Goal: Information Seeking & Learning: Learn about a topic

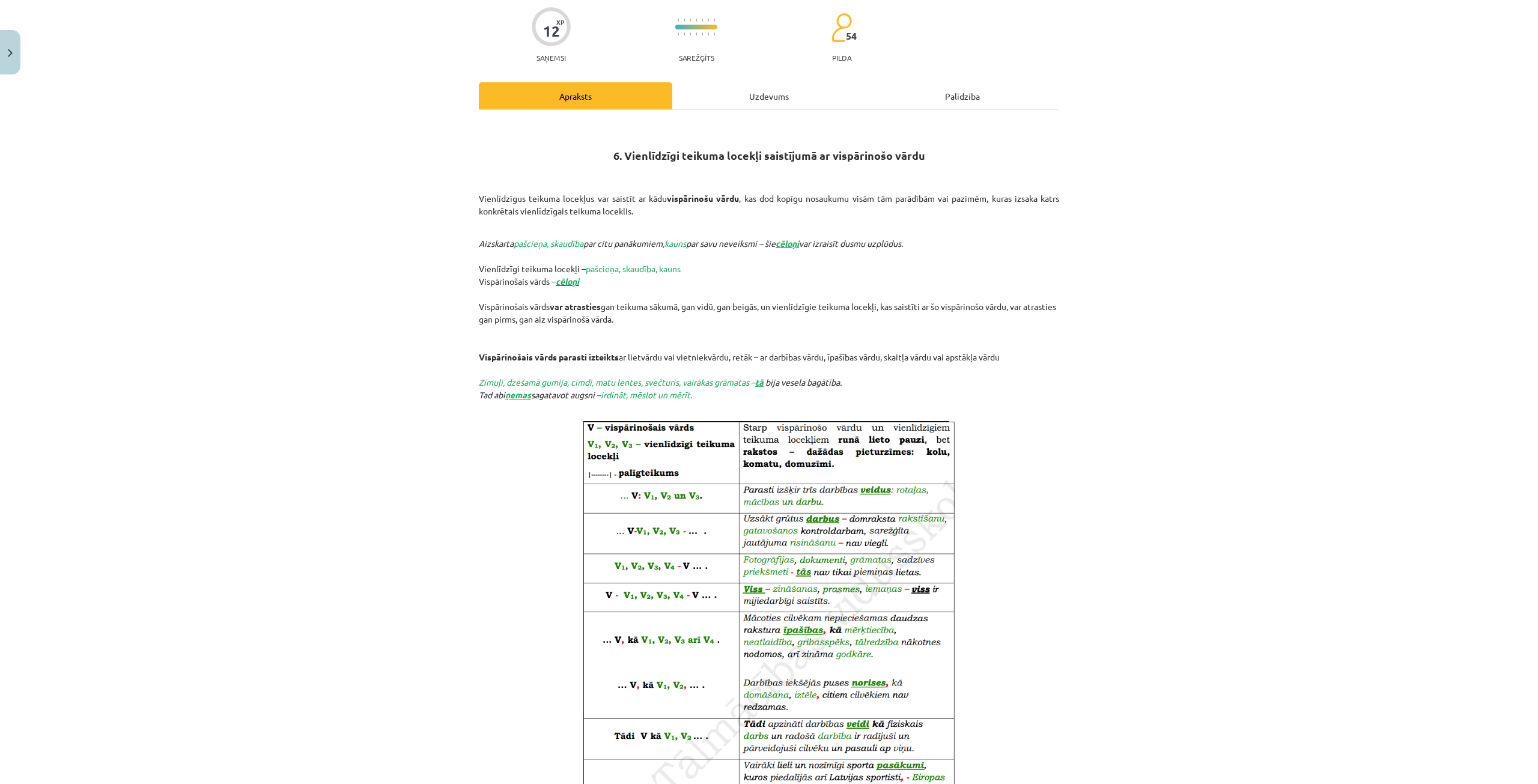
scroll to position [335, 0]
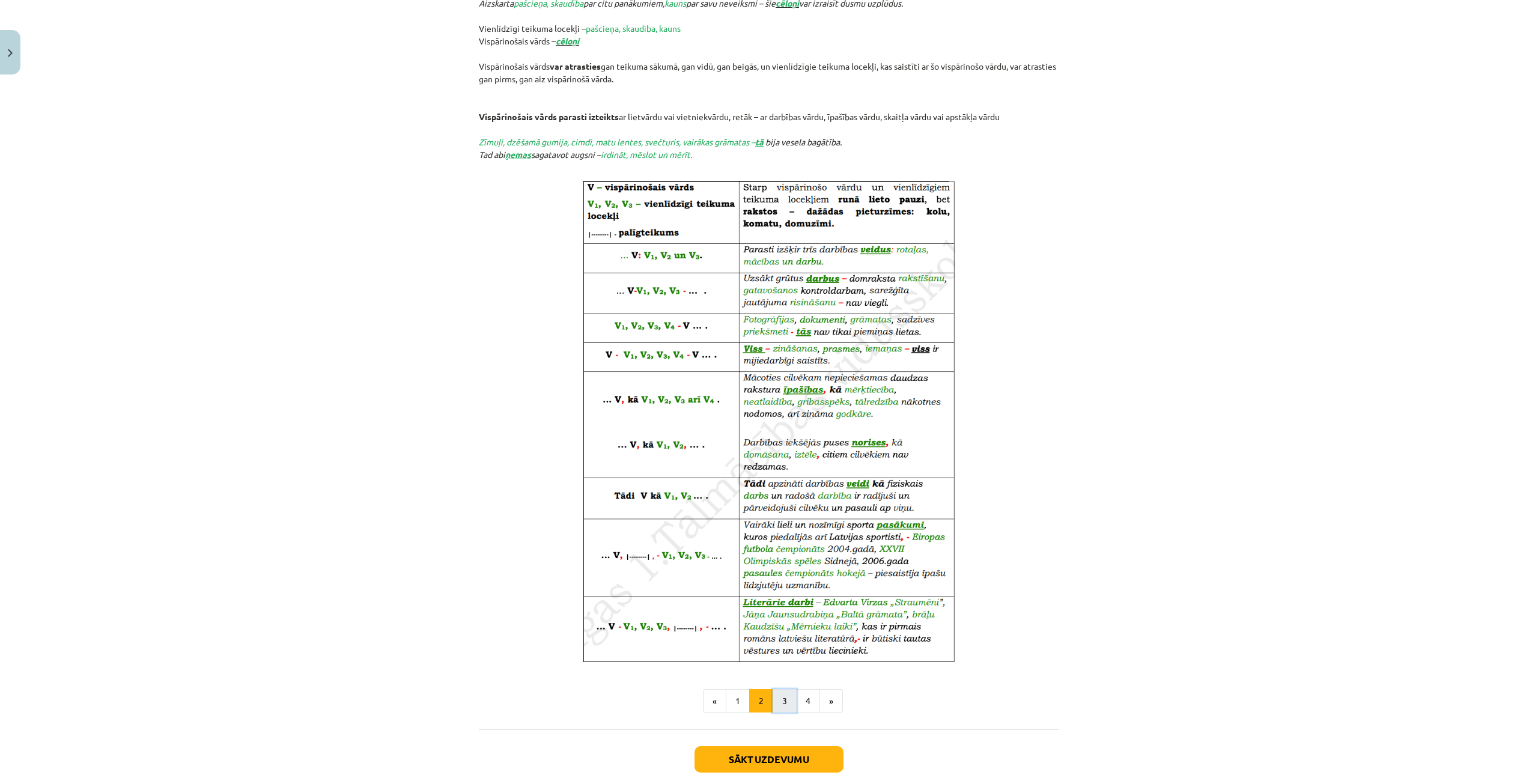
click at [780, 691] on button "3" at bounding box center [784, 701] width 24 height 24
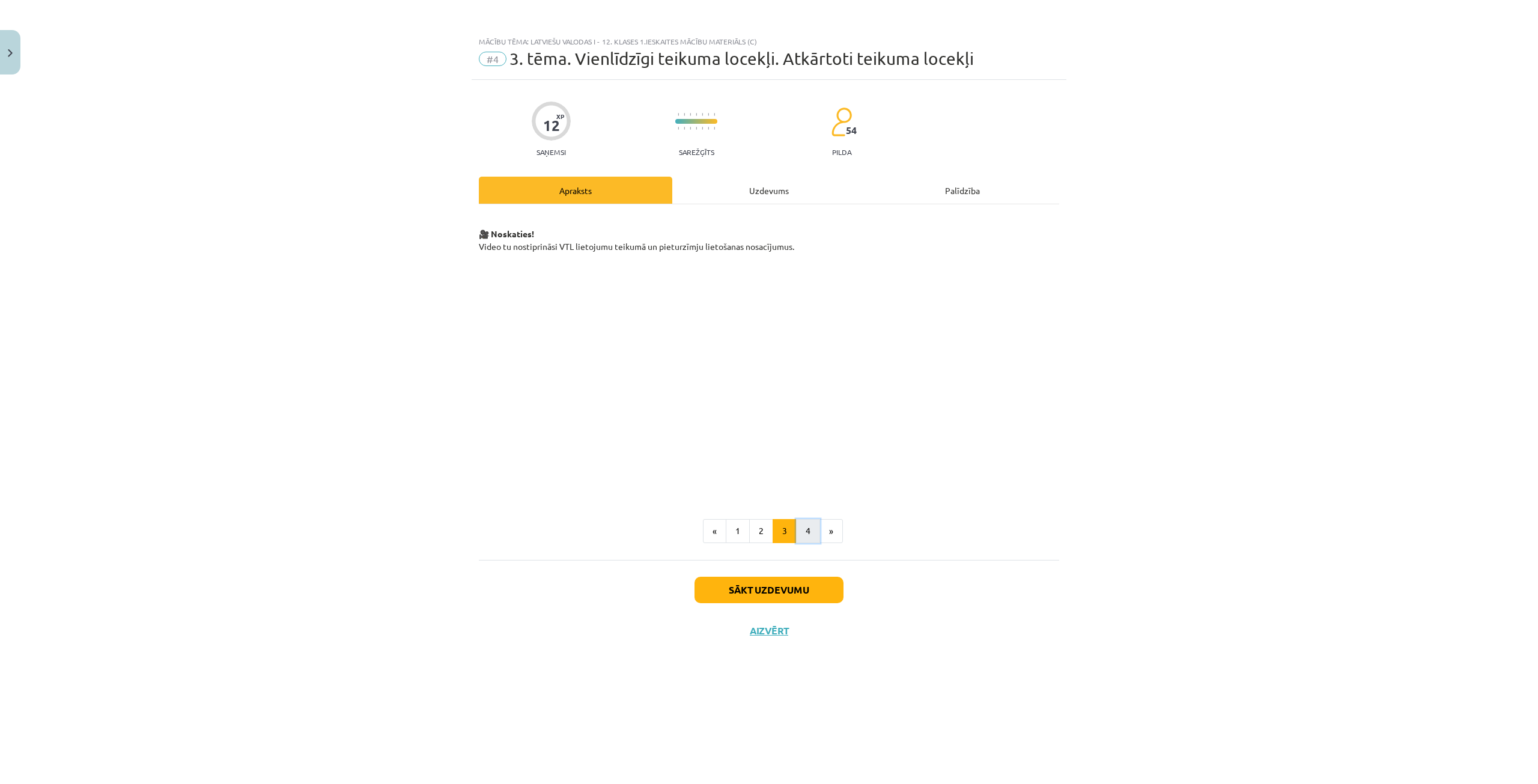
click at [813, 523] on button "4" at bounding box center [808, 531] width 24 height 24
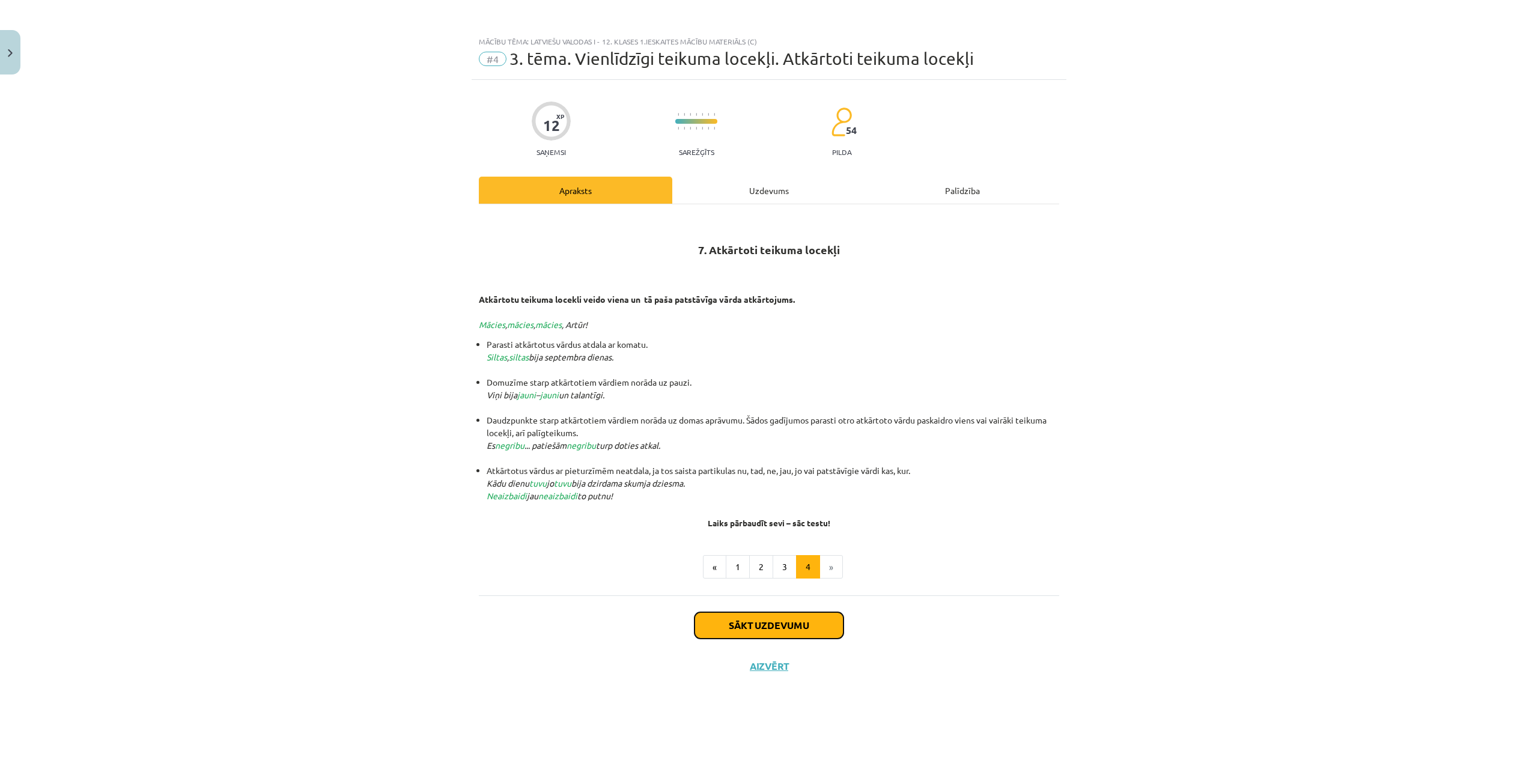
click at [760, 623] on button "Sākt uzdevumu" at bounding box center [769, 626] width 149 height 27
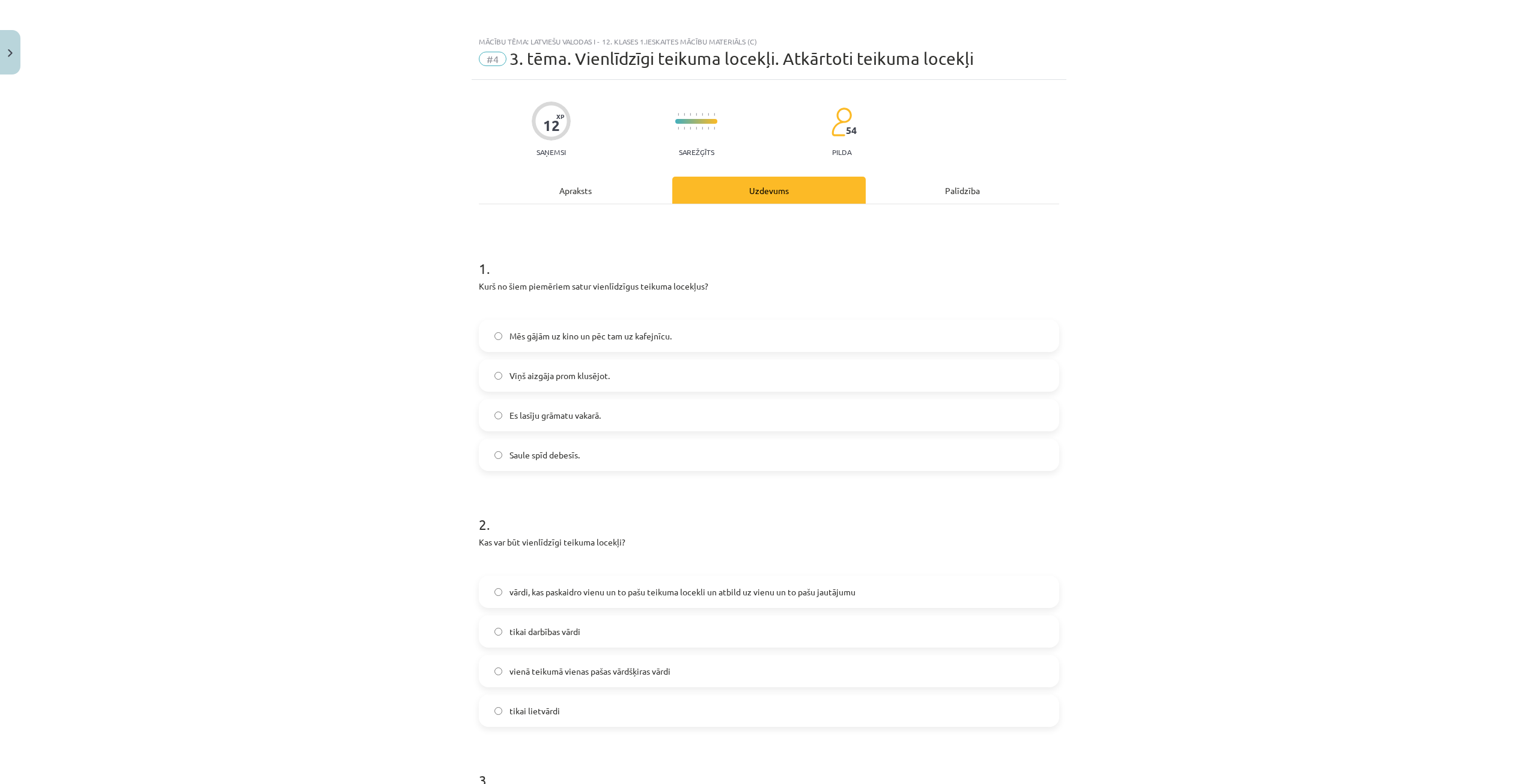
click at [590, 336] on span "Mēs gājām uz kino un pēc tam uz kafejnīcu." at bounding box center [591, 336] width 162 height 13
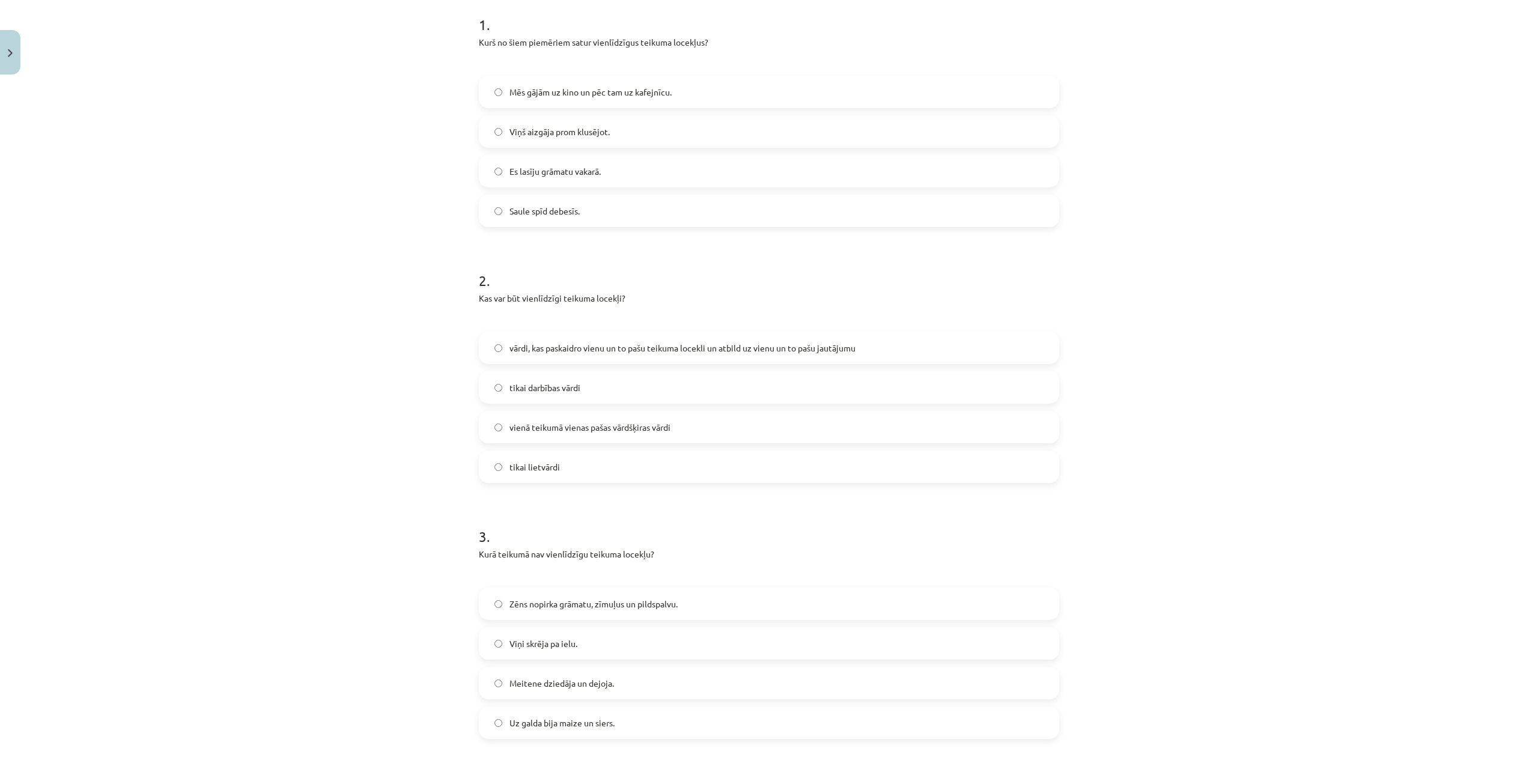
scroll to position [226, 0]
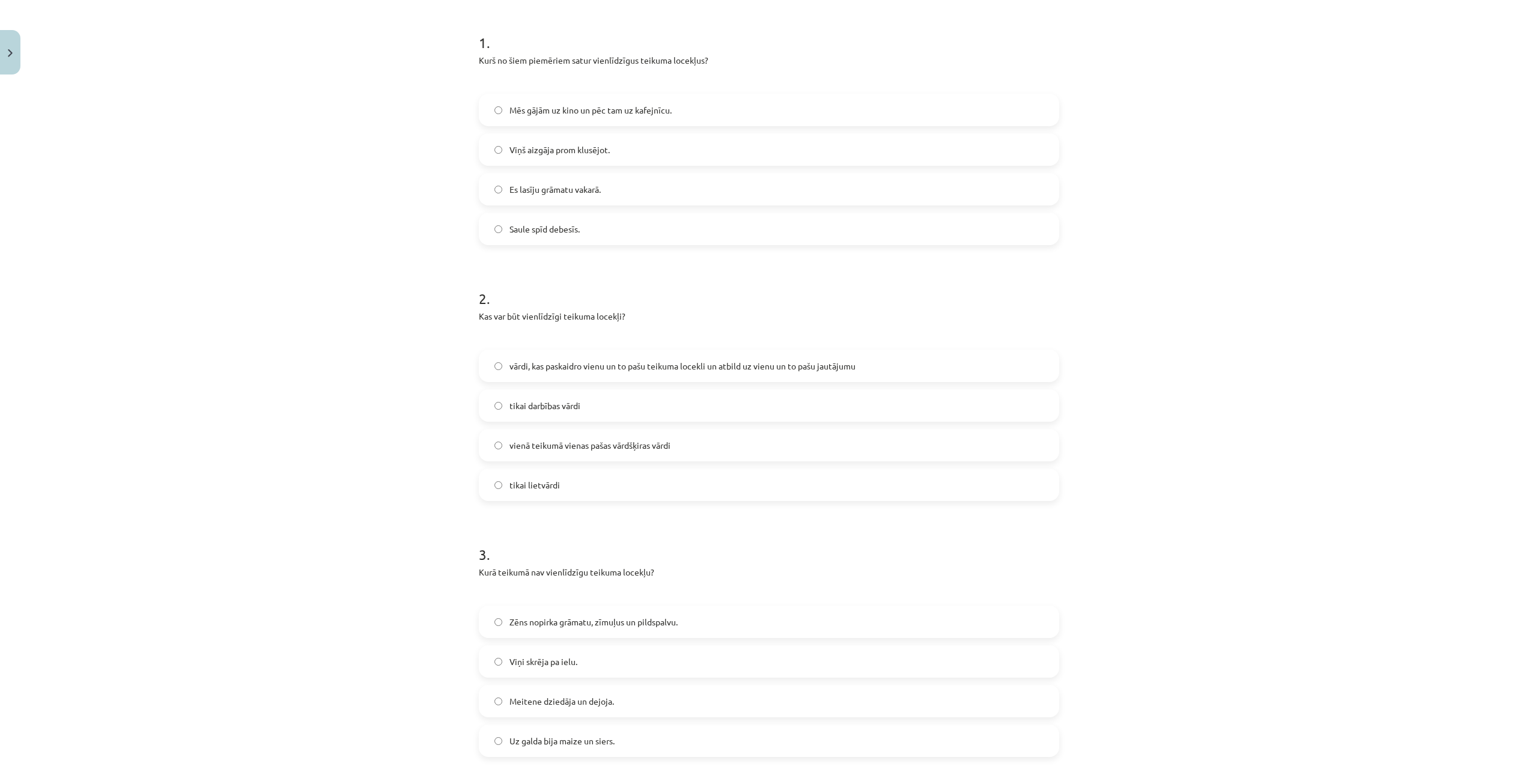
click at [602, 364] on span "vārdi, kas paskaidro vienu un to pašu teikuma locekli un atbild uz vienu un to …" at bounding box center [683, 366] width 347 height 13
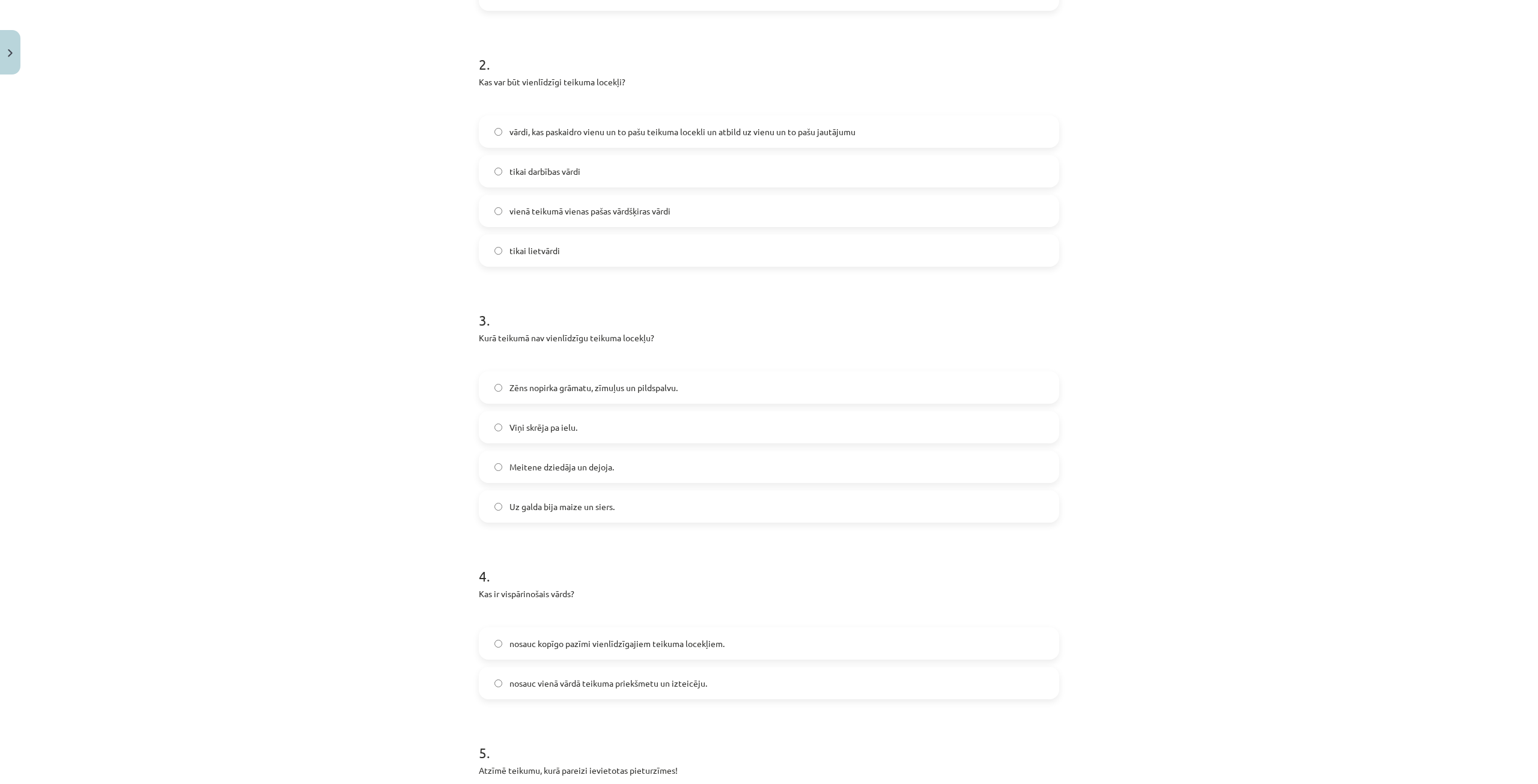
scroll to position [466, 0]
click at [605, 416] on label "Viņi skrēja pa ielu." at bounding box center [769, 421] width 578 height 30
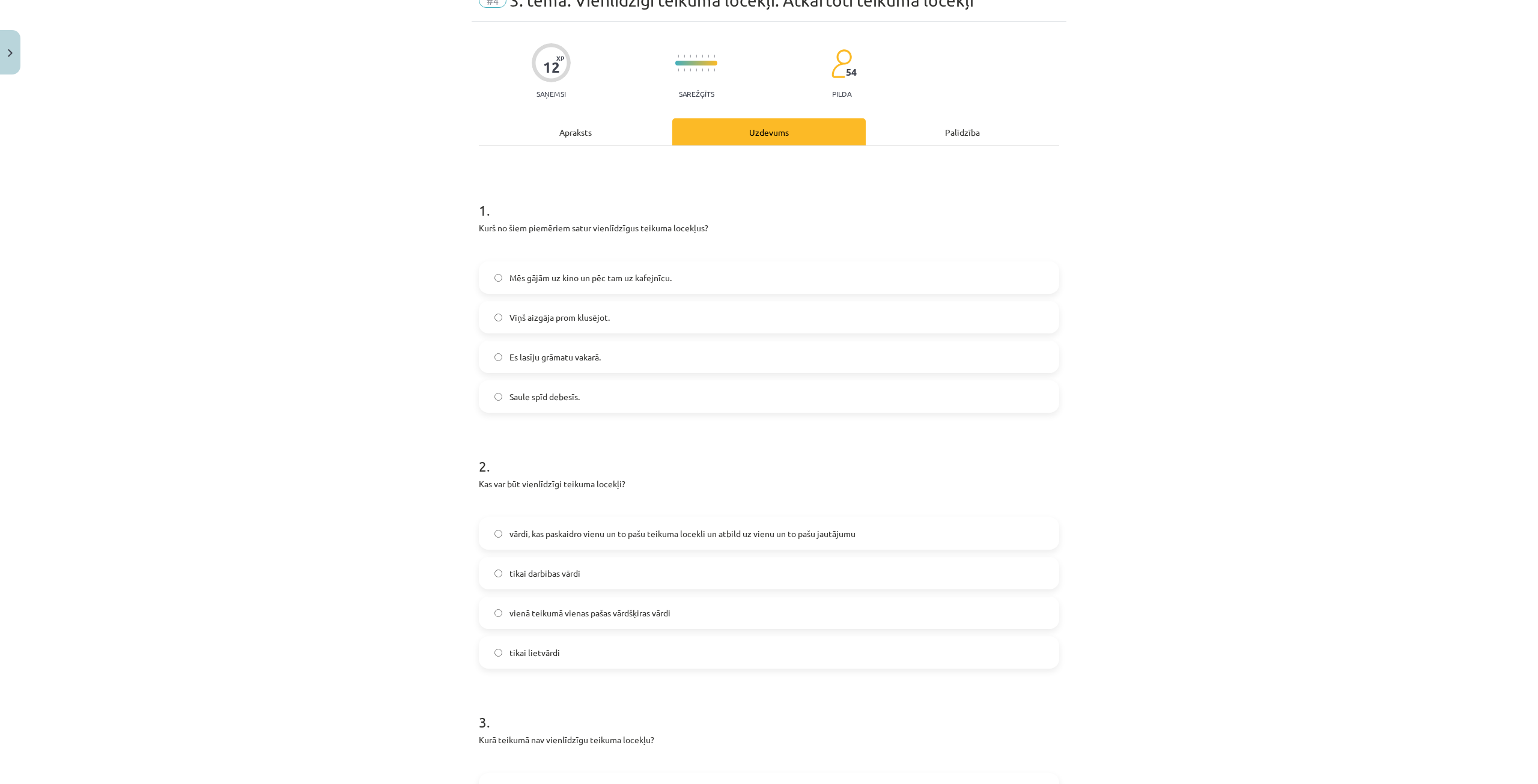
scroll to position [0, 0]
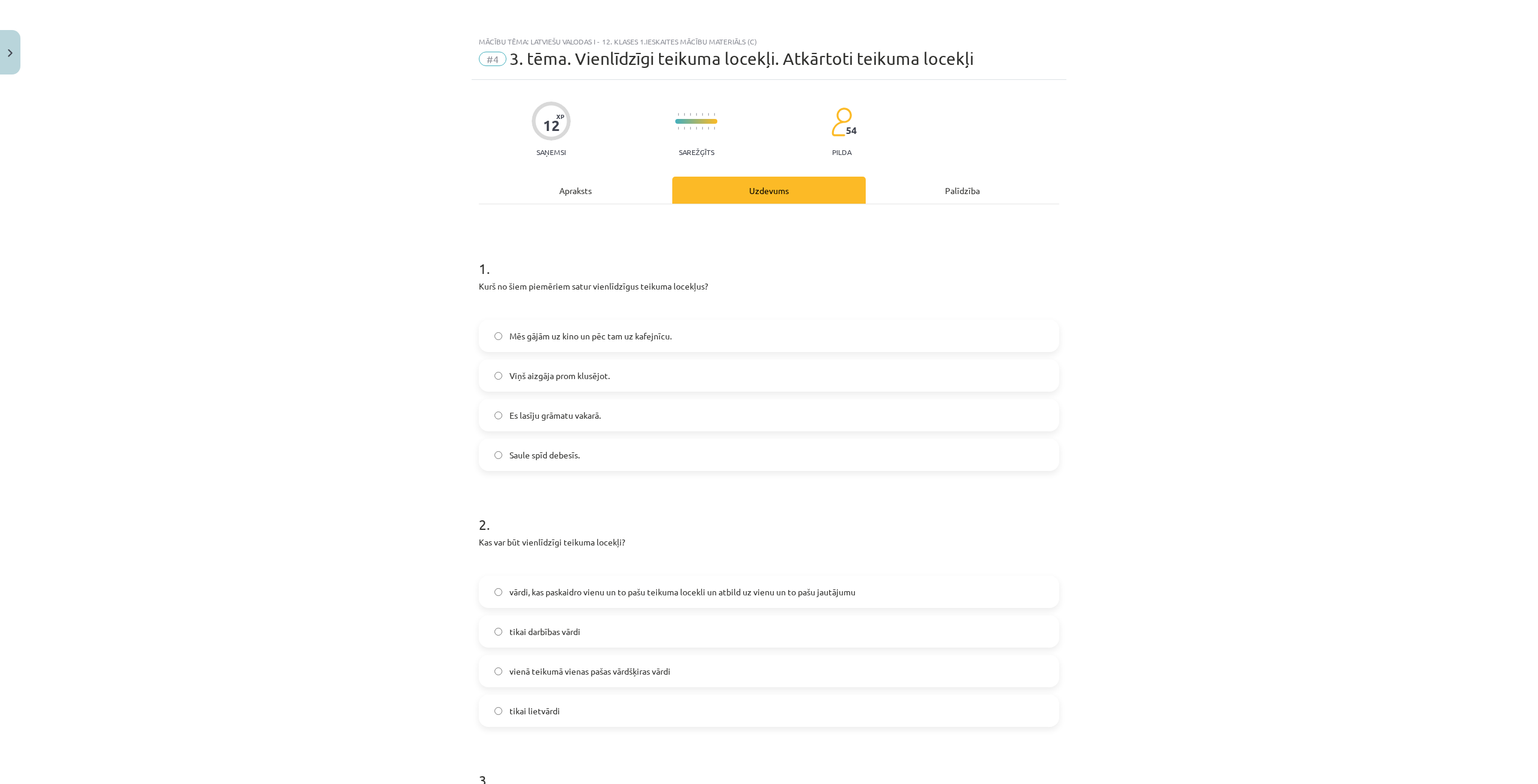
click at [584, 190] on div "Apraksts" at bounding box center [576, 190] width 194 height 27
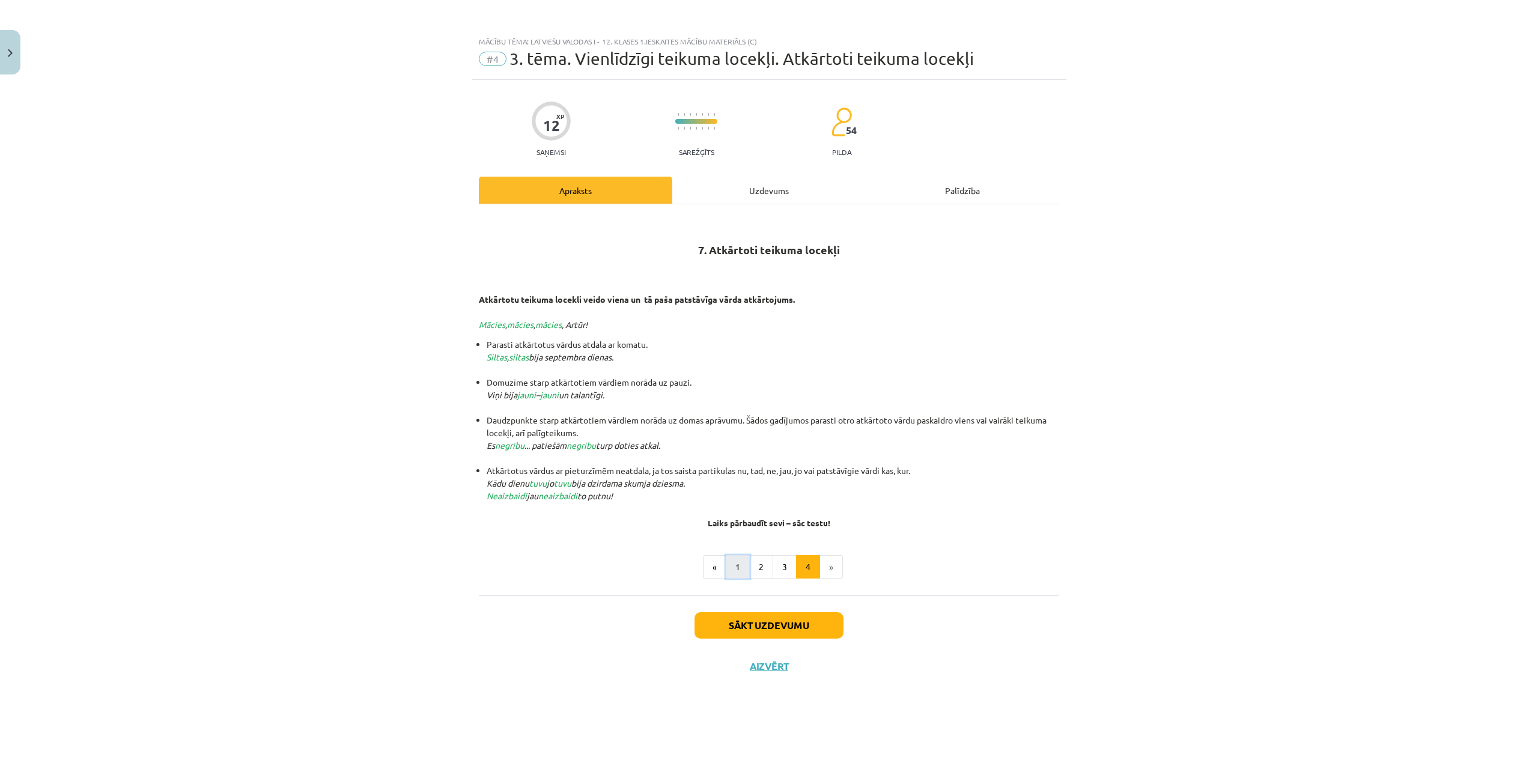
click at [733, 566] on button "1" at bounding box center [738, 567] width 24 height 24
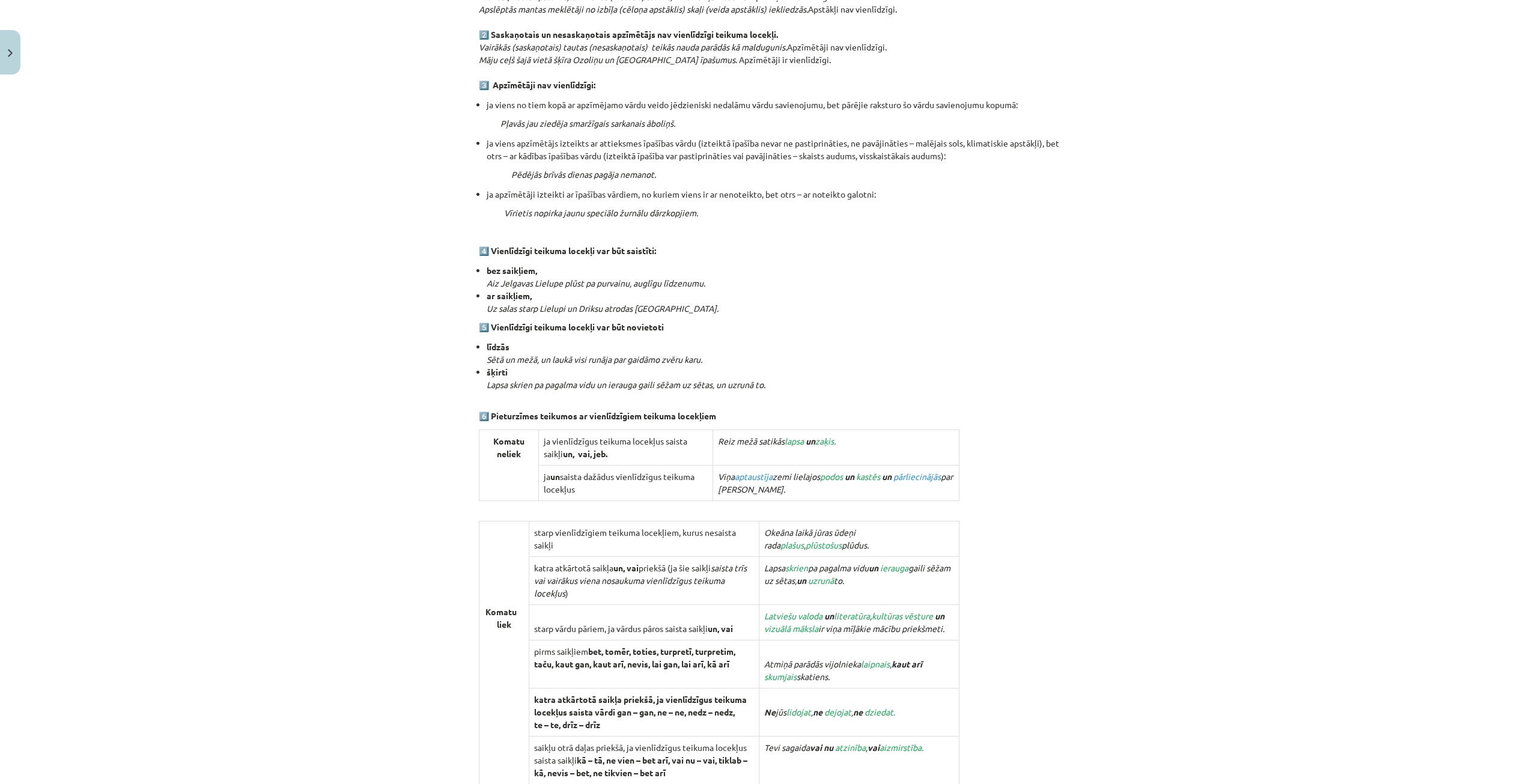
scroll to position [871, 0]
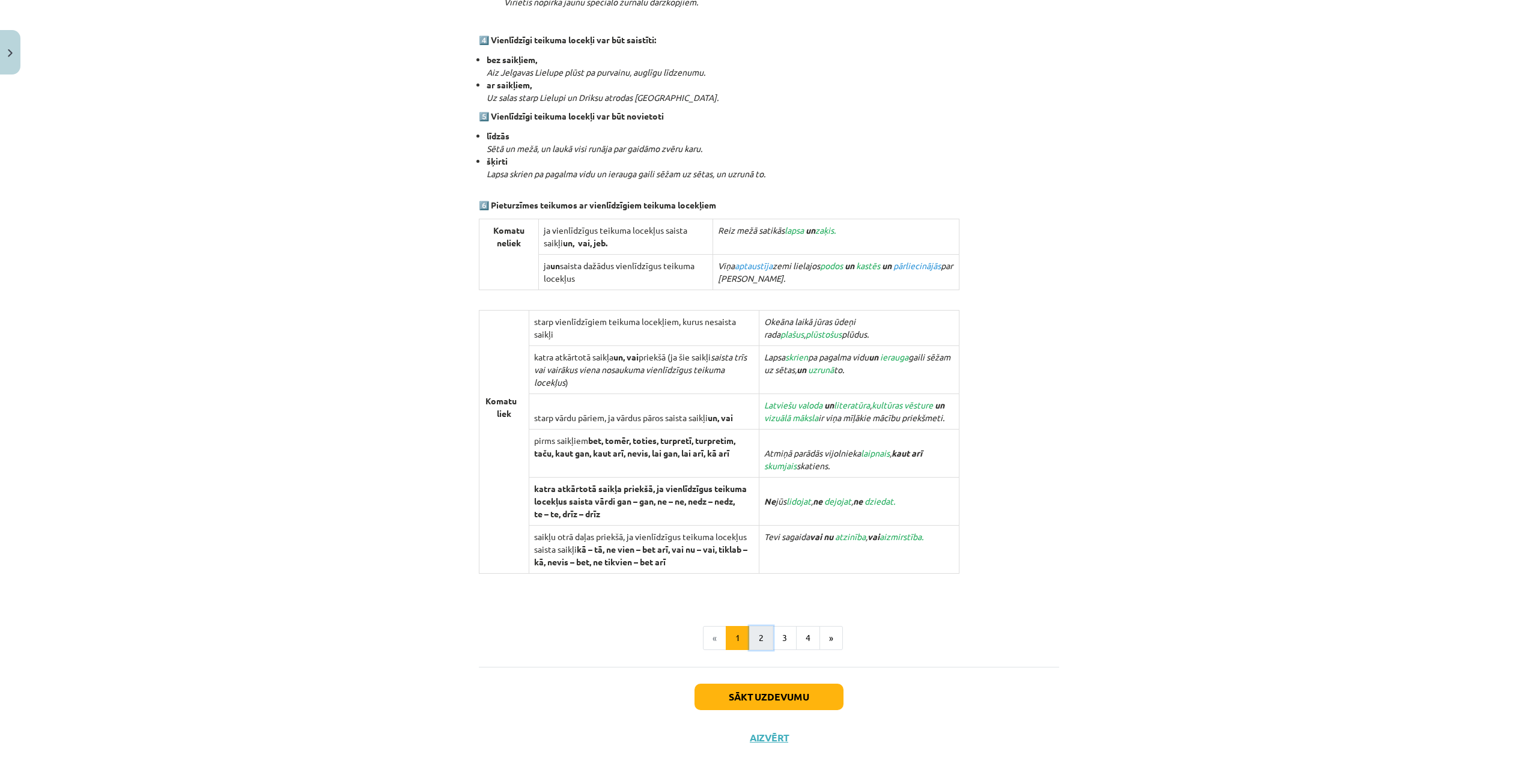
click at [763, 638] on button "2" at bounding box center [762, 638] width 24 height 24
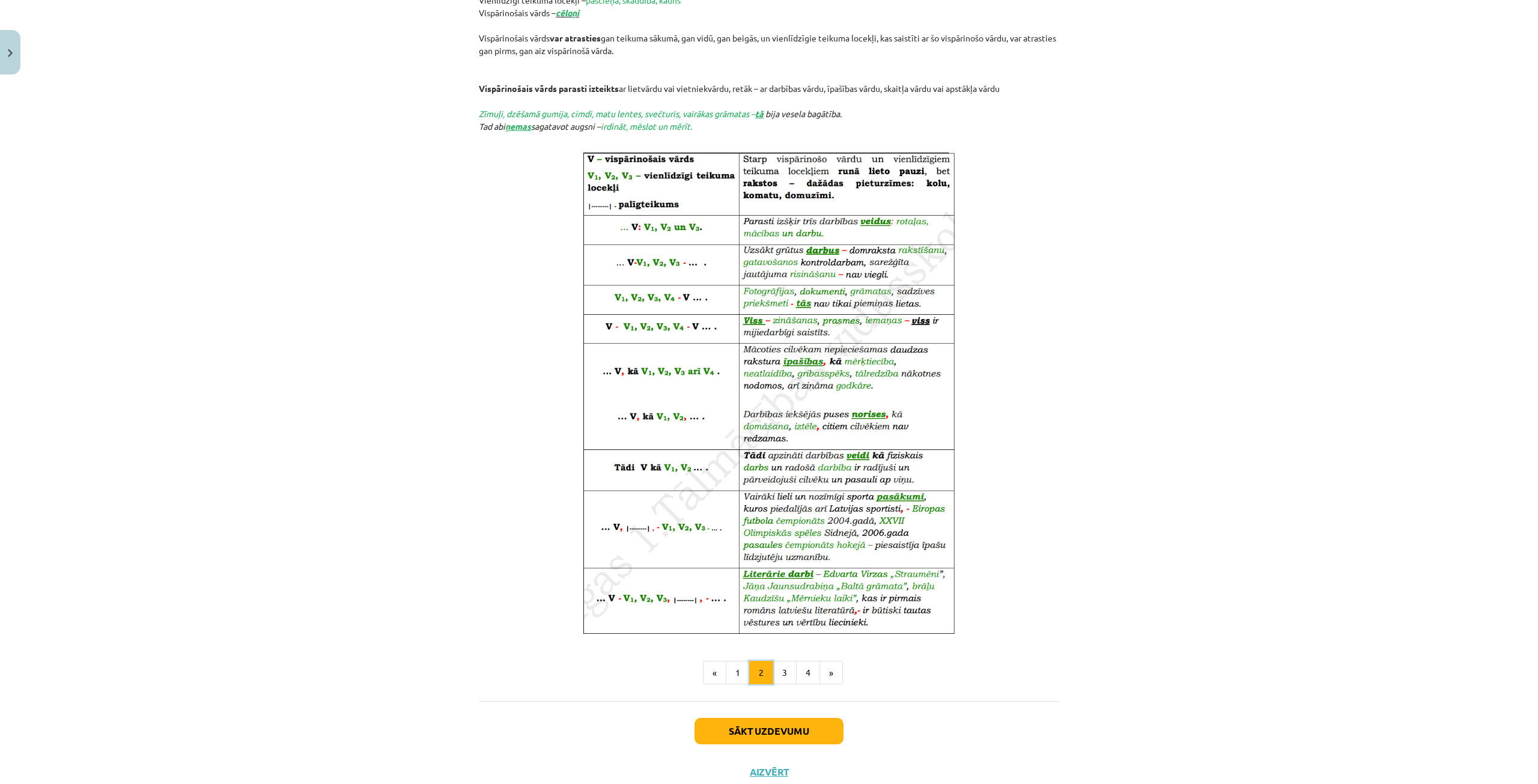
scroll to position [400, 0]
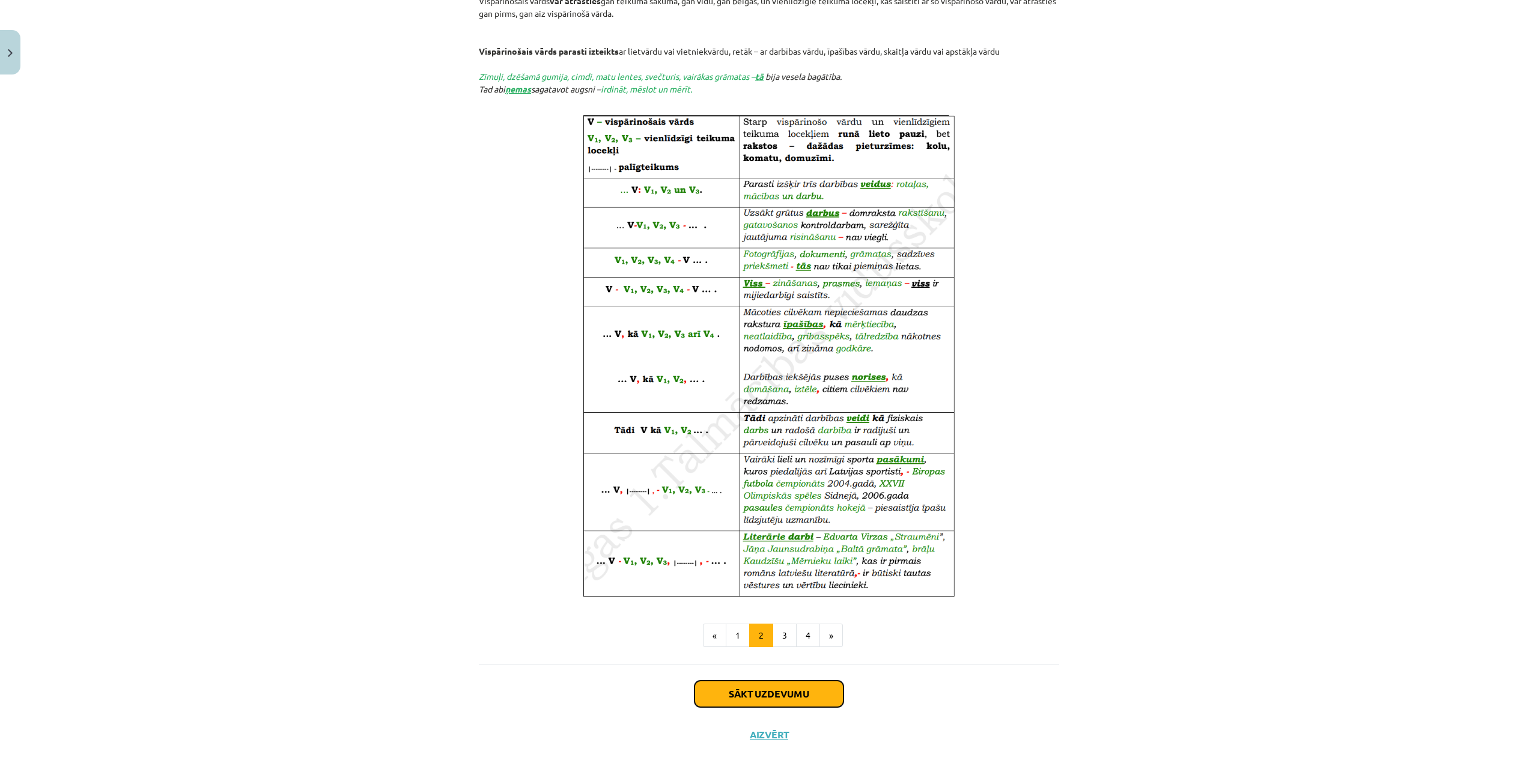
click at [798, 689] on button "Sākt uzdevumu" at bounding box center [769, 694] width 149 height 27
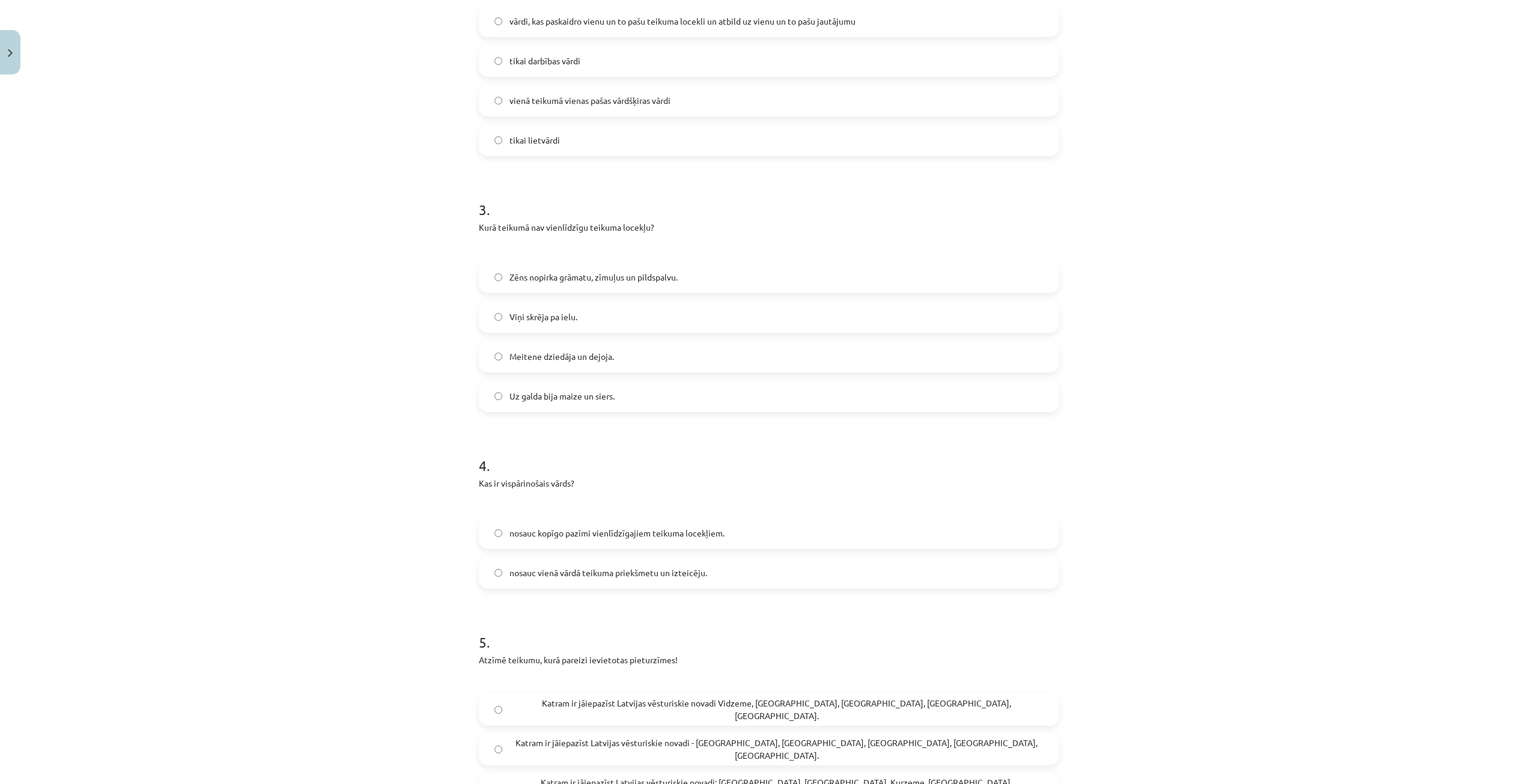
scroll to position [751, 0]
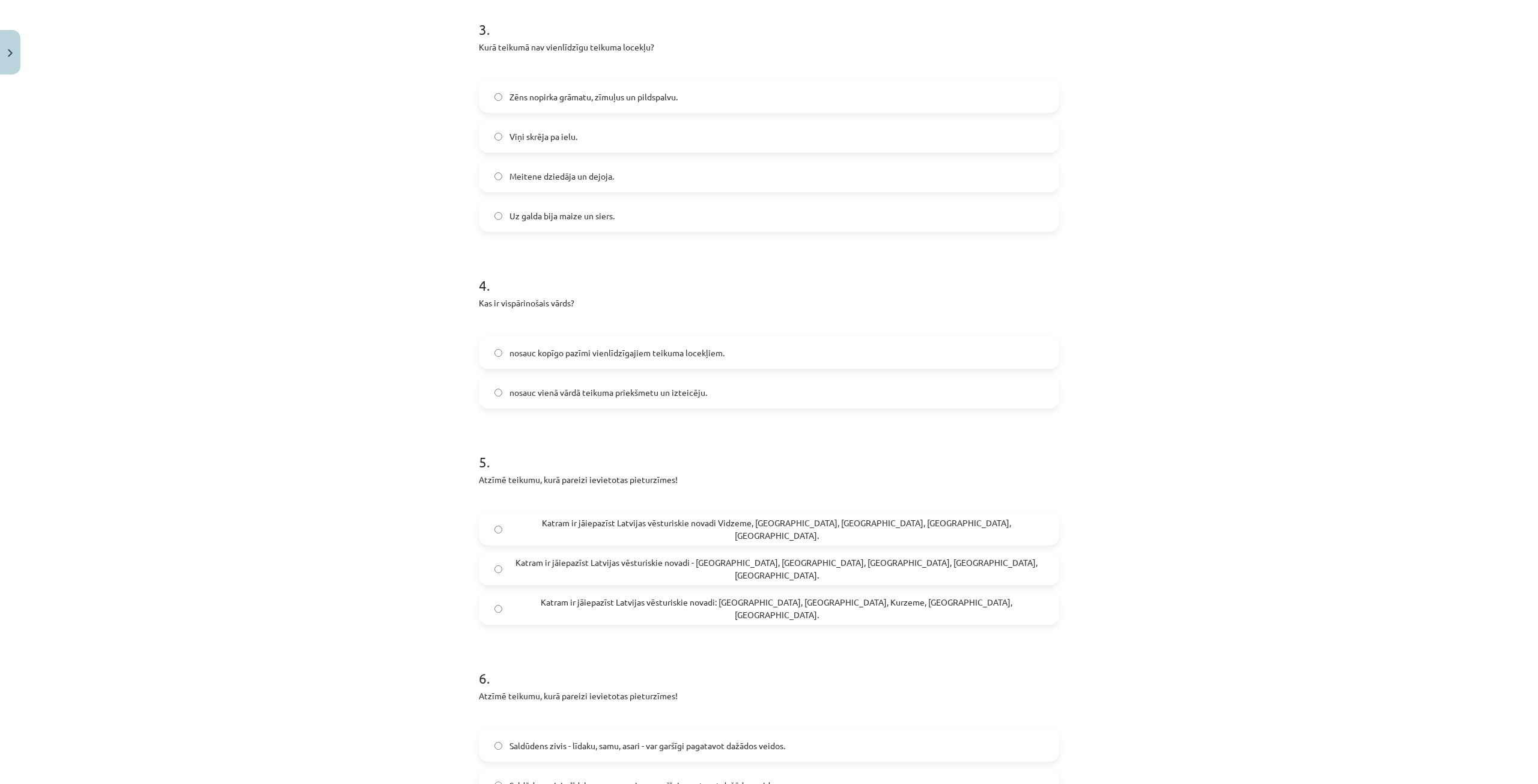
click at [551, 353] on span "nosauc kopīgo pazīmi vienlīdzīgajiem teikuma locekļiem." at bounding box center [617, 353] width 215 height 13
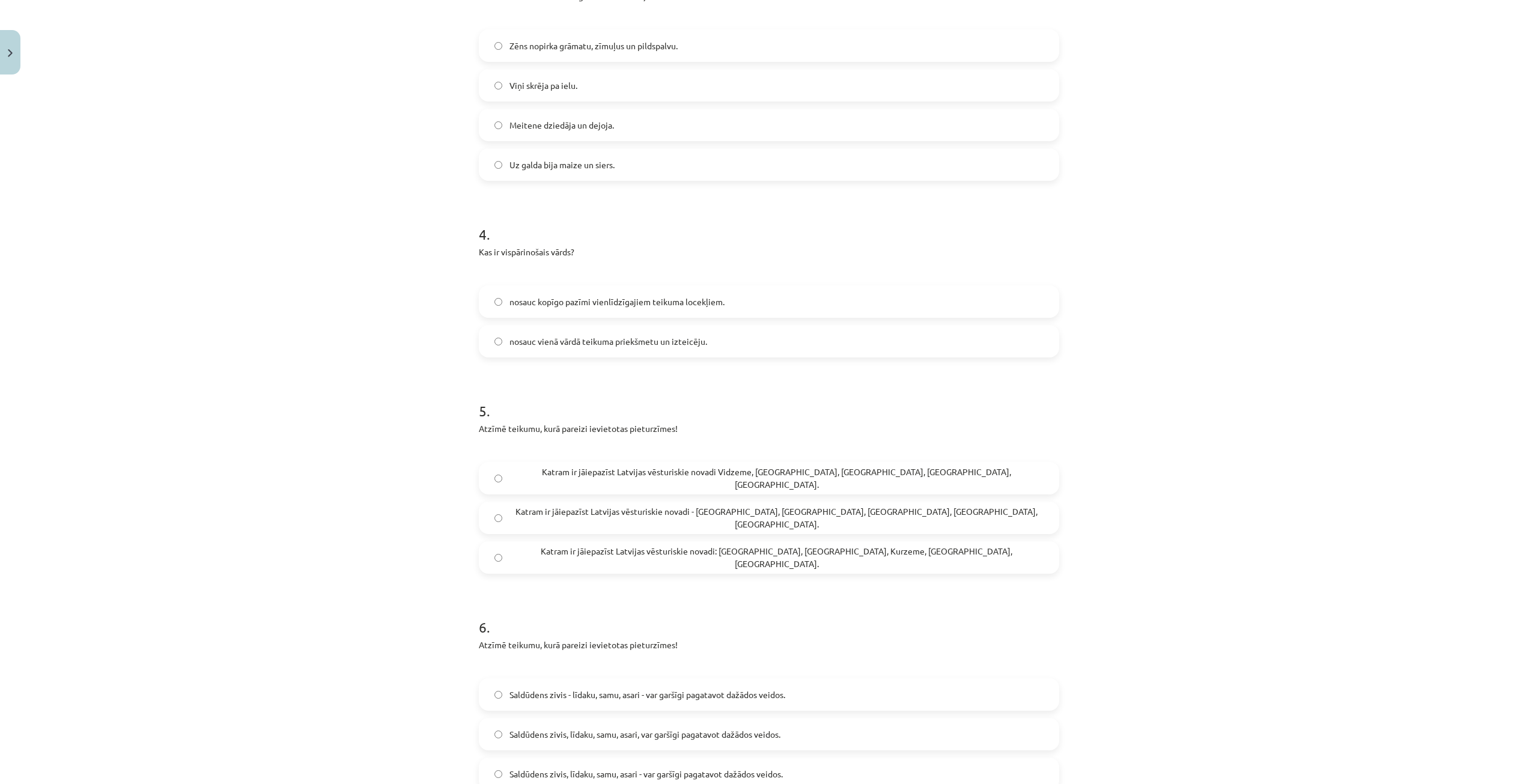
scroll to position [871, 0]
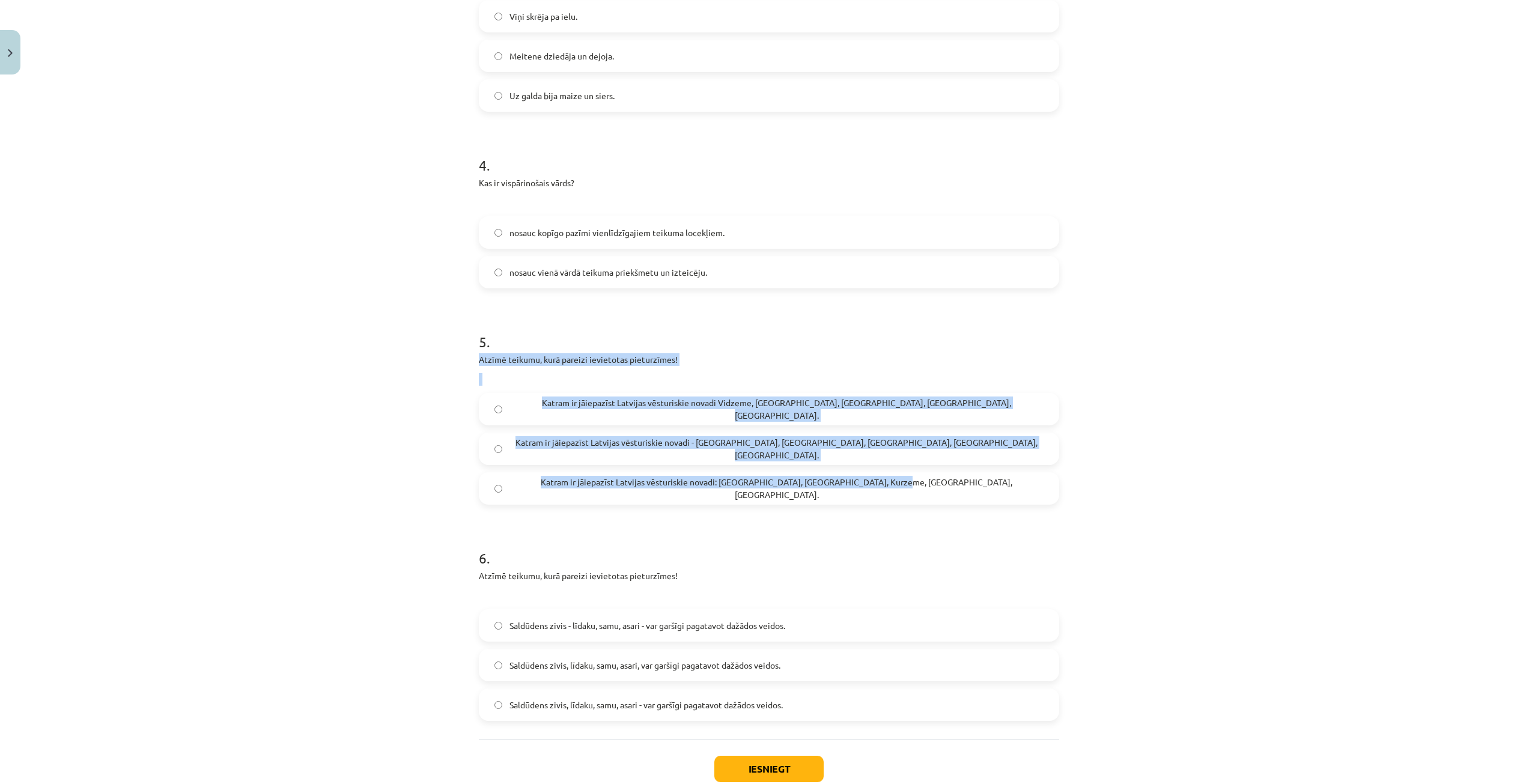
drag, startPoint x: 469, startPoint y: 353, endPoint x: 858, endPoint y: 467, distance: 405.4
click at [858, 467] on div "12 XP Saņemsi Sarežģīts 54 pilda Apraksts Uzdevums Palīdzība 1 . Kurš no šiem p…" at bounding box center [769, 20] width 595 height 1622
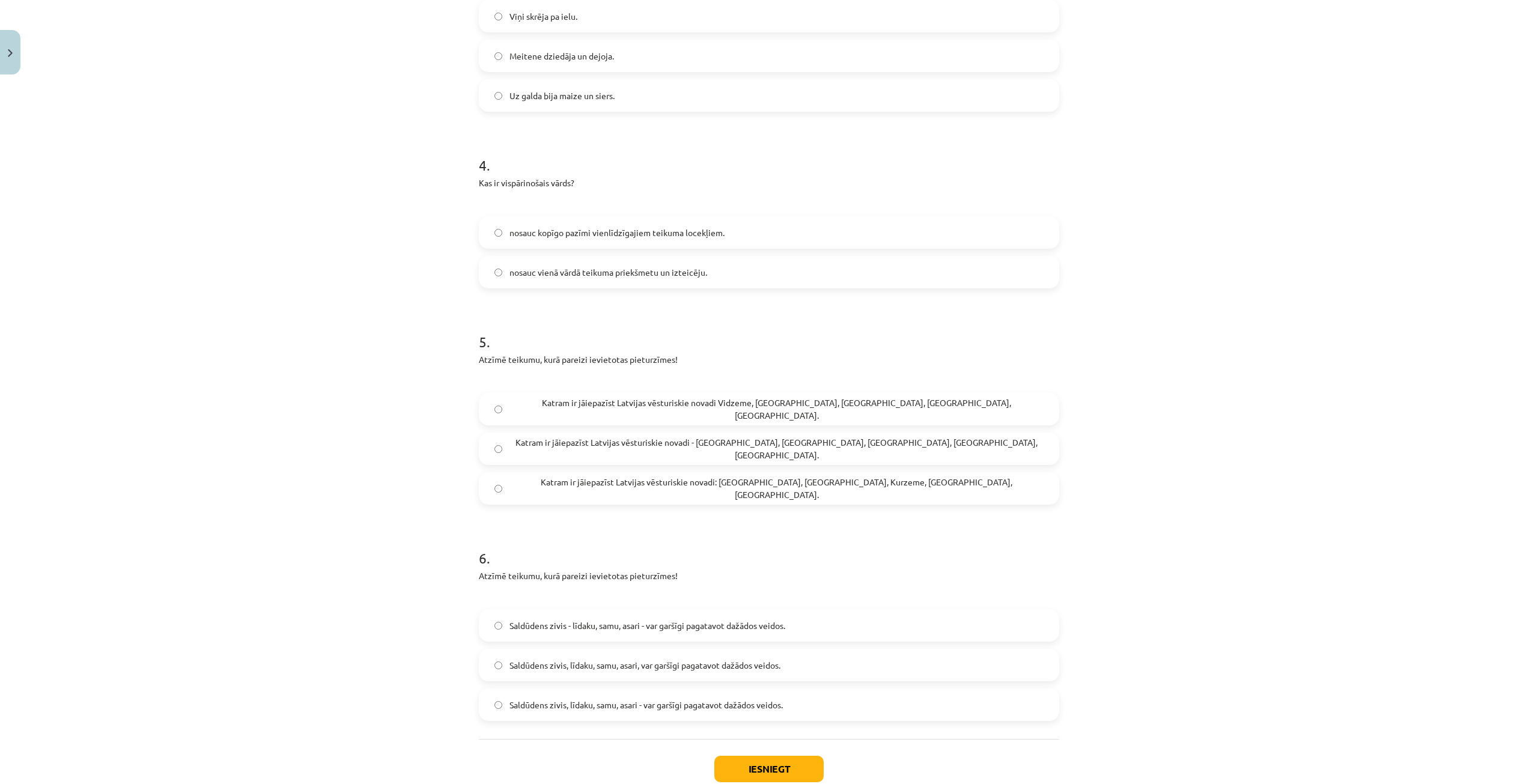
click at [825, 342] on h1 "5 ." at bounding box center [769, 331] width 580 height 37
drag, startPoint x: 502, startPoint y: 442, endPoint x: 905, endPoint y: 445, distance: 403.0
click at [905, 445] on label "Katram ir jāiepazīst Latvijas vēsturiskie novadi - Vidzeme, Latgale, Kurzeme, Z…" at bounding box center [769, 449] width 578 height 30
drag, startPoint x: 501, startPoint y: 486, endPoint x: 858, endPoint y: 494, distance: 357.1
click at [858, 494] on label "Katram ir jāiepazīst Latvijas vēsturiskie novadi: Vidzeme, Latgale, Kurzeme, Ze…" at bounding box center [769, 488] width 578 height 30
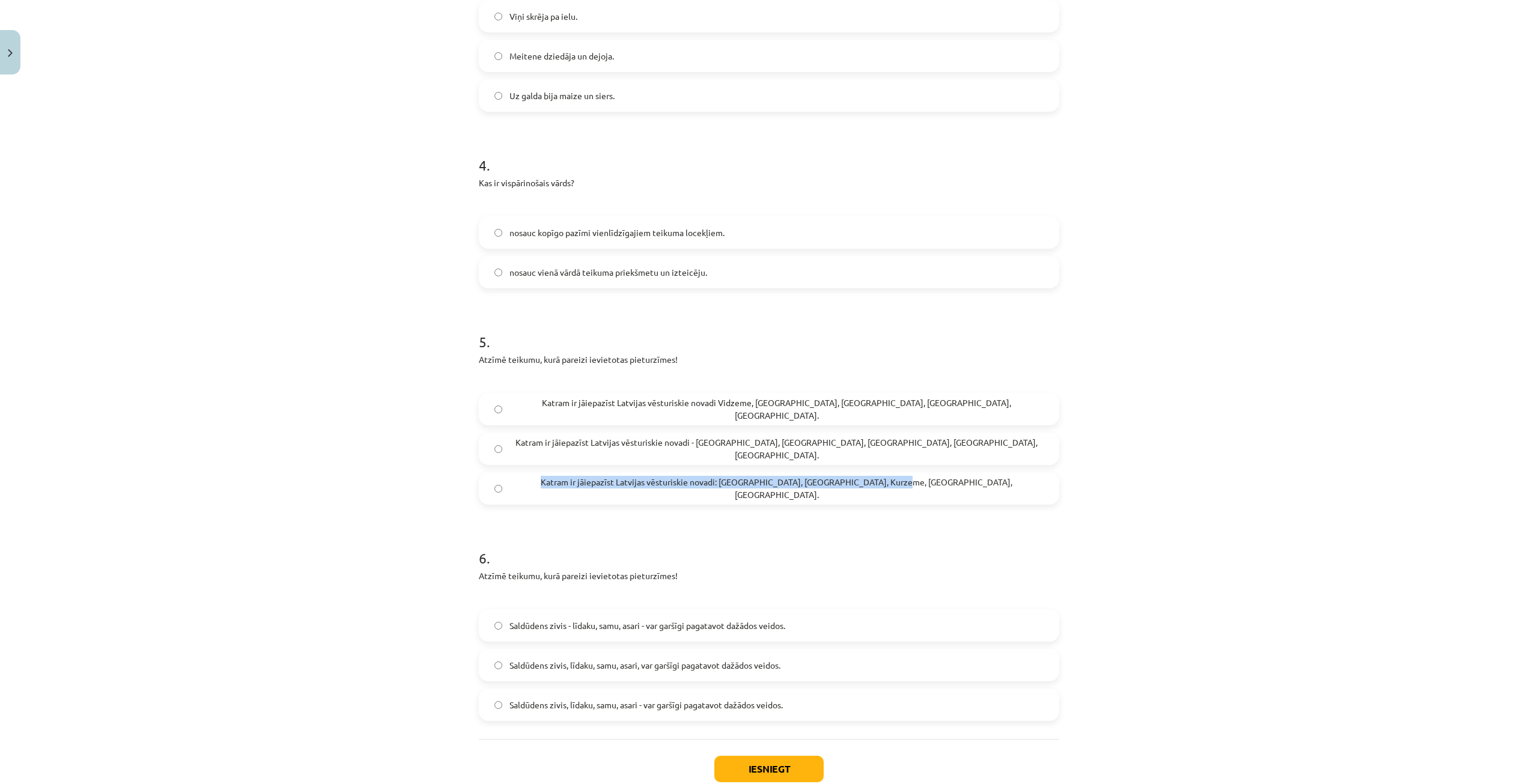
copy span "Katram ir jāiepazīst Latvijas vēsturiskie novadi: Vidzeme, Latgale, Kurzeme, Ze…"
click at [621, 442] on span "Katram ir jāiepazīst Latvijas vēsturiskie novadi - Vidzeme, Latgale, Kurzeme, Z…" at bounding box center [776, 449] width 534 height 25
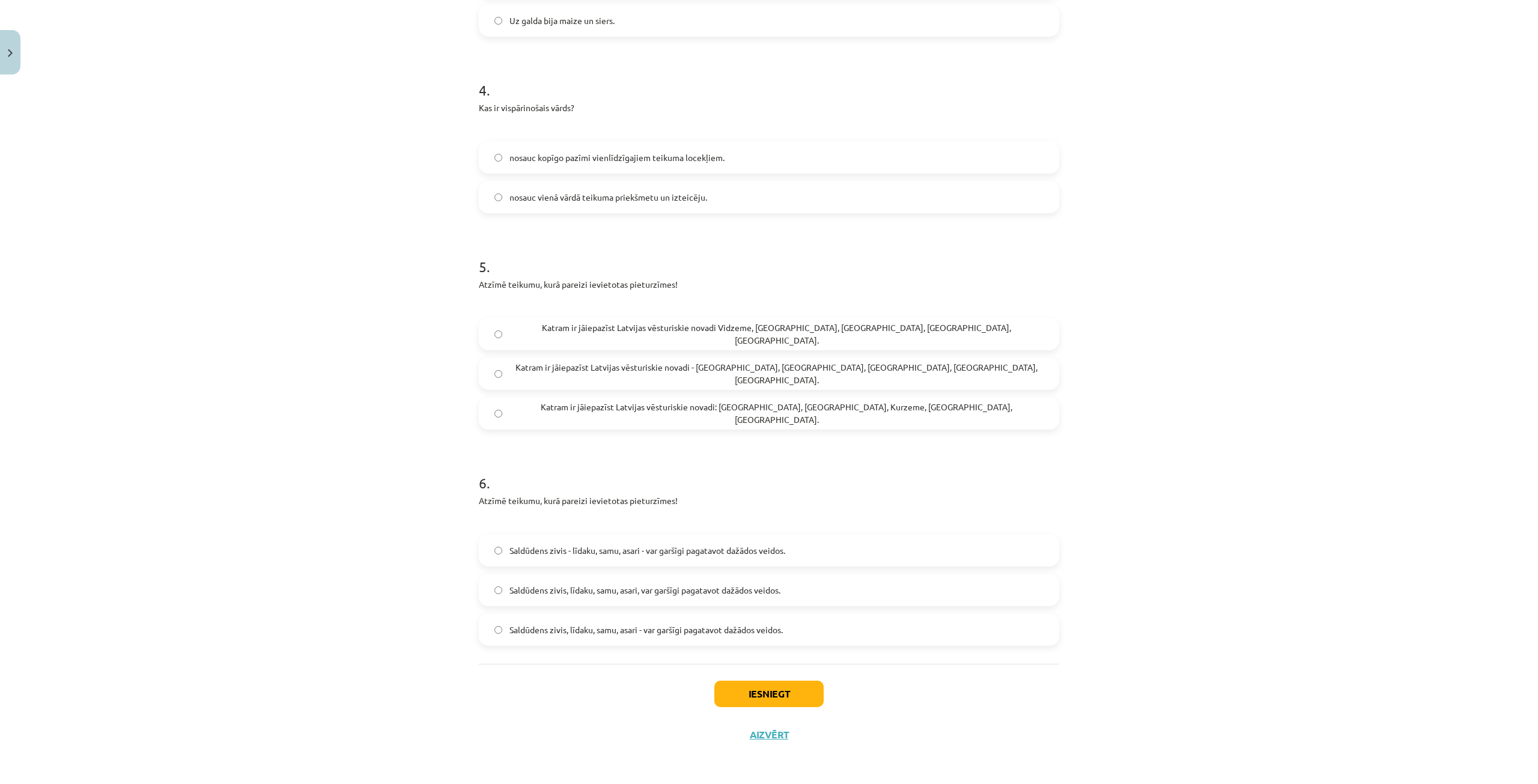
scroll to position [947, 0]
click at [580, 627] on span "Saldūdens zivis, līdaku, samu, asari - var garšīgi pagatavot dažādos veidos." at bounding box center [646, 629] width 273 height 13
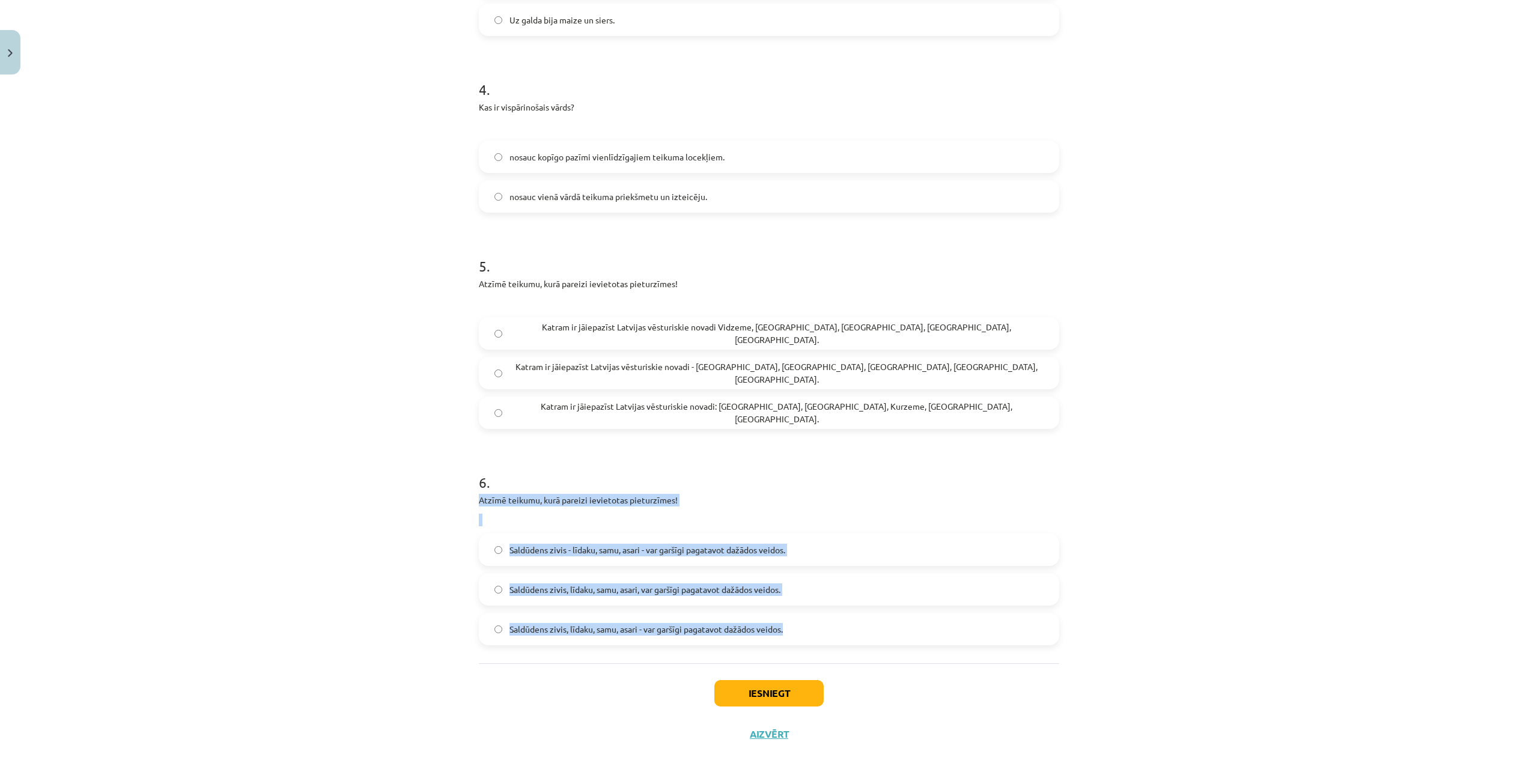
drag, startPoint x: 468, startPoint y: 492, endPoint x: 861, endPoint y: 638, distance: 419.2
click at [861, 638] on div "Mācību tēma: Latviešu valodas i - 12. klases 1.ieskaites mācību materiāls (c) #…" at bounding box center [769, 392] width 1538 height 784
copy div "Atzīmē teikumu, kurā pareizi ievietotas pieturzīmes! Saldūdens zivis - līdaku, …"
click at [935, 520] on p at bounding box center [769, 520] width 580 height 13
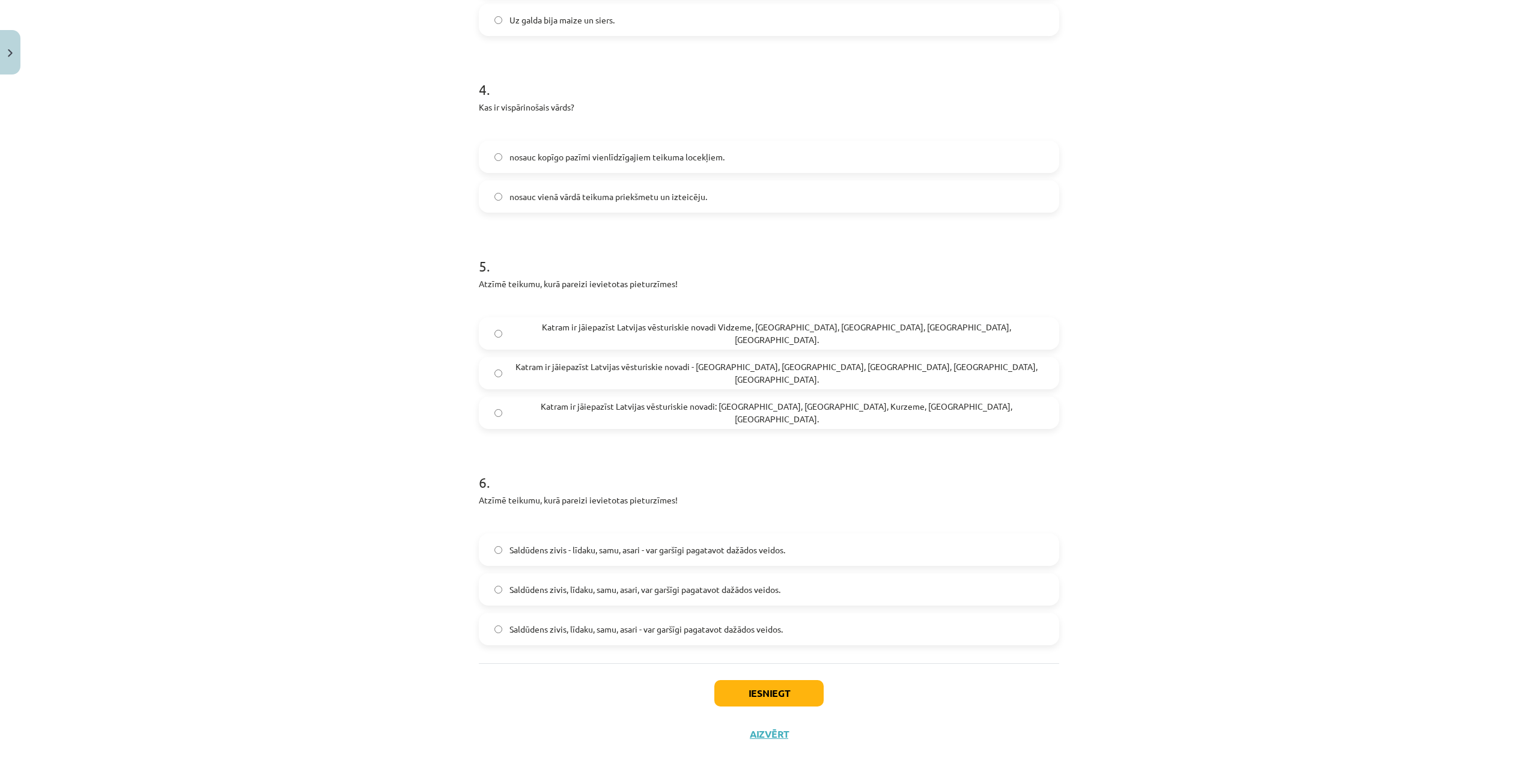
click at [791, 544] on label "Saldūdens zivis - līdaku, samu, asari - var garšīgi pagatavot dažādos veidos." at bounding box center [769, 549] width 578 height 30
click at [762, 693] on button "Iesniegt" at bounding box center [769, 693] width 109 height 27
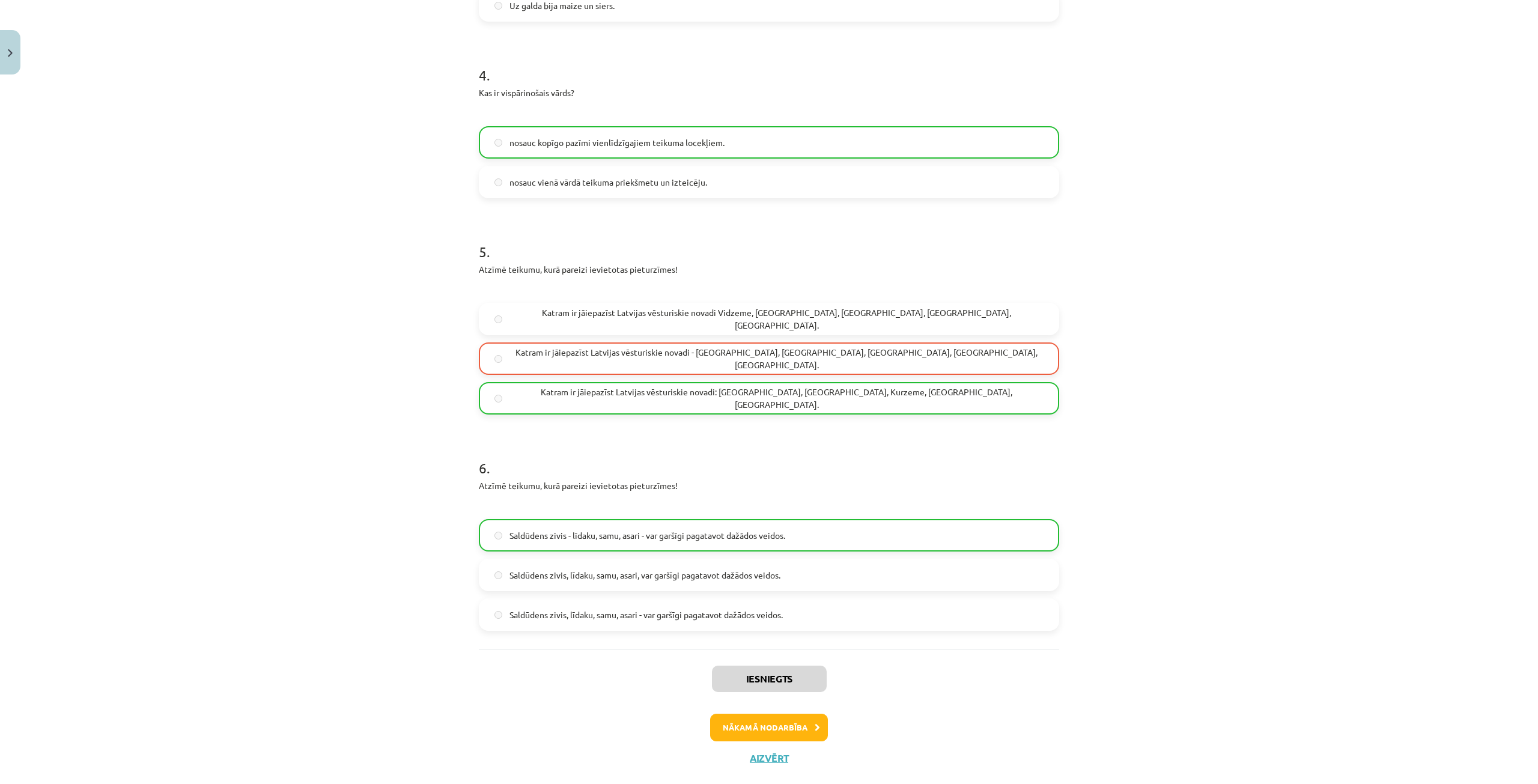
scroll to position [984, 0]
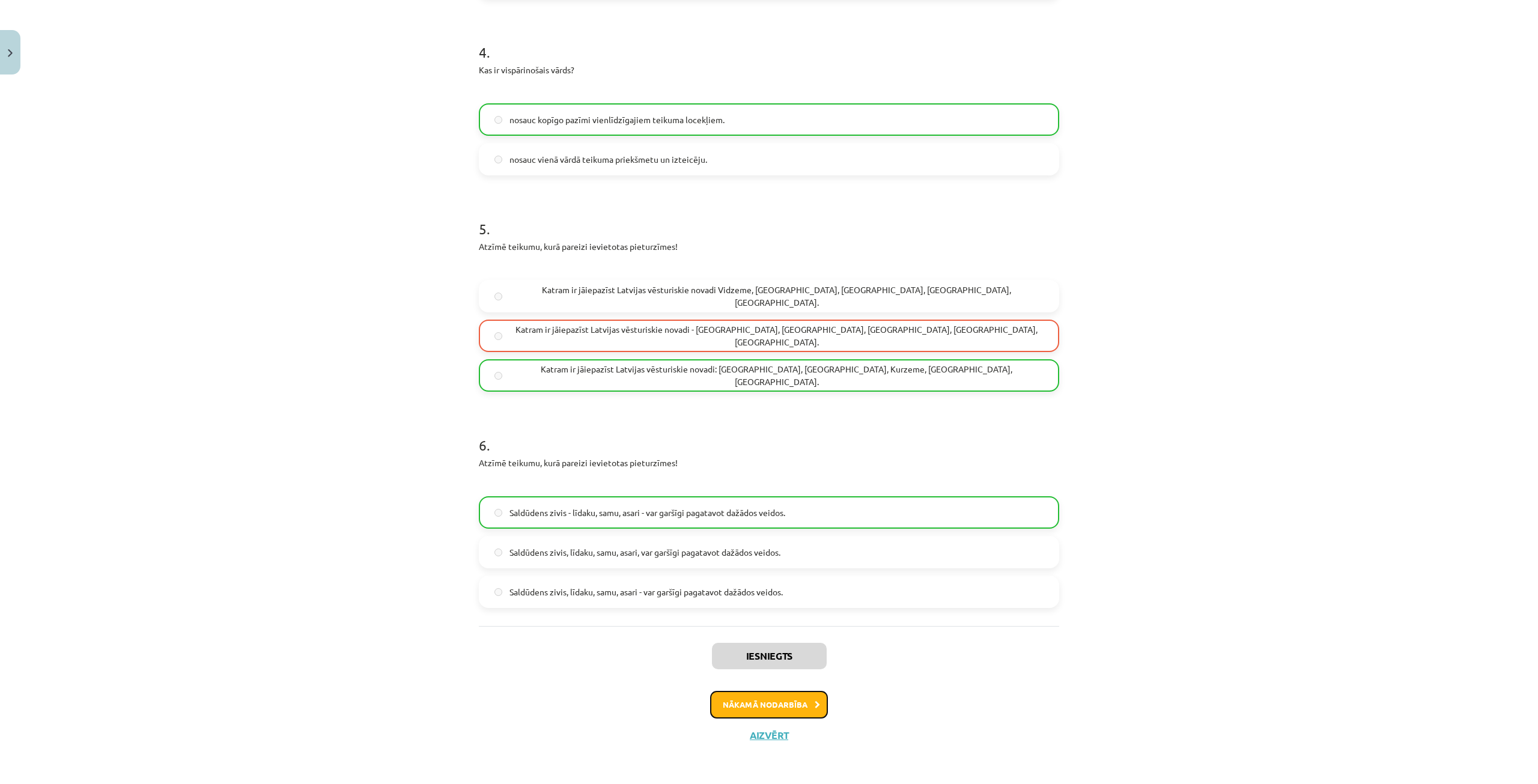
click at [762, 696] on button "Nākamā nodarbība" at bounding box center [769, 704] width 118 height 28
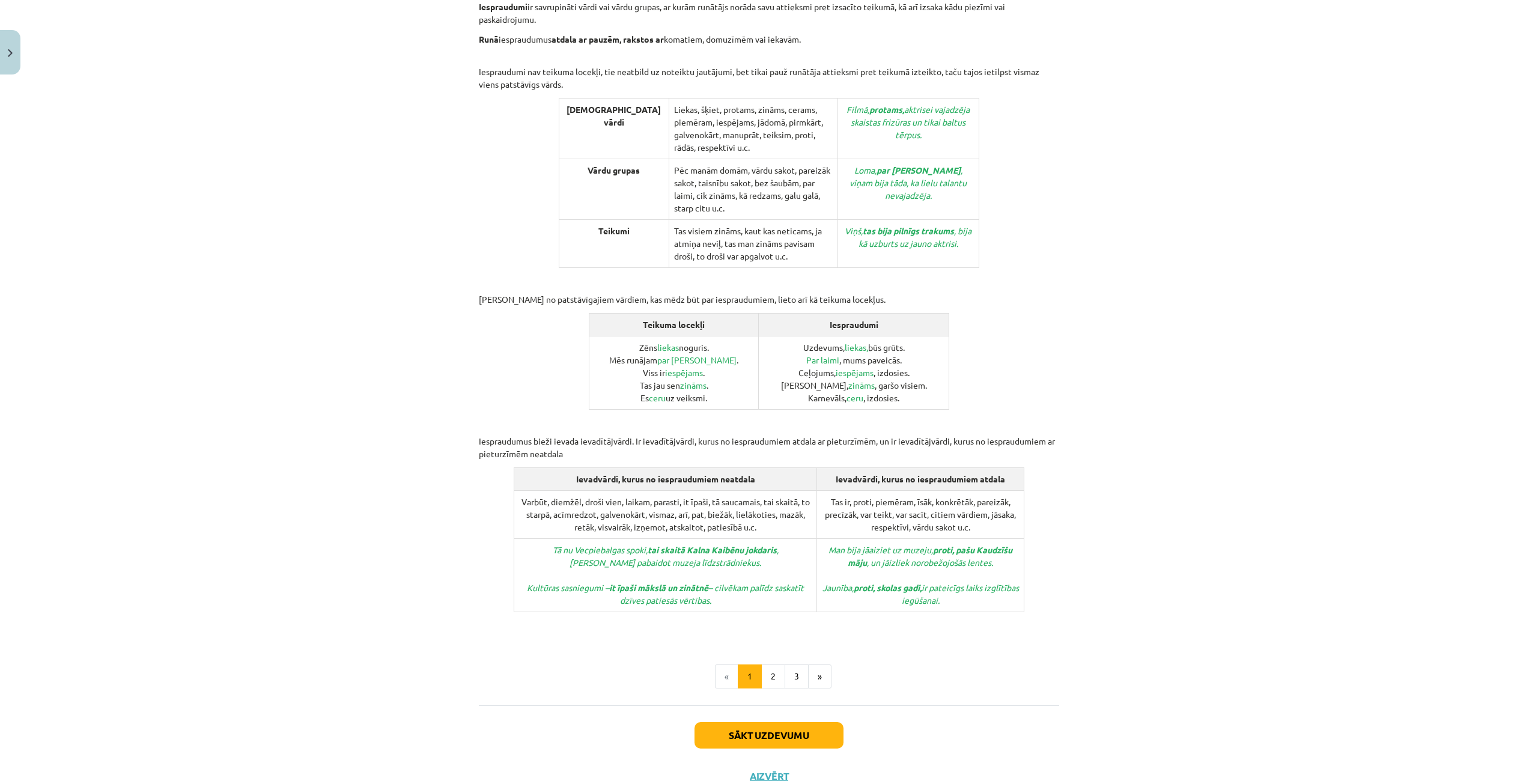
scroll to position [272, 0]
click at [768, 664] on button "2" at bounding box center [773, 675] width 24 height 24
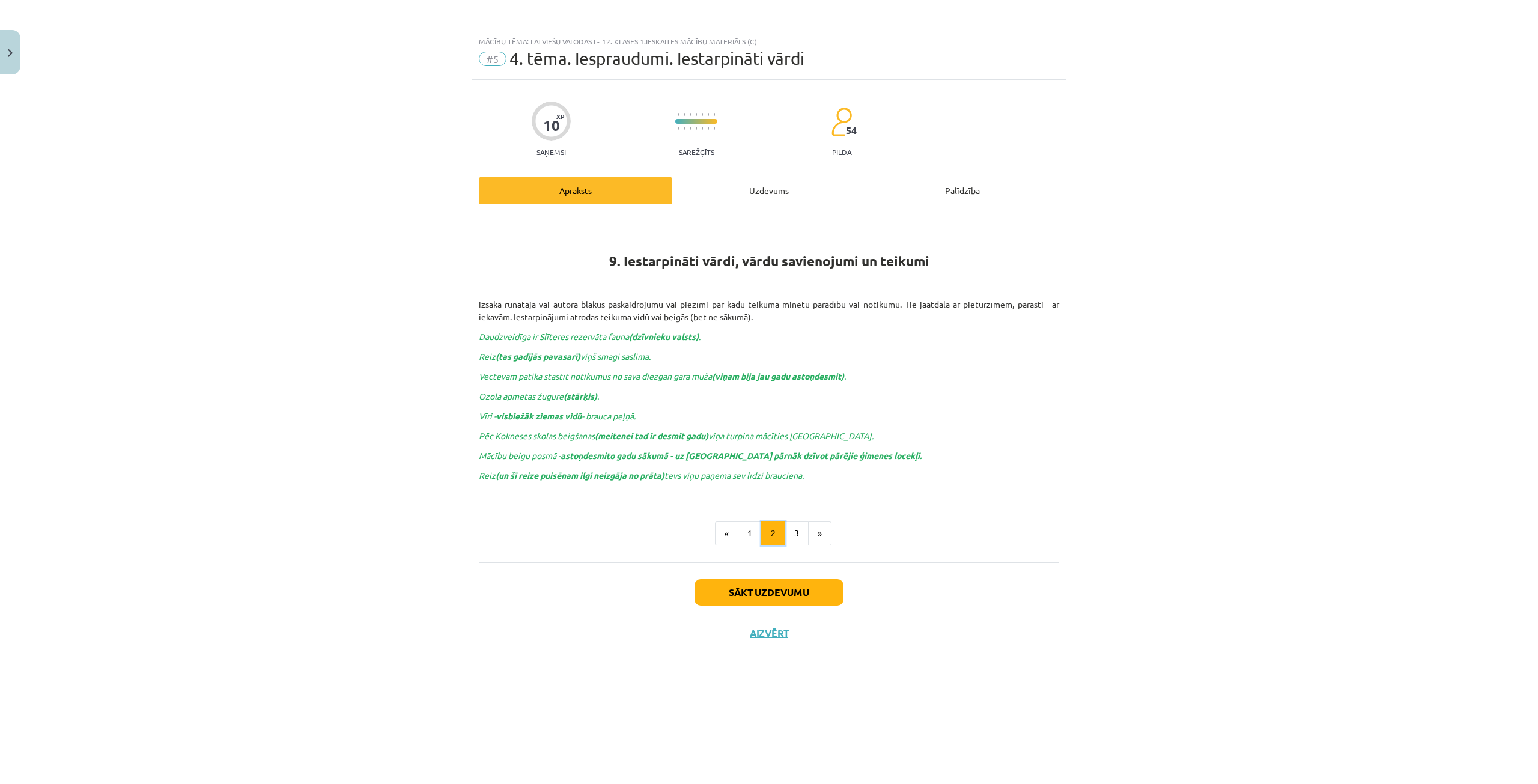
scroll to position [0, 0]
click at [795, 531] on button "3" at bounding box center [797, 533] width 24 height 24
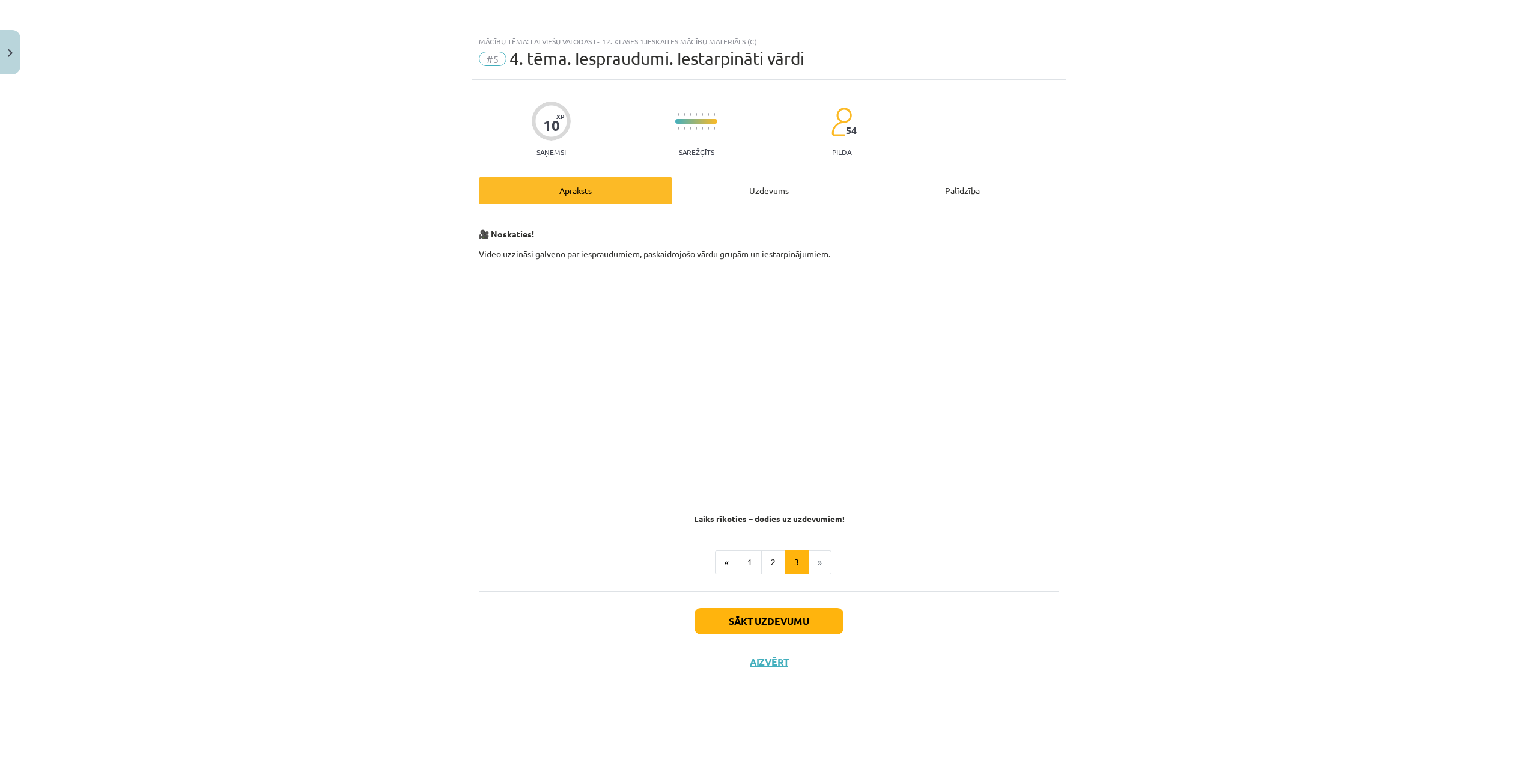
scroll to position [33, 0]
click at [777, 618] on button "Sākt uzdevumu" at bounding box center [769, 621] width 149 height 27
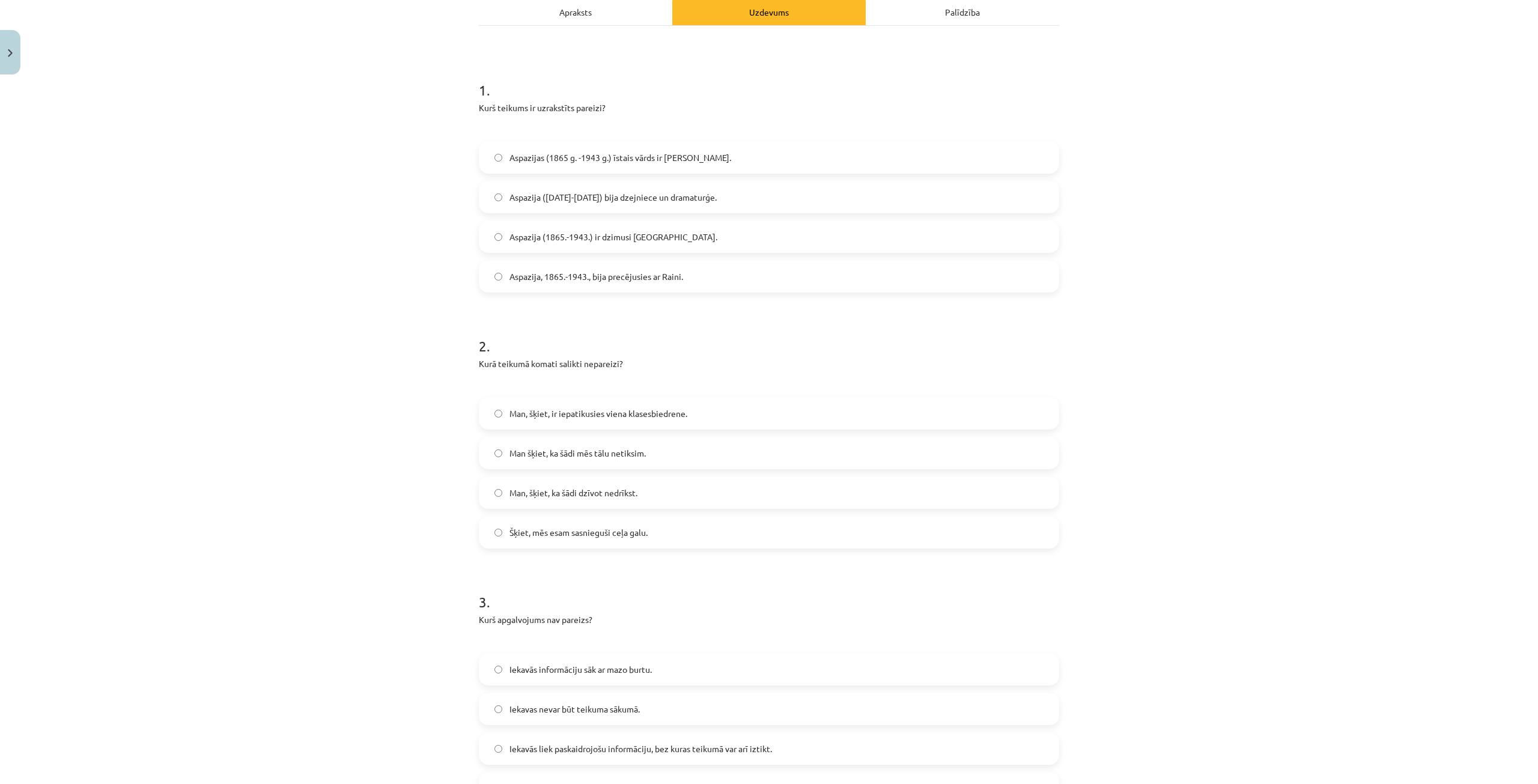
scroll to position [9, 0]
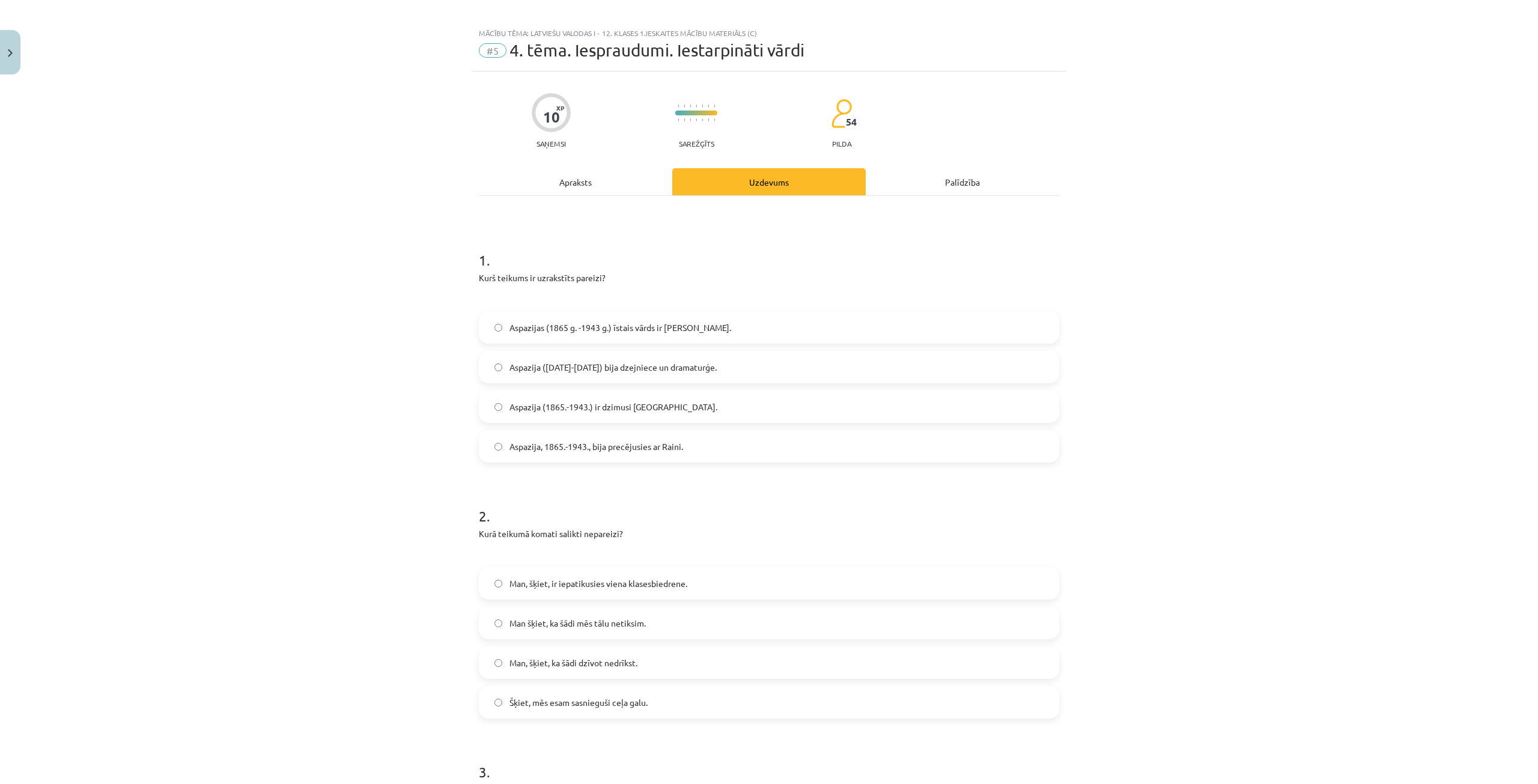
click at [582, 372] on span "Aspazija (1865-1943) bija dzejniece un dramaturģe." at bounding box center [613, 368] width 207 height 13
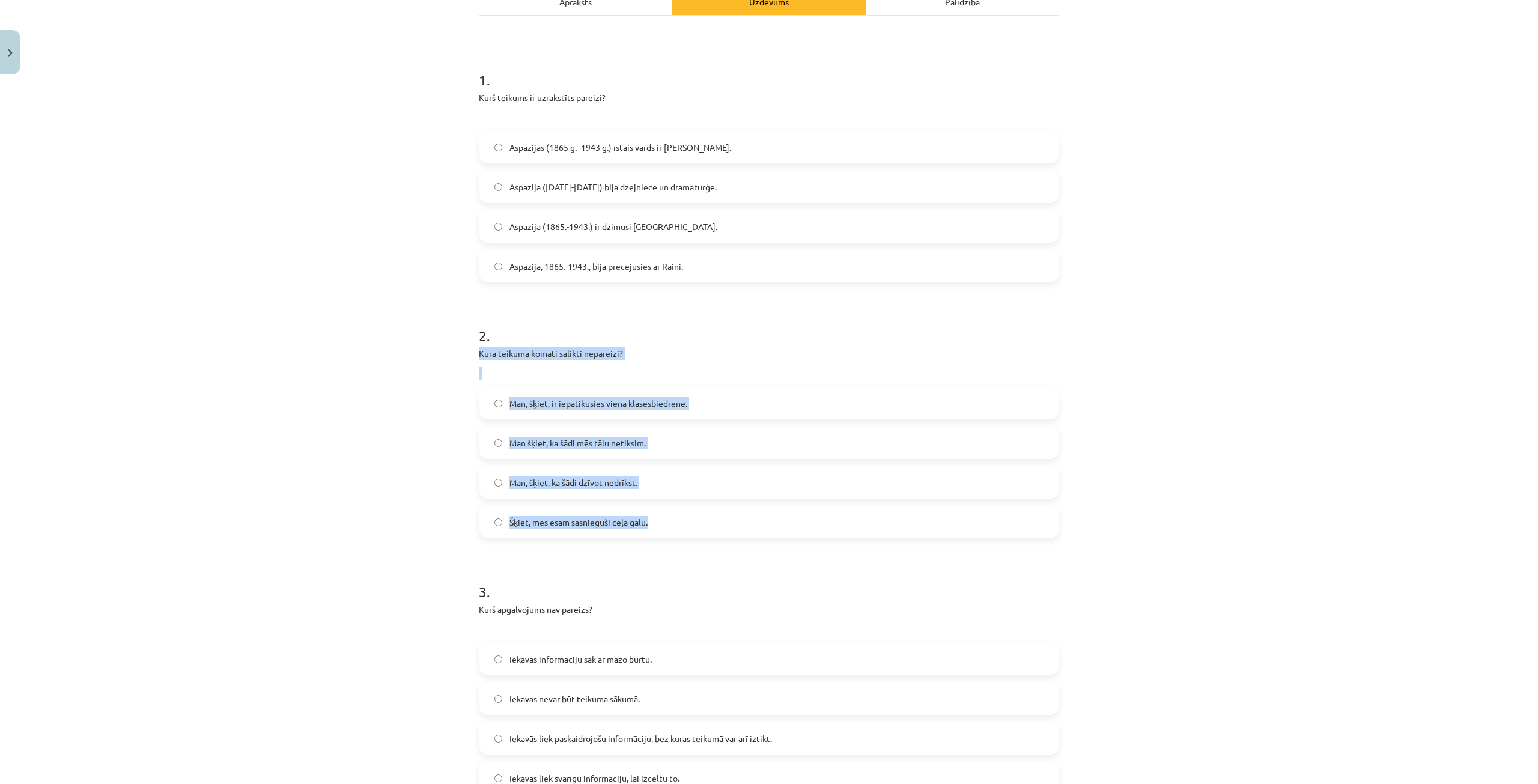
drag, startPoint x: 469, startPoint y: 351, endPoint x: 714, endPoint y: 536, distance: 307.0
click at [714, 536] on div "10 XP Saņemsi Sarežģīts 54 pilda Apraksts Uzdevums Palīdzība 1 . Kurš teikums i…" at bounding box center [769, 653] width 595 height 1524
copy div "Kurā teikumā komati salikti nepareizi? Man, šķiet, ir iepatikusies viena klases…"
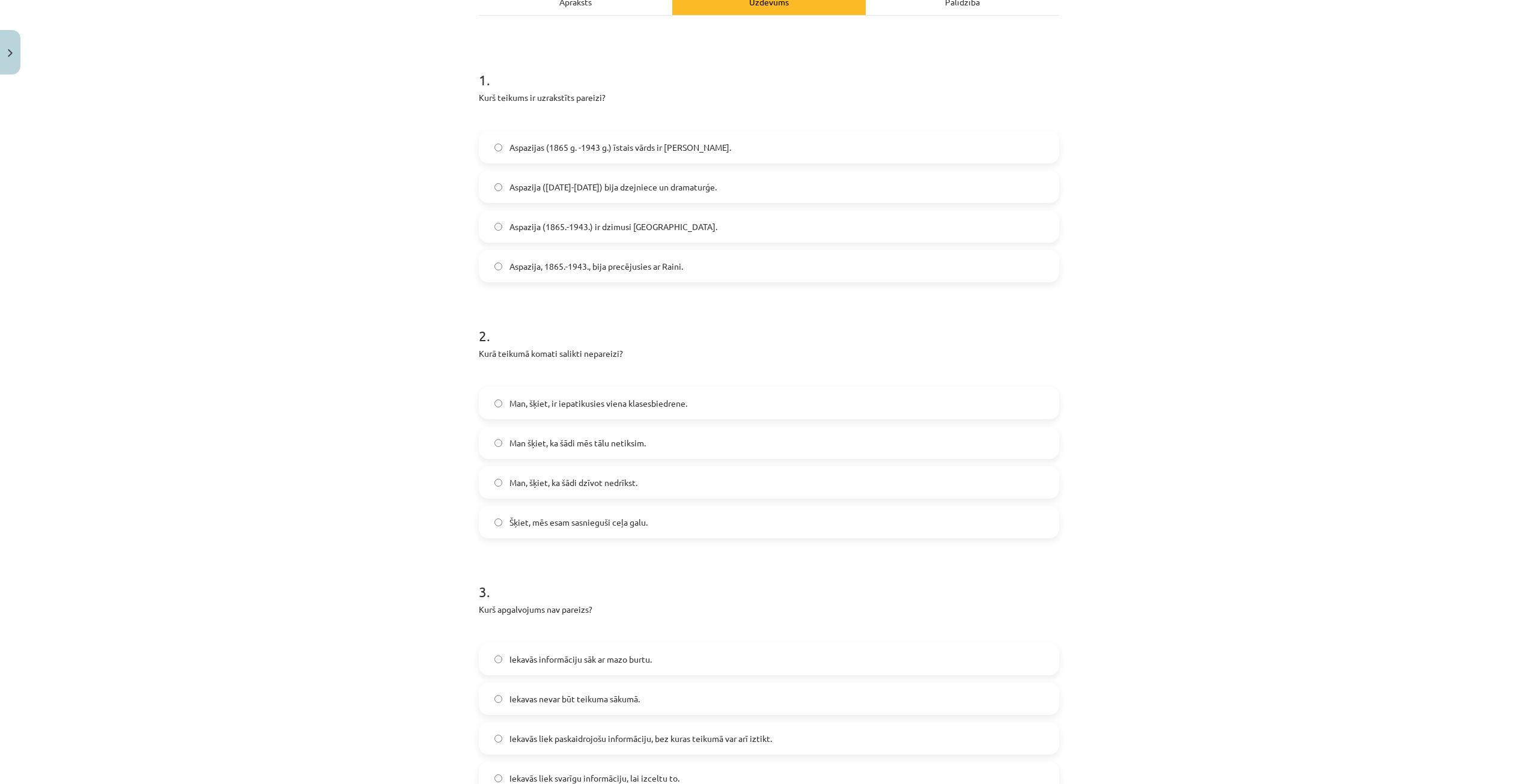
click at [695, 331] on h1 "2 ." at bounding box center [769, 324] width 580 height 37
click at [592, 445] on span "Man šķiet, ka šādi mēs tālu netiksim." at bounding box center [577, 443] width 136 height 13
click at [228, 128] on div "Mācību tēma: Latviešu valodas i - 12. klases 1.ieskaites mācību materiāls (c) #…" at bounding box center [769, 392] width 1538 height 784
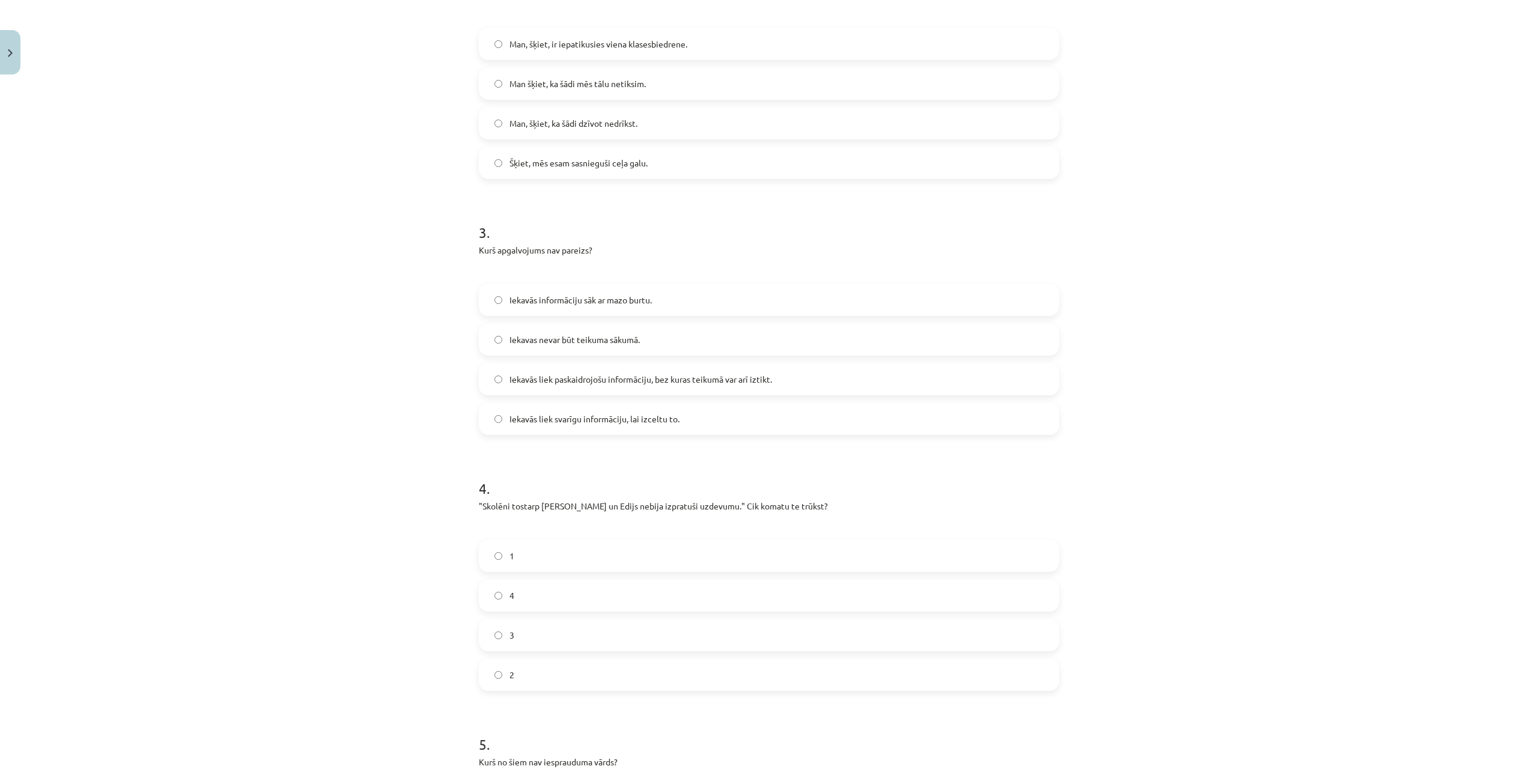
scroll to position [549, 0]
click at [614, 383] on span "Iekavās liek paskaidrojošu informāciju, bez kuras teikumā var arī iztikt." at bounding box center [640, 378] width 262 height 13
click at [565, 337] on span "Iekavas nevar būt teikuma sākumā." at bounding box center [575, 338] width 131 height 13
click at [450, 364] on div "Mācību tēma: Latviešu valodas i - 12. klases 1.ieskaites mācību materiāls (c) #…" at bounding box center [769, 392] width 1538 height 784
click at [658, 422] on span "Iekavās liek svarīgu informāciju, lai izceltu to." at bounding box center [595, 418] width 170 height 13
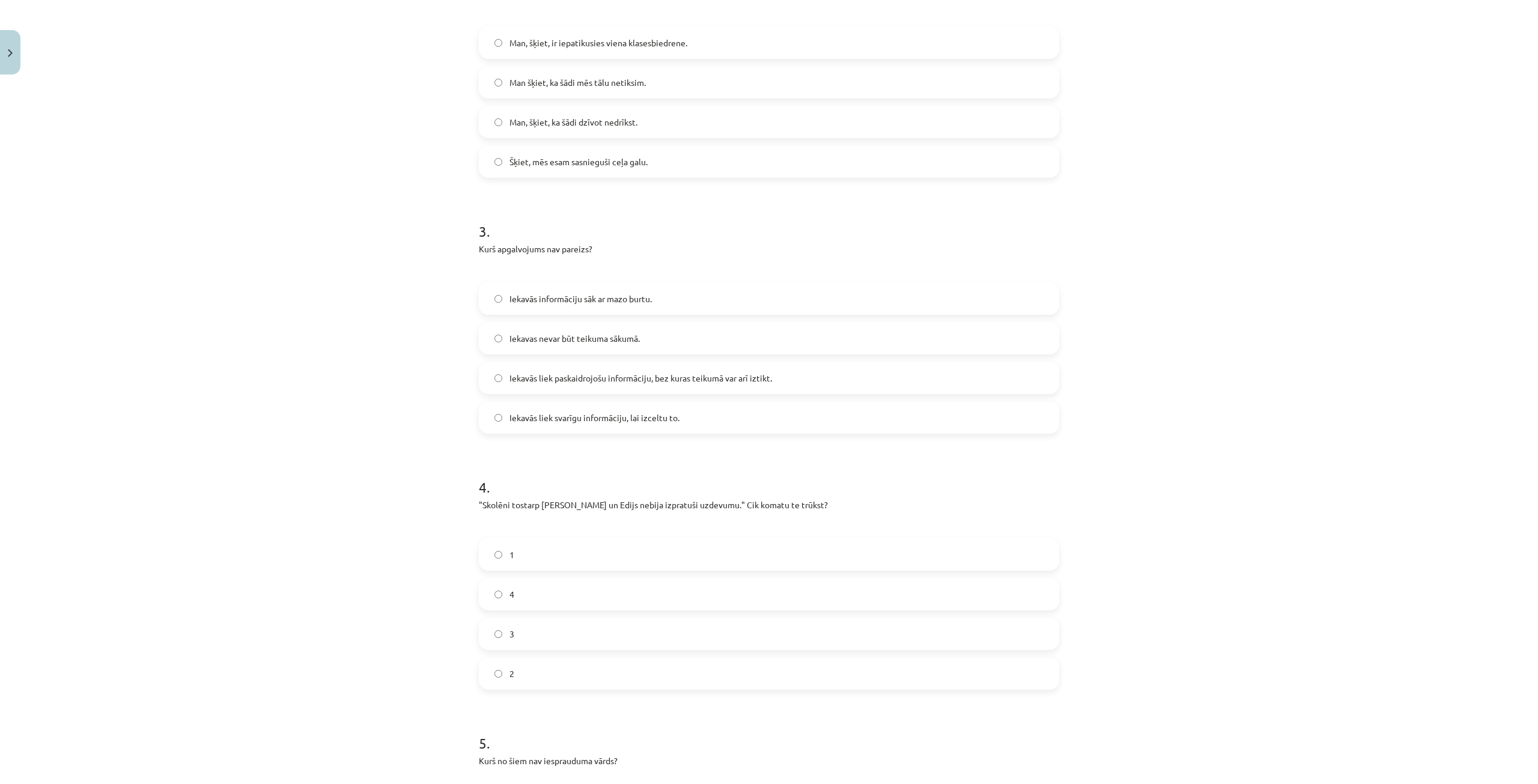
scroll to position [790, 0]
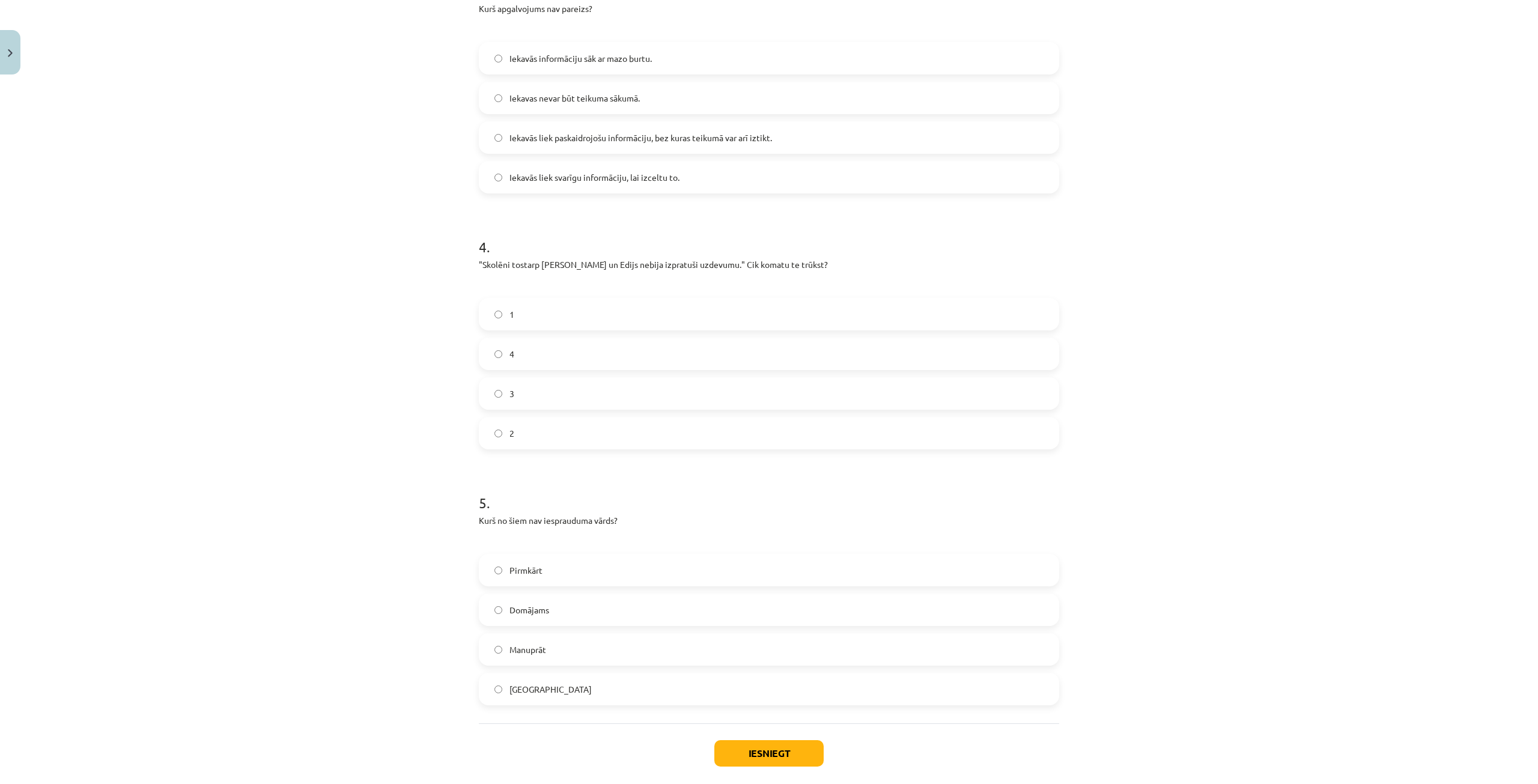
click at [521, 433] on label "2" at bounding box center [769, 433] width 578 height 30
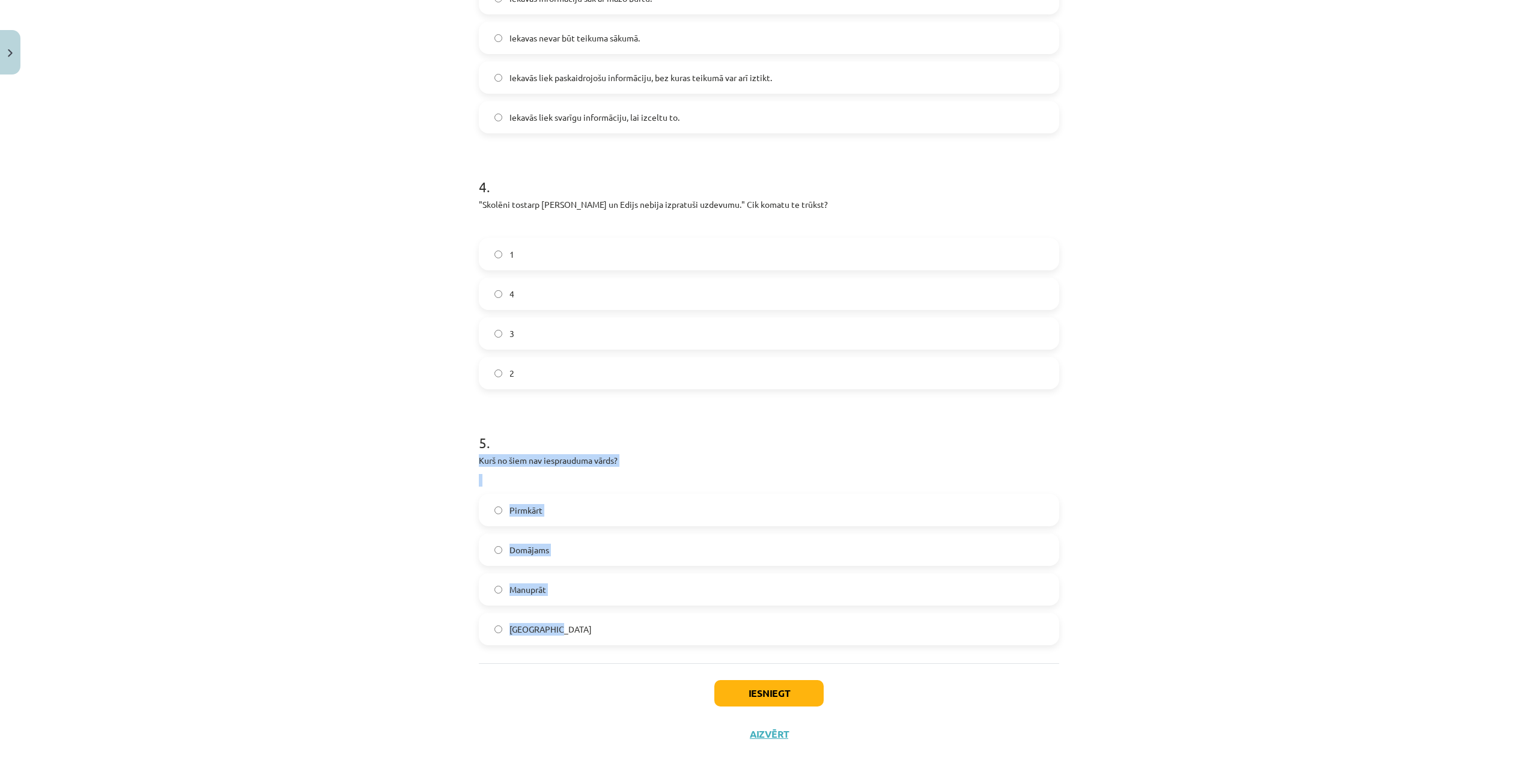
drag, startPoint x: 427, startPoint y: 453, endPoint x: 614, endPoint y: 641, distance: 265.2
click at [614, 641] on div "Mācību tēma: Latviešu valodas i - 12. klases 1.ieskaites mācību materiāls (c) #…" at bounding box center [769, 392] width 1538 height 784
copy div "Kurš no šiem nav iesprauduma vārds? Pirmkārt Domājams Manuprāt Galvenokārt"
click at [191, 456] on div "Mācību tēma: Latviešu valodas i - 12. klases 1.ieskaites mācību materiāls (c) #…" at bounding box center [769, 392] width 1538 height 784
click at [543, 634] on span "Galvenokārt" at bounding box center [550, 629] width 83 height 13
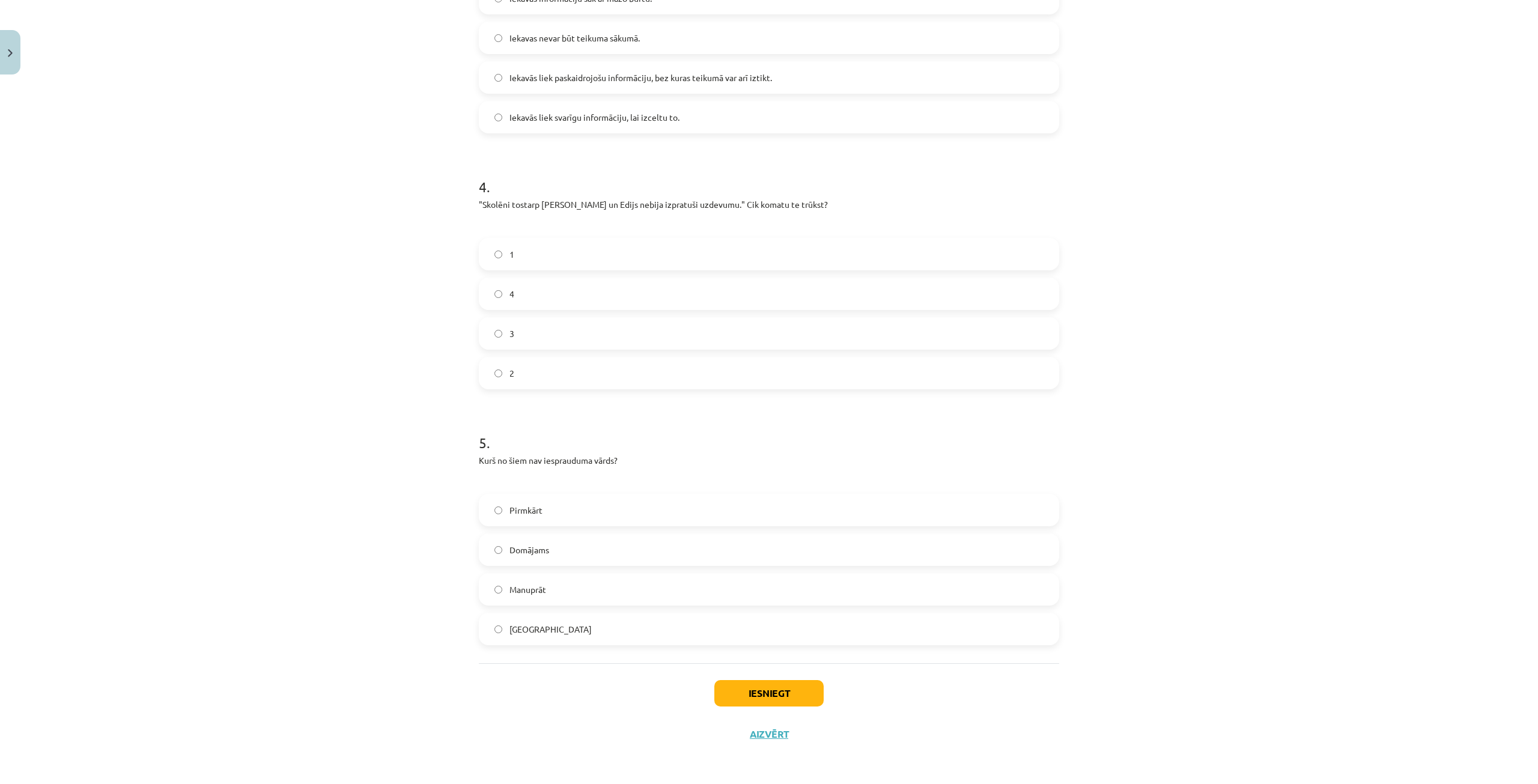
click at [144, 23] on div "Mācību tēma: Latviešu valodas i - 12. klases 1.ieskaites mācību materiāls (c) #…" at bounding box center [769, 392] width 1538 height 784
click at [759, 689] on button "Iesniegt" at bounding box center [769, 693] width 109 height 27
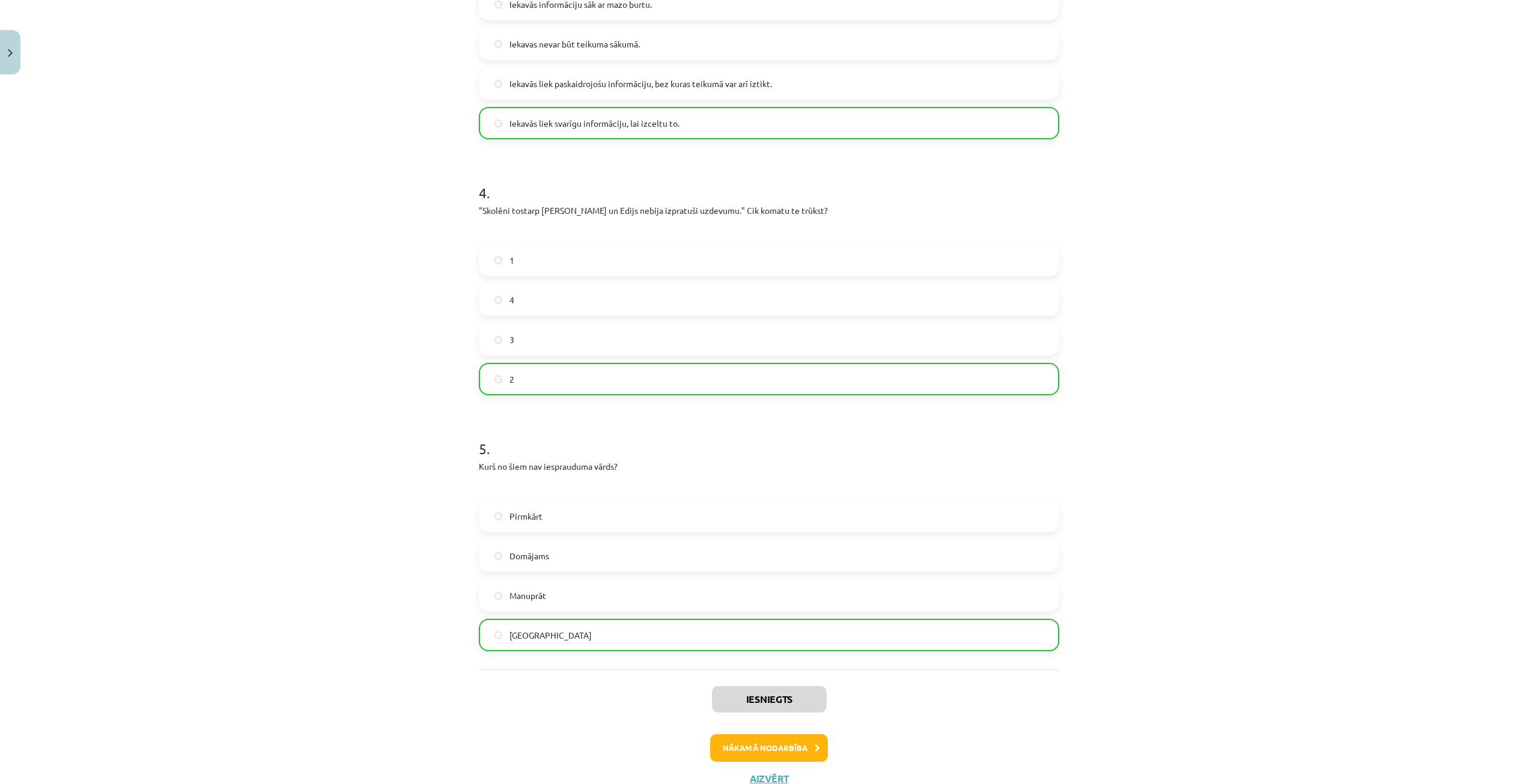
scroll to position [886, 0]
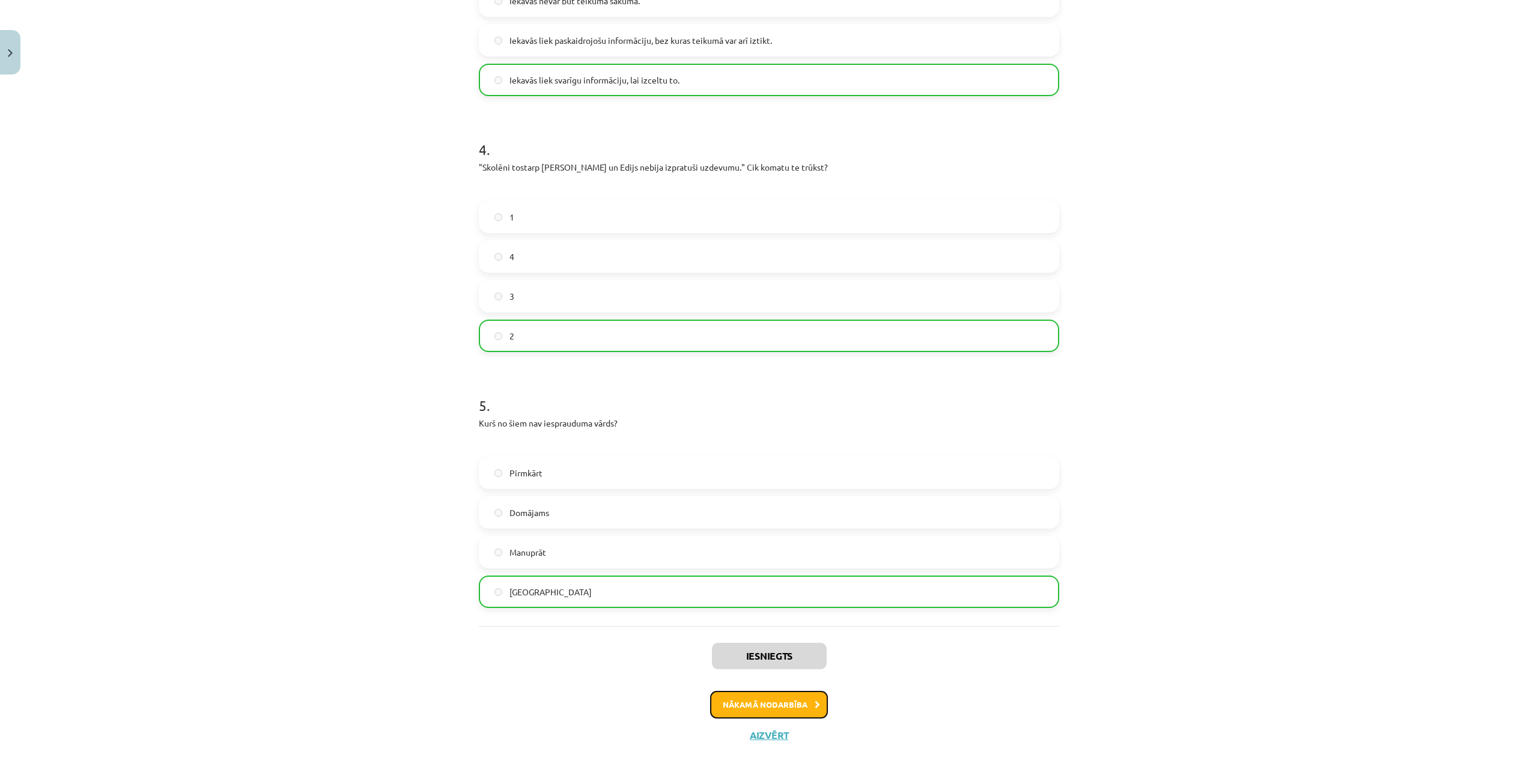
click at [748, 706] on button "Nākamā nodarbība" at bounding box center [769, 704] width 118 height 28
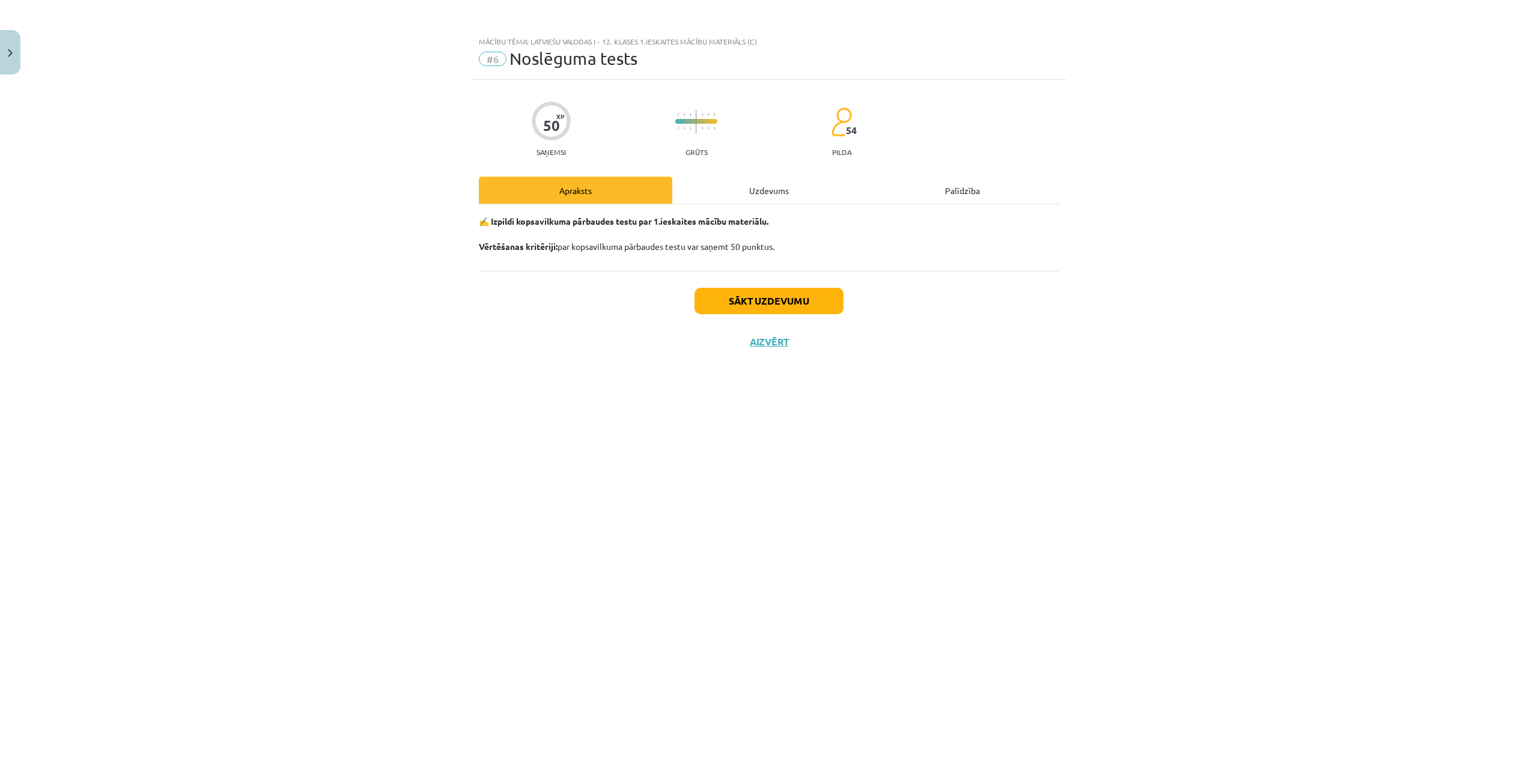
scroll to position [0, 0]
click at [785, 293] on button "Sākt uzdevumu" at bounding box center [769, 301] width 149 height 27
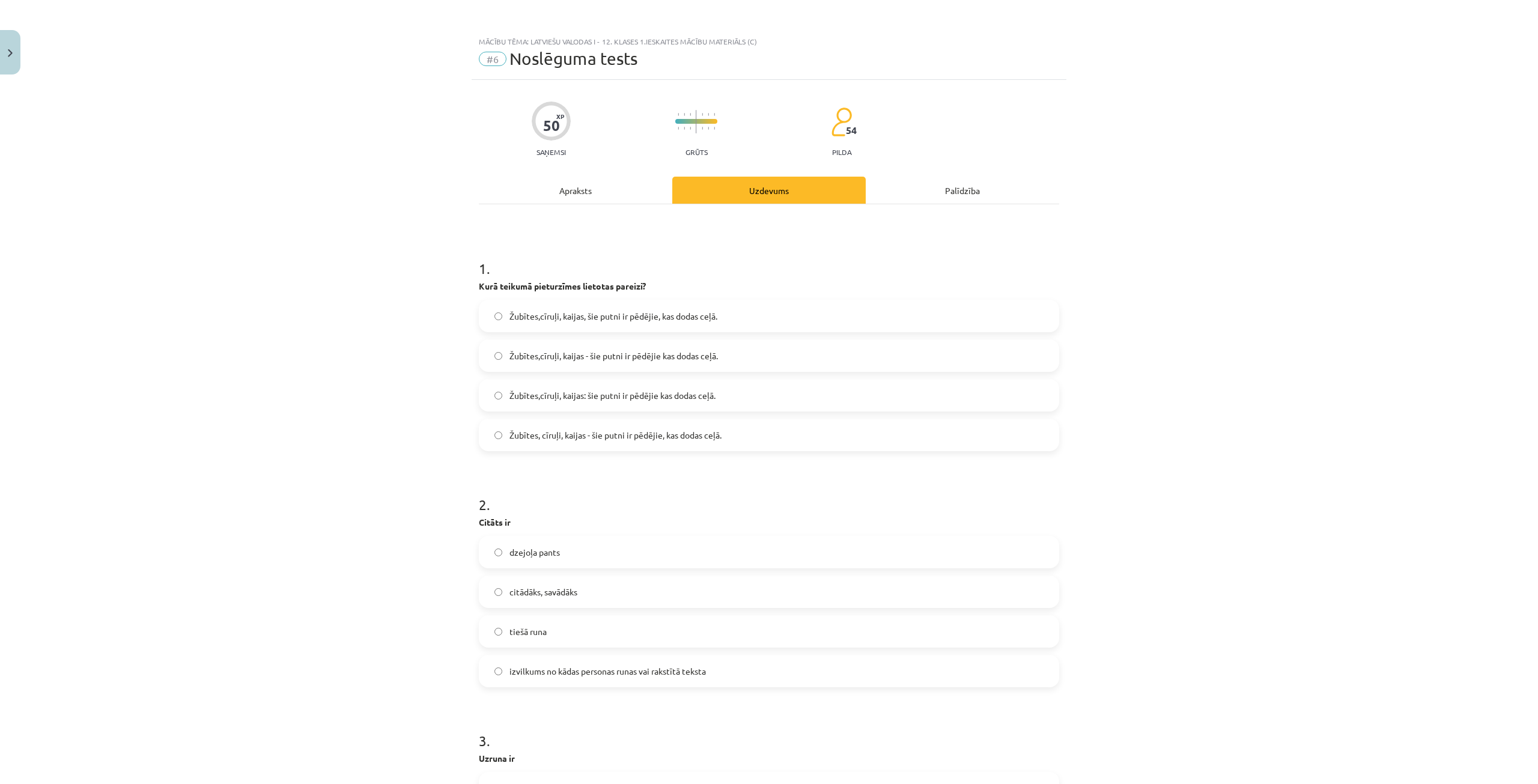
click at [547, 435] on span "Žubītes, cīruļi, kaijas - šie putni ir pēdējie, kas dodas ceļā." at bounding box center [615, 435] width 212 height 13
click at [559, 356] on span "Žubītes,cīruļi, kaijas - šie putni ir pēdējie kas dodas ceļā." at bounding box center [613, 356] width 209 height 13
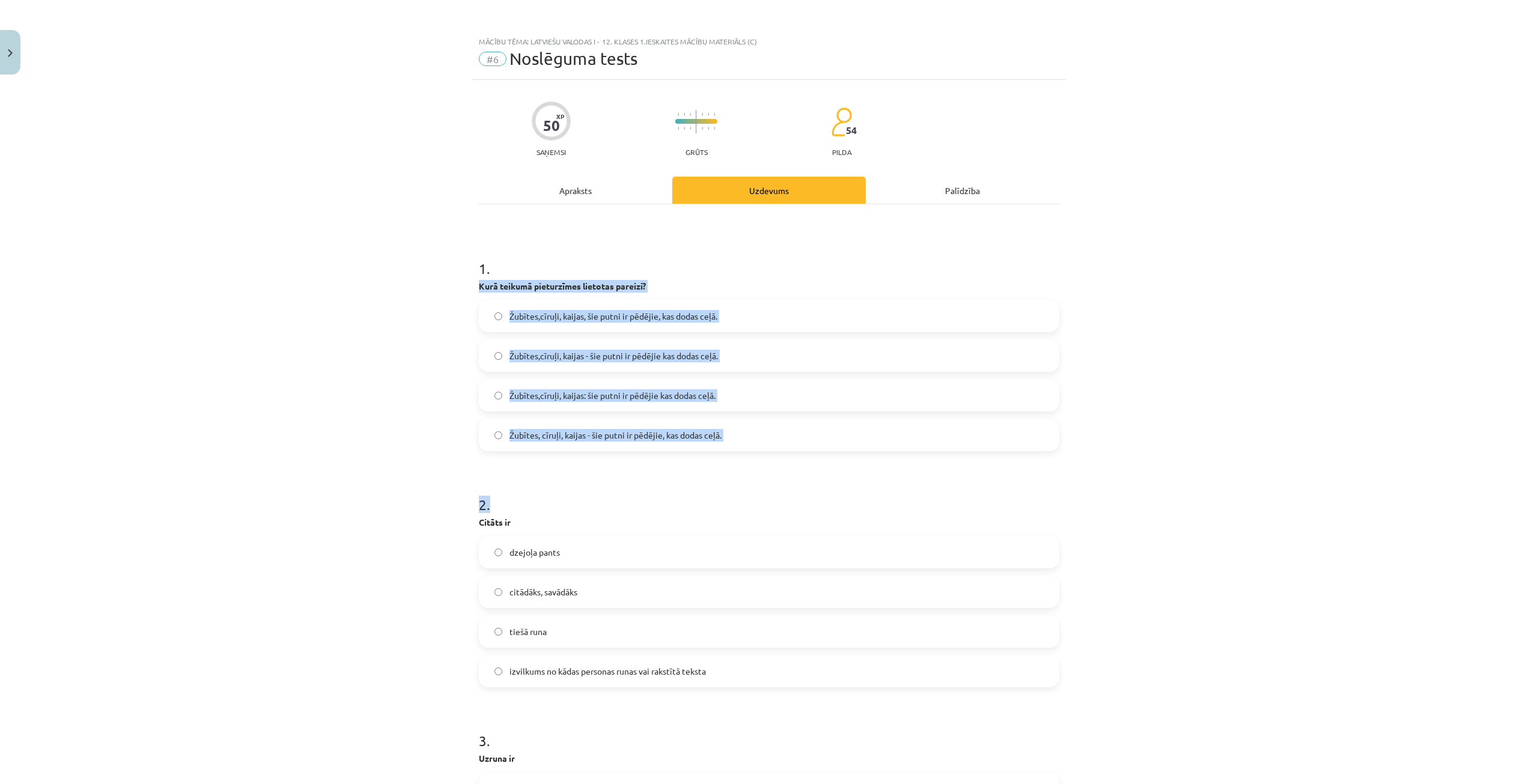
drag, startPoint x: 457, startPoint y: 280, endPoint x: 751, endPoint y: 446, distance: 337.6
click at [762, 460] on div "Mācību tēma: Latviešu valodas i - 12. klases 1.ieskaites mācību materiāls (c) #…" at bounding box center [769, 392] width 1538 height 784
copy form "Kurā teikumā pieturzīmes lietotas pareizi? Žubītes,cīruļi, kaijas, šie putni ir…"
click at [1233, 390] on div "Mācību tēma: Latviešu valodas i - 12. klases 1.ieskaites mācību materiāls (c) #…" at bounding box center [769, 392] width 1538 height 784
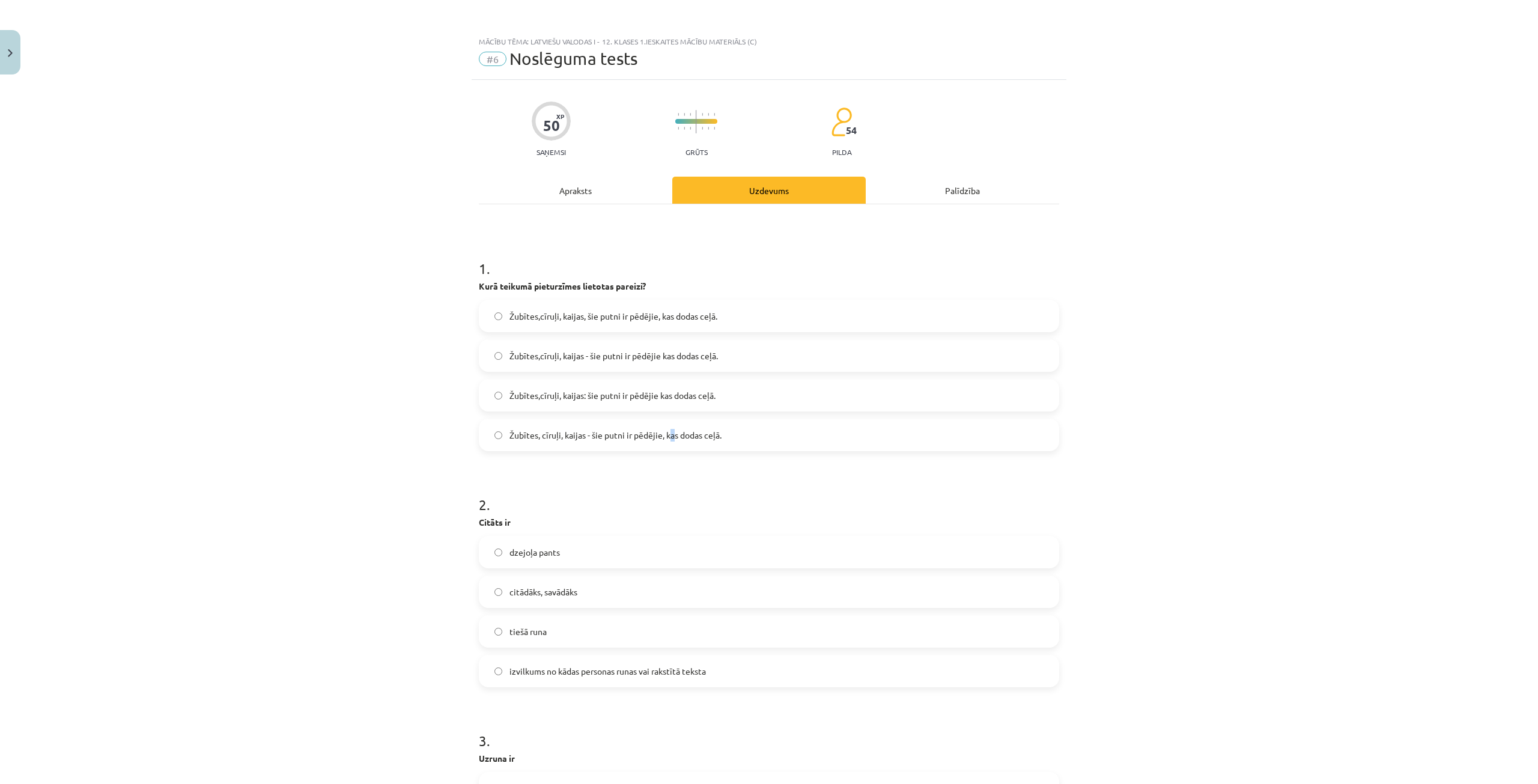
click at [668, 427] on label "Žubītes, cīruļi, kaijas - šie putni ir pēdējie, kas dodas ceļā." at bounding box center [769, 435] width 578 height 30
click at [560, 430] on label "Žubītes, cīruļi, kaijas - šie putni ir pēdējie, kas dodas ceļā." at bounding box center [769, 435] width 578 height 30
click at [499, 436] on label "Žubītes, cīruļi, kaijas - šie putni ir pēdējie, kas dodas ceļā." at bounding box center [769, 435] width 578 height 30
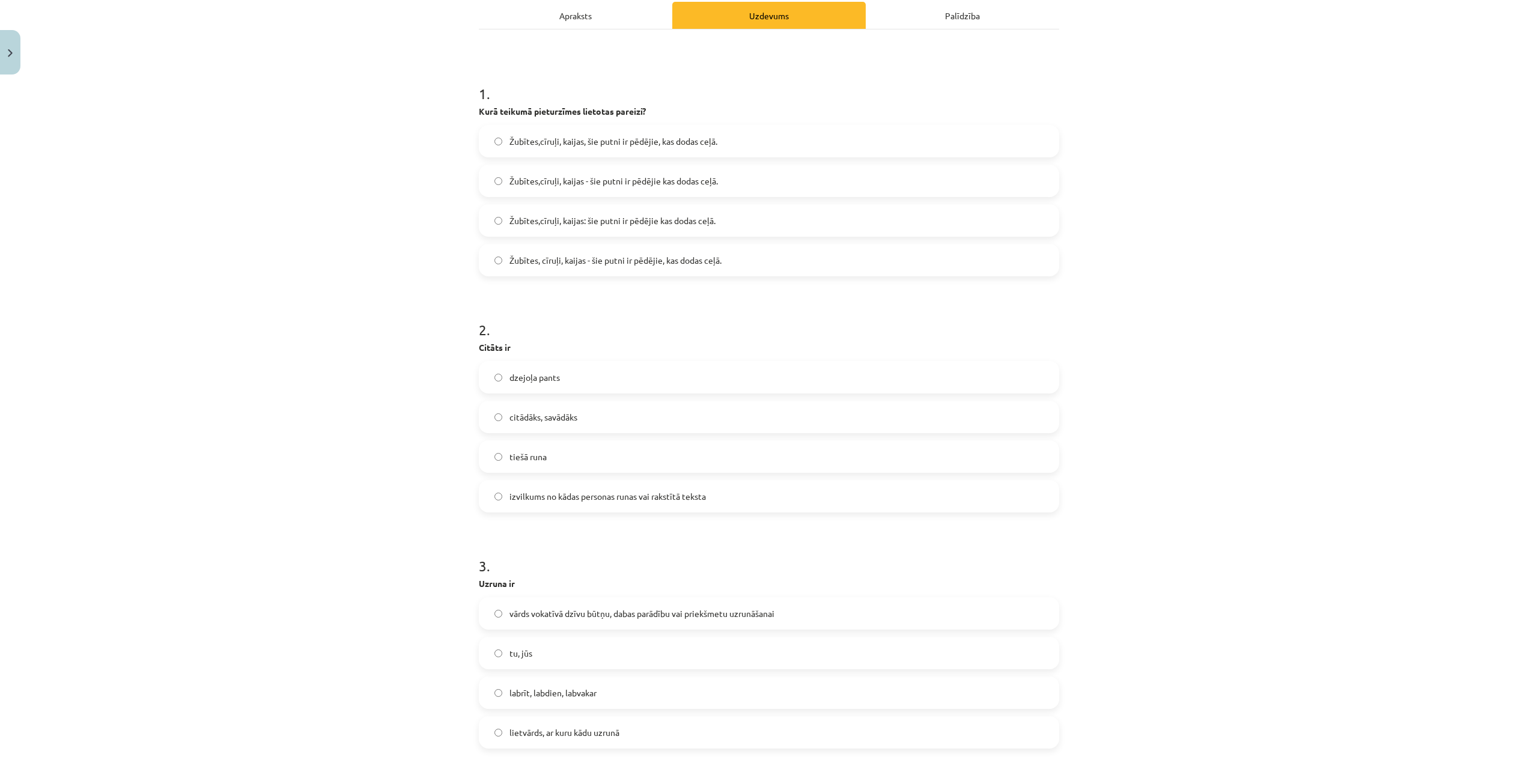
scroll to position [180, 0]
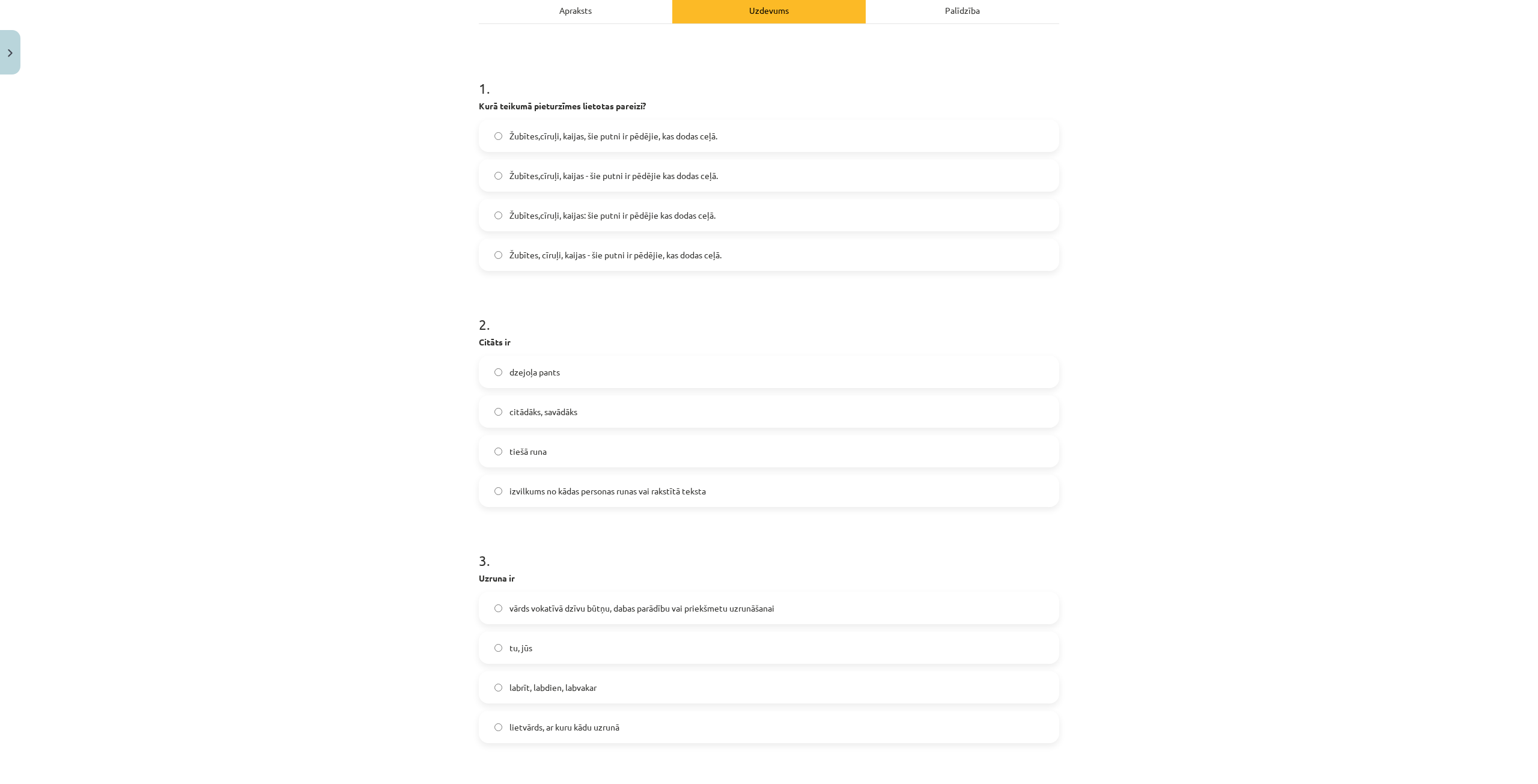
click at [569, 483] on label "izvilkums no kādas personas runas vai rakstītā teksta" at bounding box center [769, 490] width 578 height 30
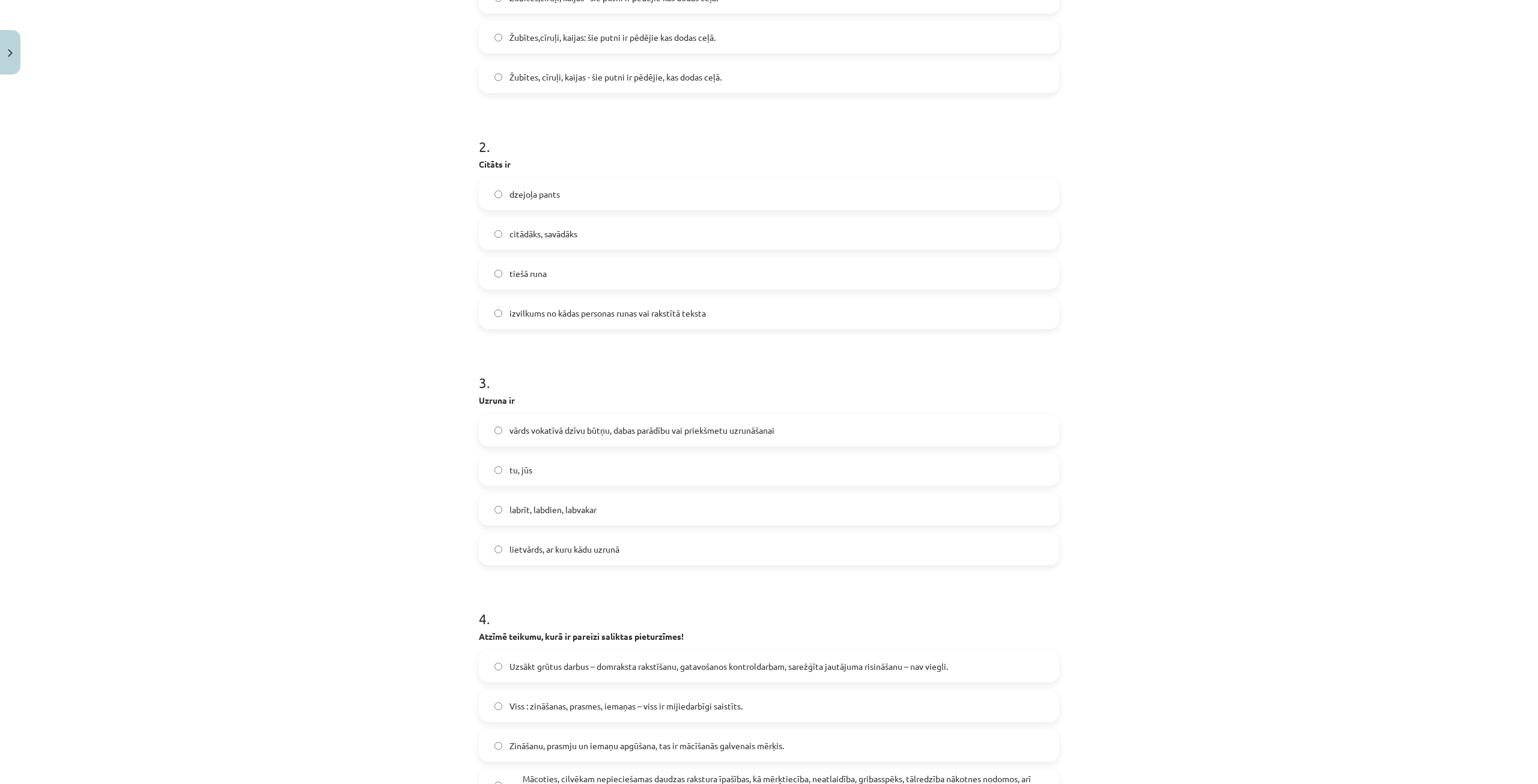
scroll to position [361, 0]
drag, startPoint x: 447, startPoint y: 397, endPoint x: 734, endPoint y: 552, distance: 326.2
click at [734, 552] on div "Mācību tēma: Latviešu valodas i - 12. klases 1.ieskaites mācību materiāls (c) #…" at bounding box center [769, 392] width 1538 height 784
copy div "Uzruna ir vārds vokatīvā dzīvu būtņu, dabas parādību vai priekšmetu uzrunāšanai…"
click at [1155, 105] on div "Mācību tēma: Latviešu valodas i - 12. klases 1.ieskaites mācību materiāls (c) #…" at bounding box center [769, 392] width 1538 height 784
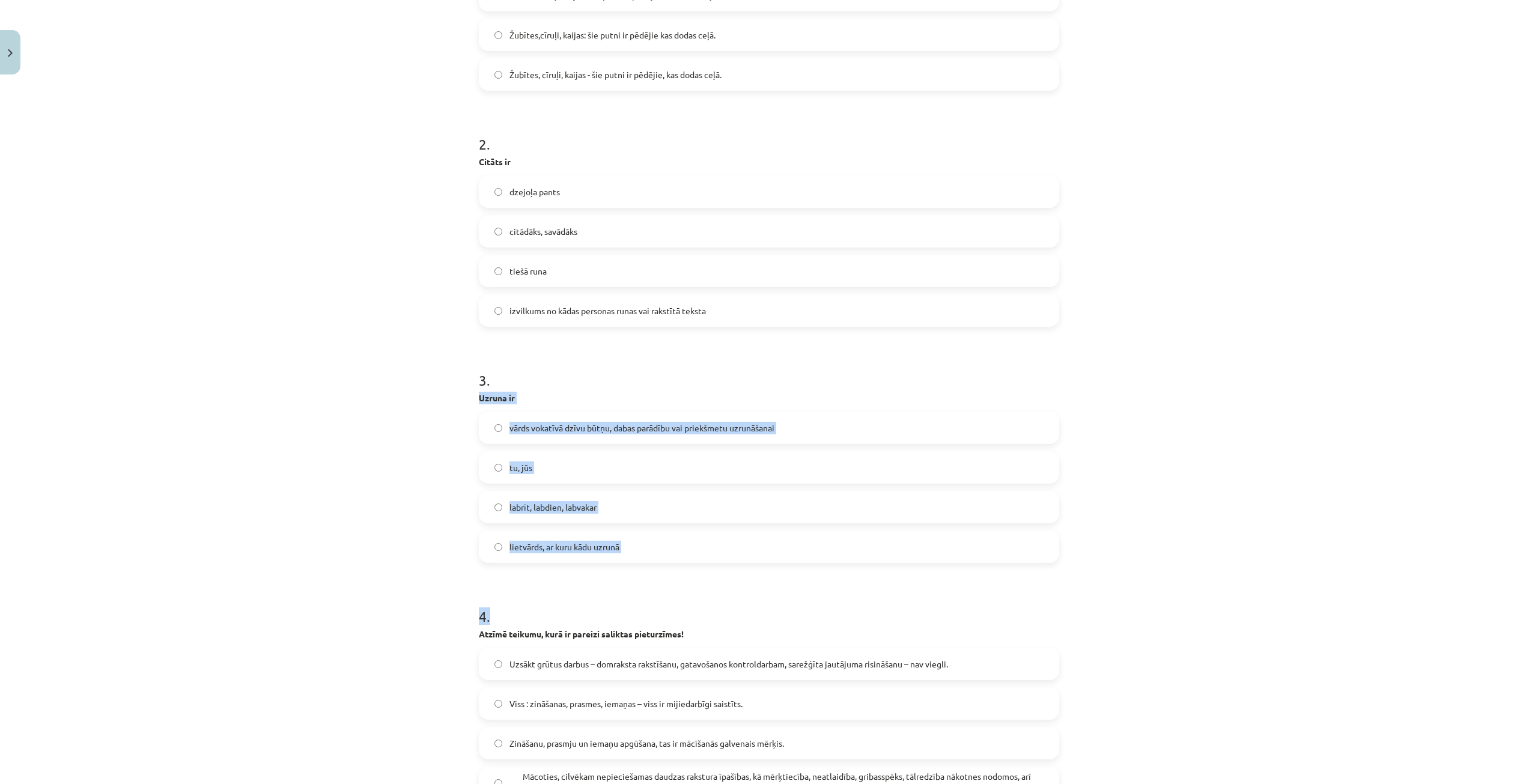
drag, startPoint x: 458, startPoint y: 394, endPoint x: 648, endPoint y: 566, distance: 256.3
click at [648, 566] on div "Mācību tēma: Latviešu valodas i - 12. klases 1.ieskaites mācību materiāls (c) #…" at bounding box center [769, 392] width 1538 height 784
click at [732, 363] on h1 "3 ." at bounding box center [769, 369] width 580 height 37
click at [654, 546] on label "lietvārds, ar kuru kādu uzrunā" at bounding box center [769, 546] width 578 height 30
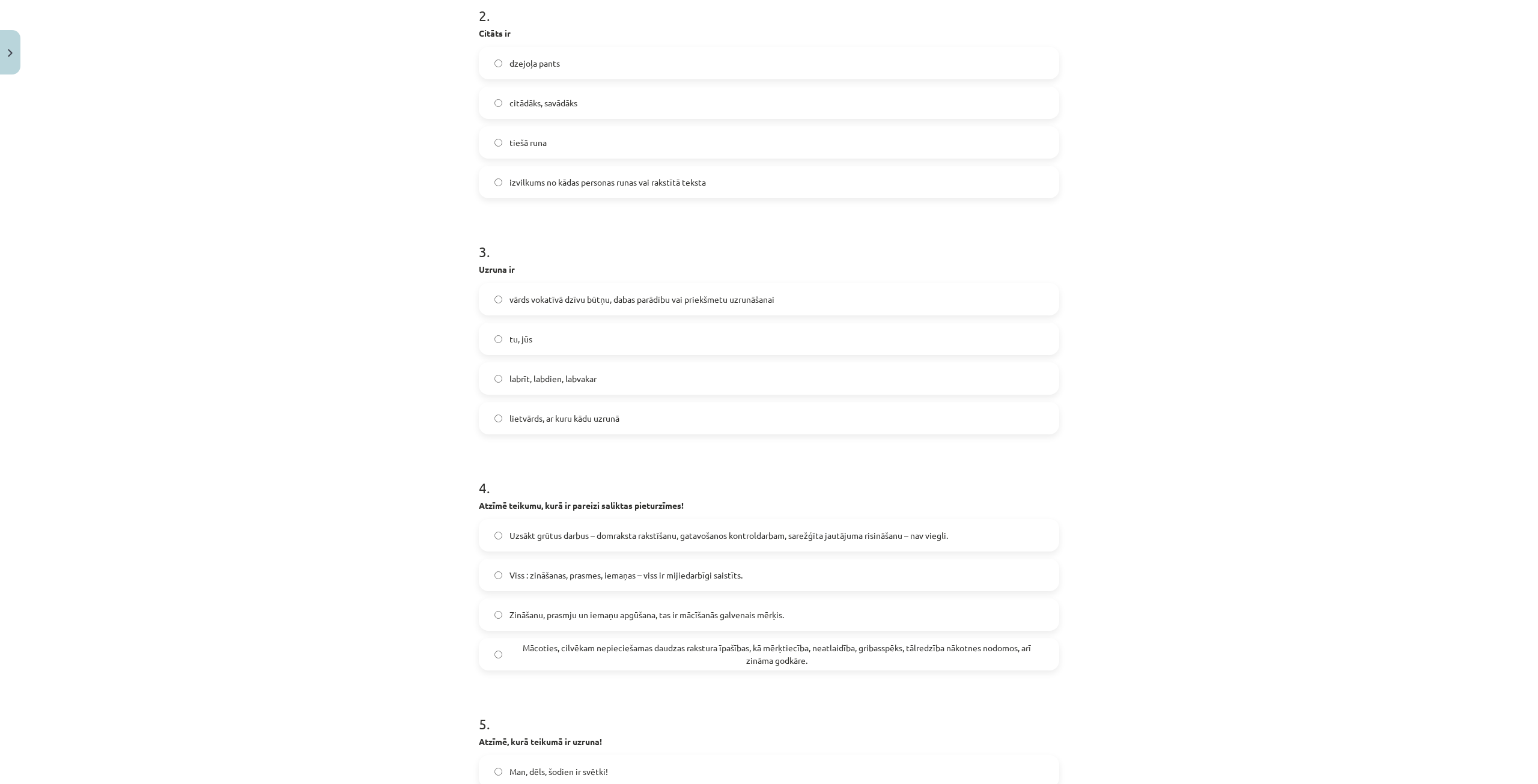
scroll to position [601, 0]
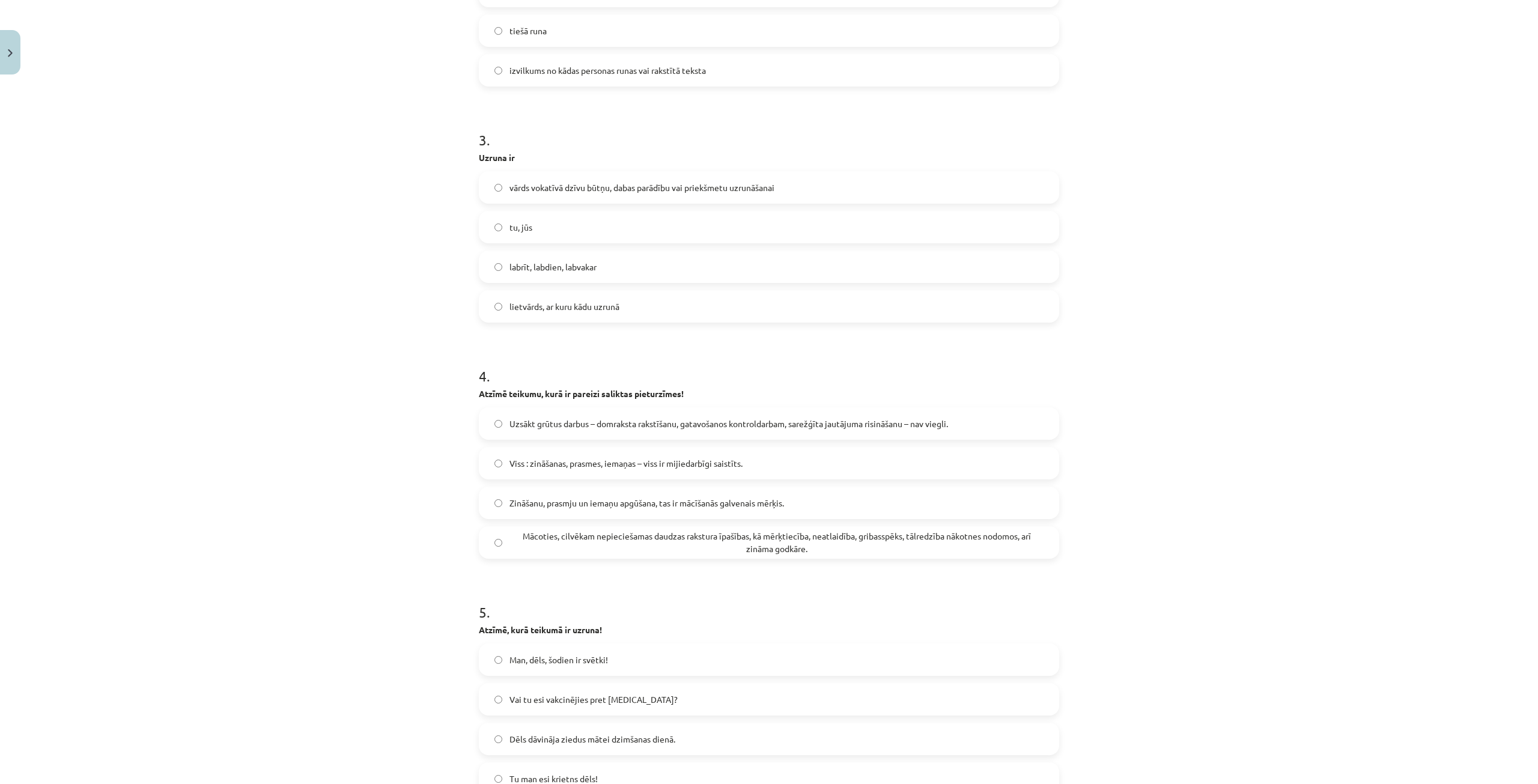
click at [740, 420] on span "Uzsākt grūtus darbus – domraksta rakstīšanu, gatavošanos kontroldarbam, sarežģī…" at bounding box center [728, 423] width 439 height 13
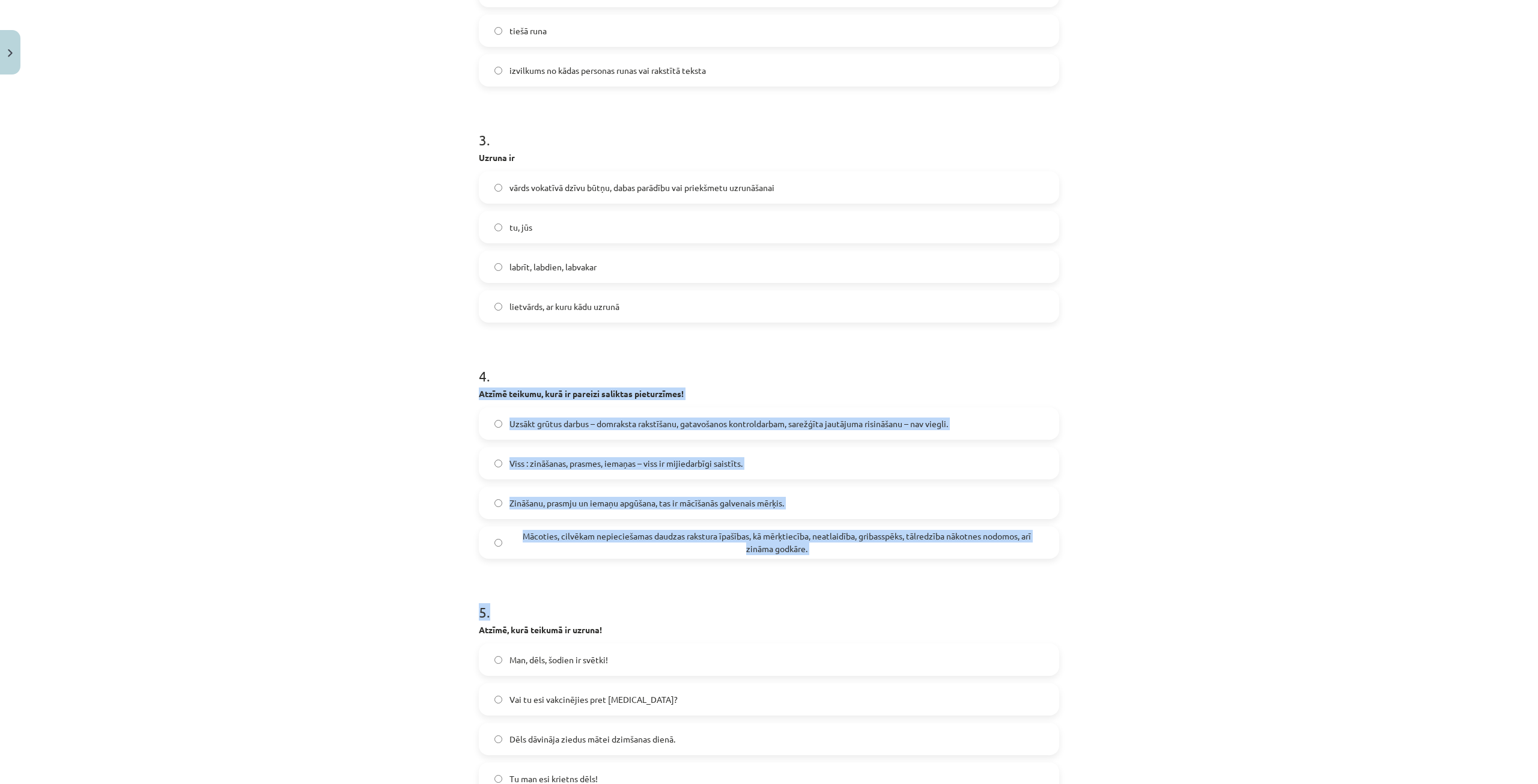
drag, startPoint x: 456, startPoint y: 389, endPoint x: 888, endPoint y: 567, distance: 467.2
click at [891, 574] on div "Mācību tēma: Latviešu valodas i - 12. klases 1.ieskaites mācību materiāls (c) #…" at bounding box center [769, 392] width 1538 height 784
copy form "Atzīmē teikumu, kurā ir pareizi saliktas pieturzīmes! Uzsākt grūtus darbus – do…"
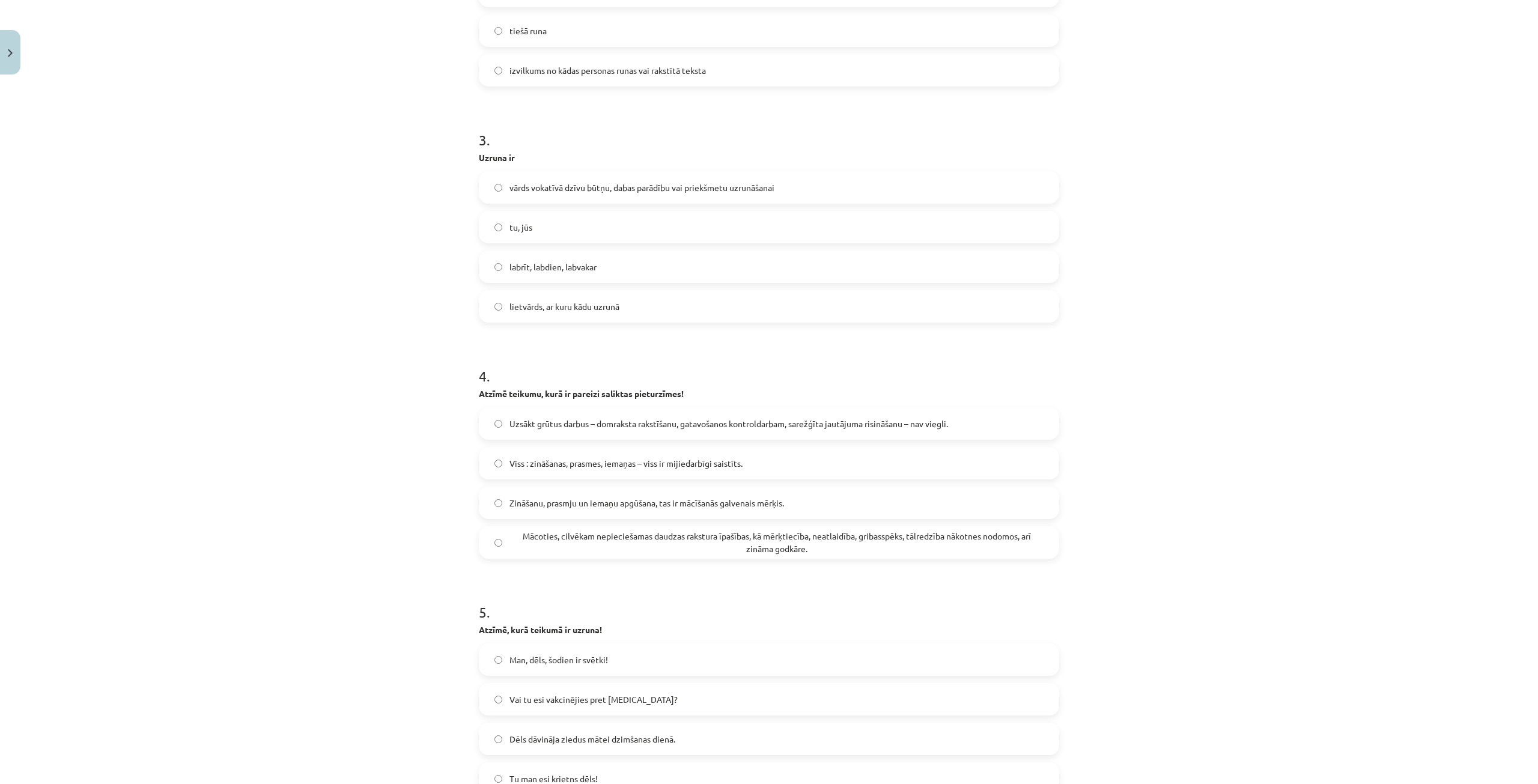
click at [1316, 312] on div "Mācību tēma: Latviešu valodas i - 12. klases 1.ieskaites mācību materiāls (c) #…" at bounding box center [769, 392] width 1538 height 784
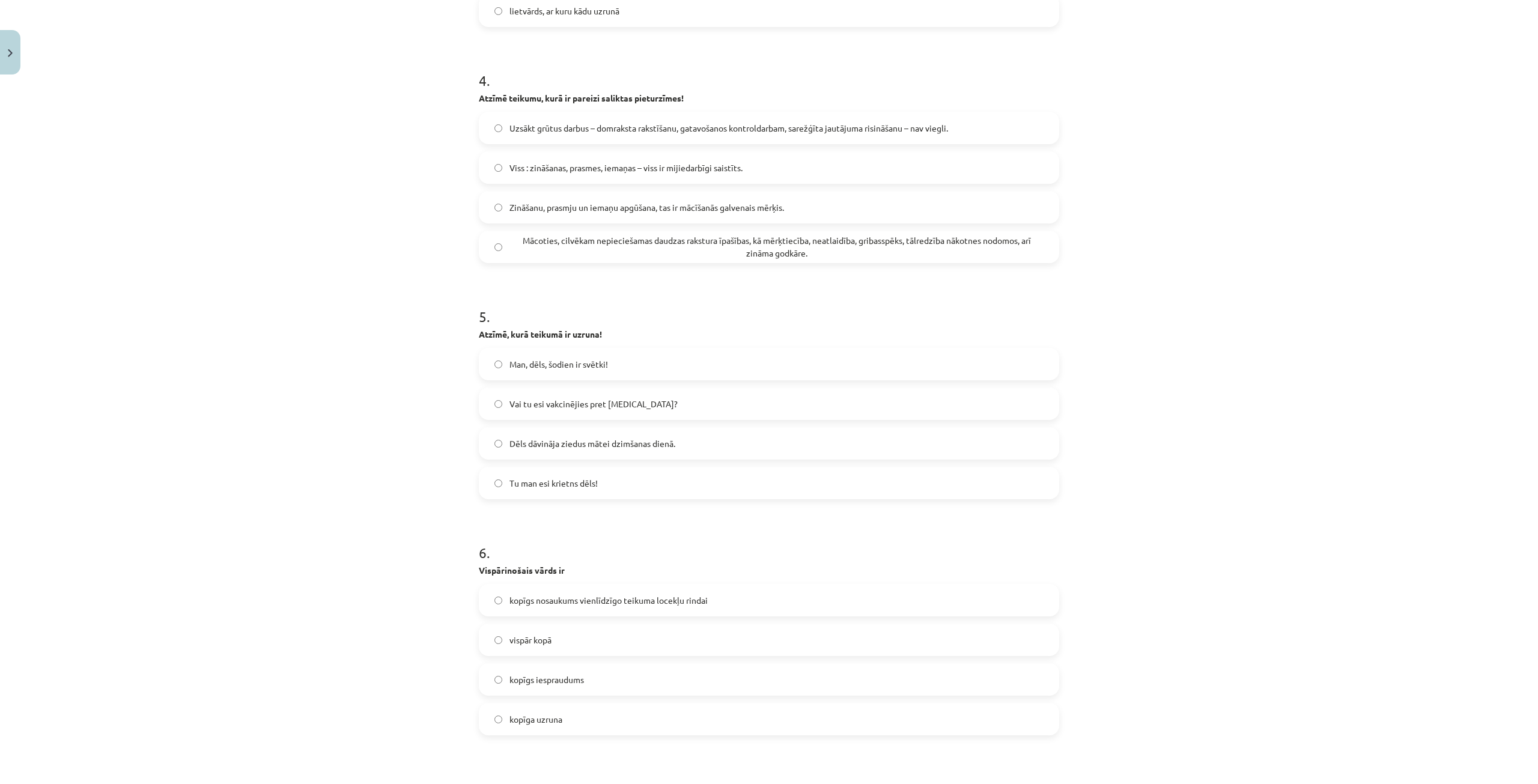
scroll to position [961, 0]
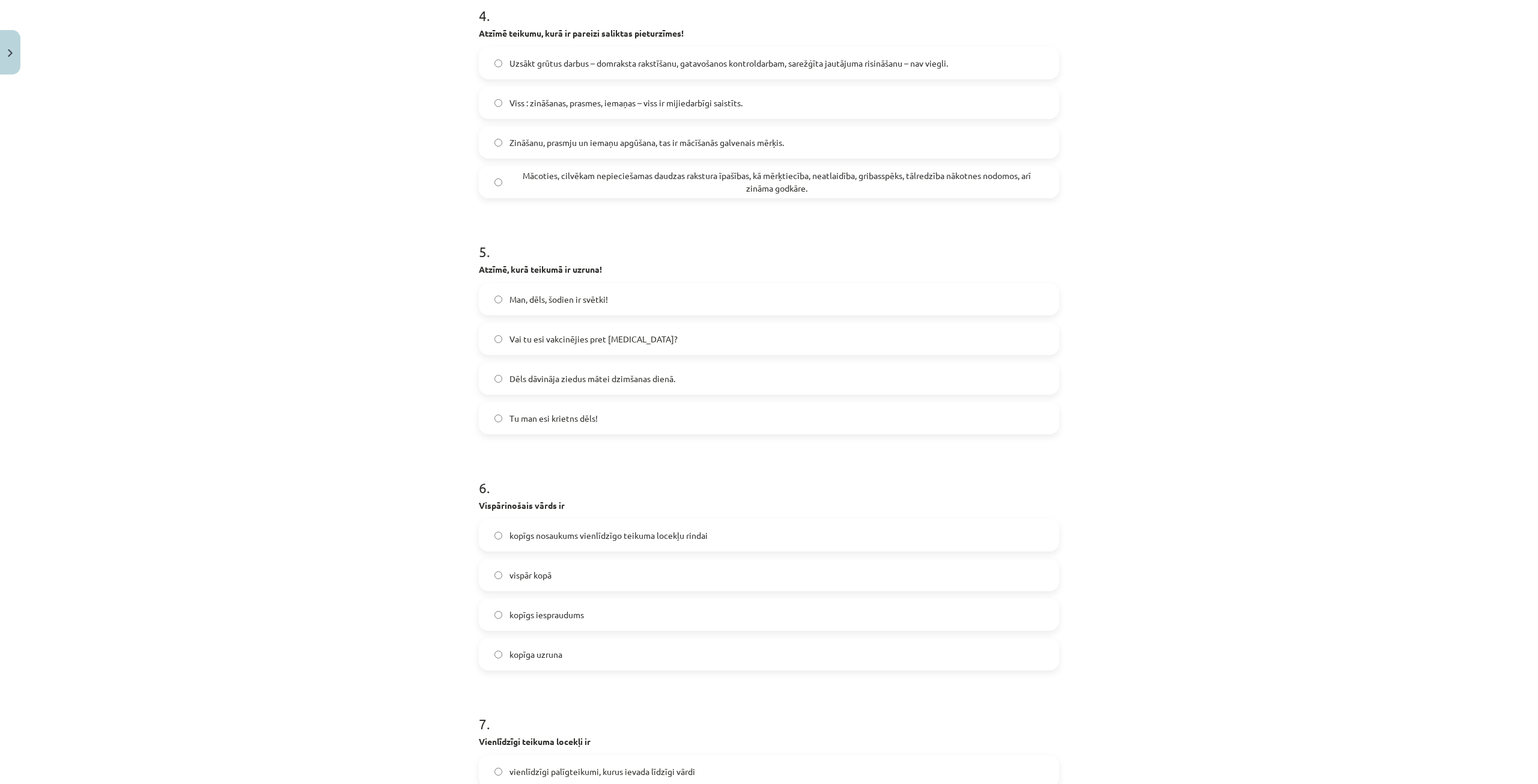
click at [537, 418] on span "Tu man esi krietns dēls!" at bounding box center [554, 418] width 88 height 13
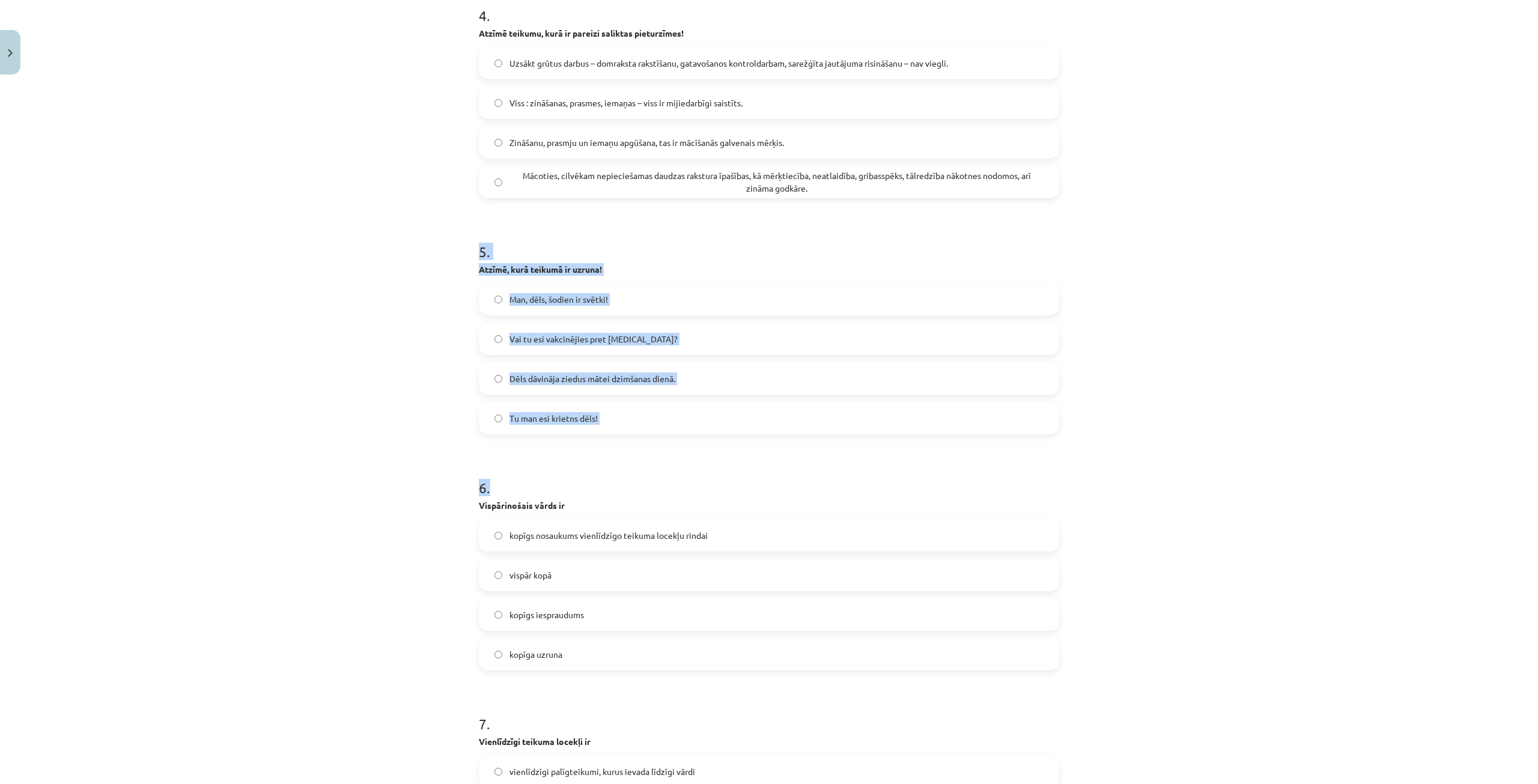
drag, startPoint x: 450, startPoint y: 254, endPoint x: 656, endPoint y: 445, distance: 280.9
click at [657, 446] on div "Mācību tēma: Latviešu valodas i - 12. klases 1.ieskaites mācību materiāls (c) #…" at bounding box center [769, 392] width 1538 height 784
copy form "5 . Atzīmē, kurā teikumā ir uzruna! Man, dēls, šodien ir svētki! Vai tu esi vak…"
click at [1192, 250] on div "Mācību tēma: Latviešu valodas i - 12. klases 1.ieskaites mācību materiāls (c) #…" at bounding box center [769, 392] width 1538 height 784
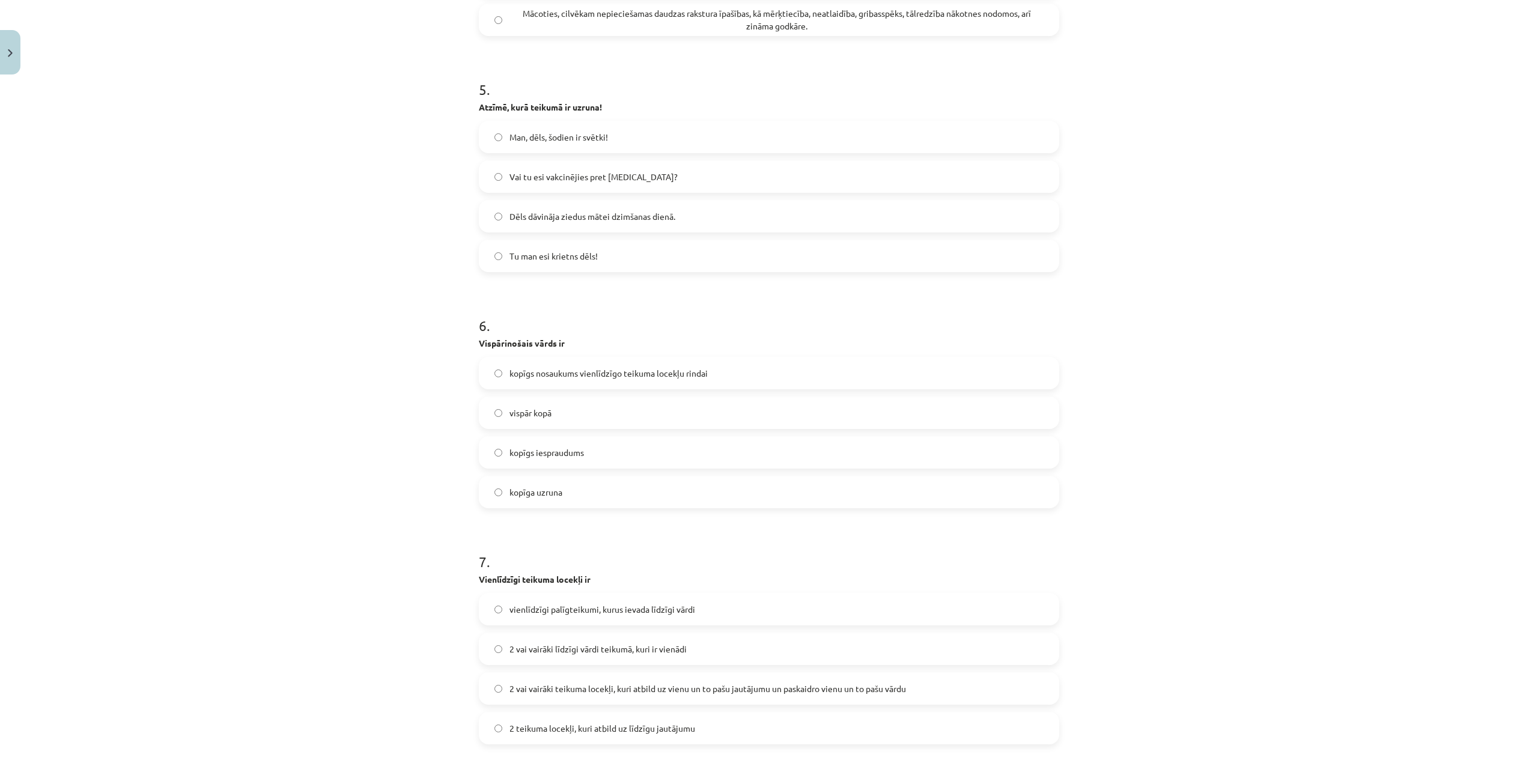
scroll to position [1141, 0]
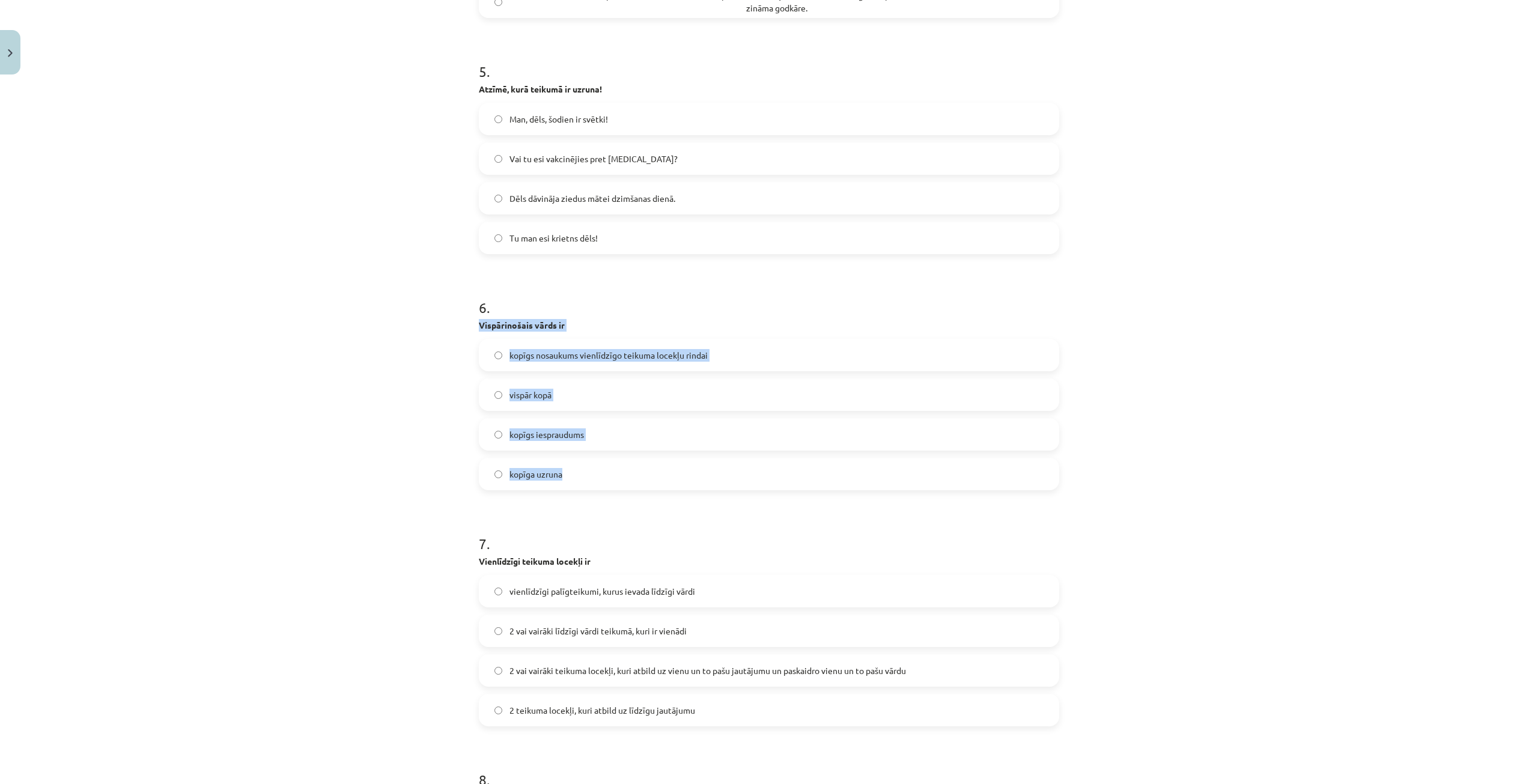
drag, startPoint x: 463, startPoint y: 321, endPoint x: 599, endPoint y: 479, distance: 208.5
click at [599, 479] on div "Mācību tēma: Latviešu valodas i - 12. klases 1.ieskaites mācību materiāls (c) #…" at bounding box center [769, 392] width 1538 height 784
copy div "Vispārinošais vārds ir kopīgs nosaukums vienlīdzīgo teikuma locekļu rindai visp…"
click at [1310, 184] on div "Mācību tēma: Latviešu valodas i - 12. klases 1.ieskaites mācību materiāls (c) #…" at bounding box center [769, 392] width 1538 height 784
click at [580, 355] on span "kopīgs nosaukums vienlīdzīgo teikuma locekļu rindai" at bounding box center [609, 355] width 198 height 13
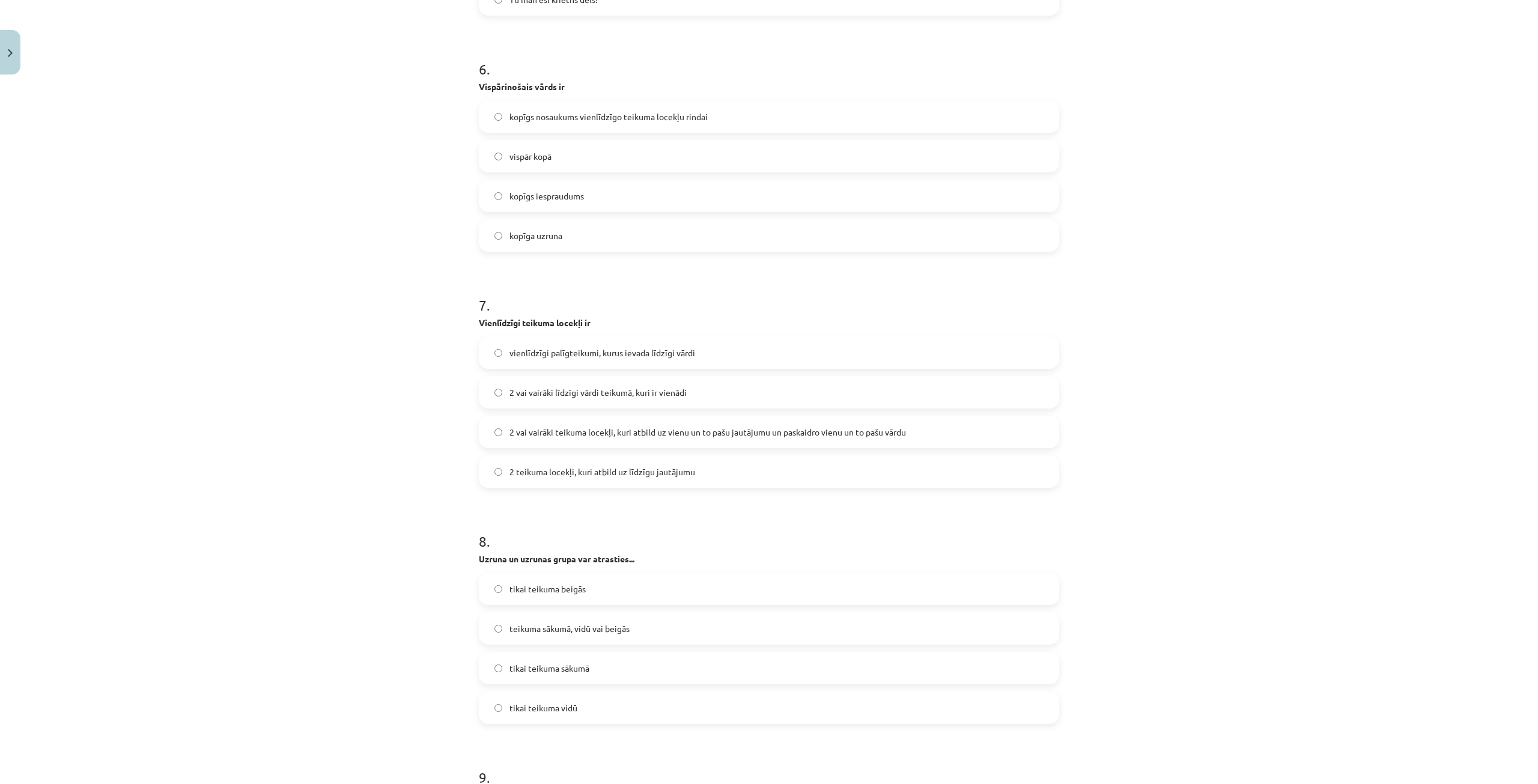
scroll to position [1381, 0]
click at [599, 430] on span "2 vai vairāki teikuma locekļi, kuri atbild uz vienu un to pašu jautājumu un pas…" at bounding box center [708, 431] width 397 height 13
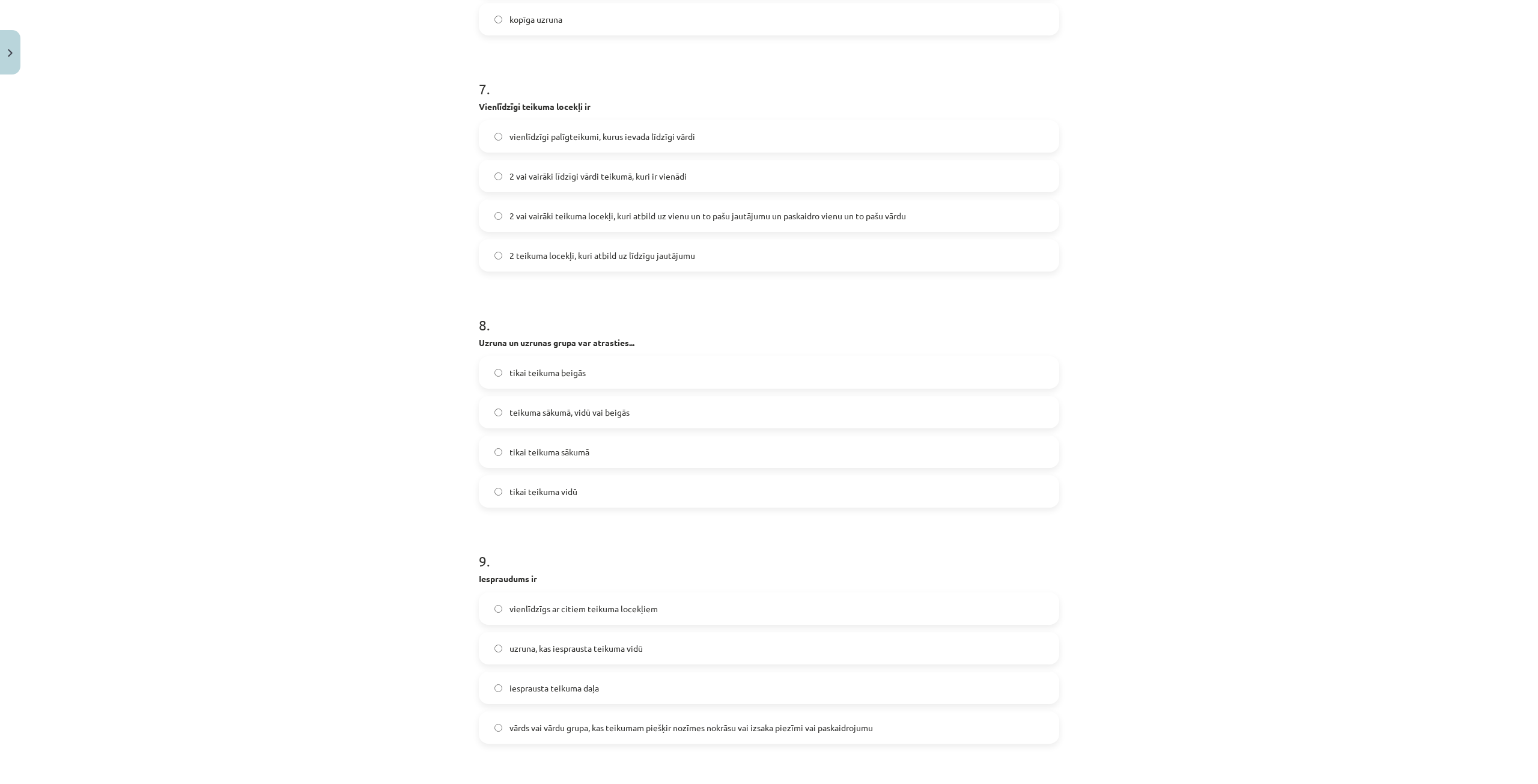
scroll to position [1622, 0]
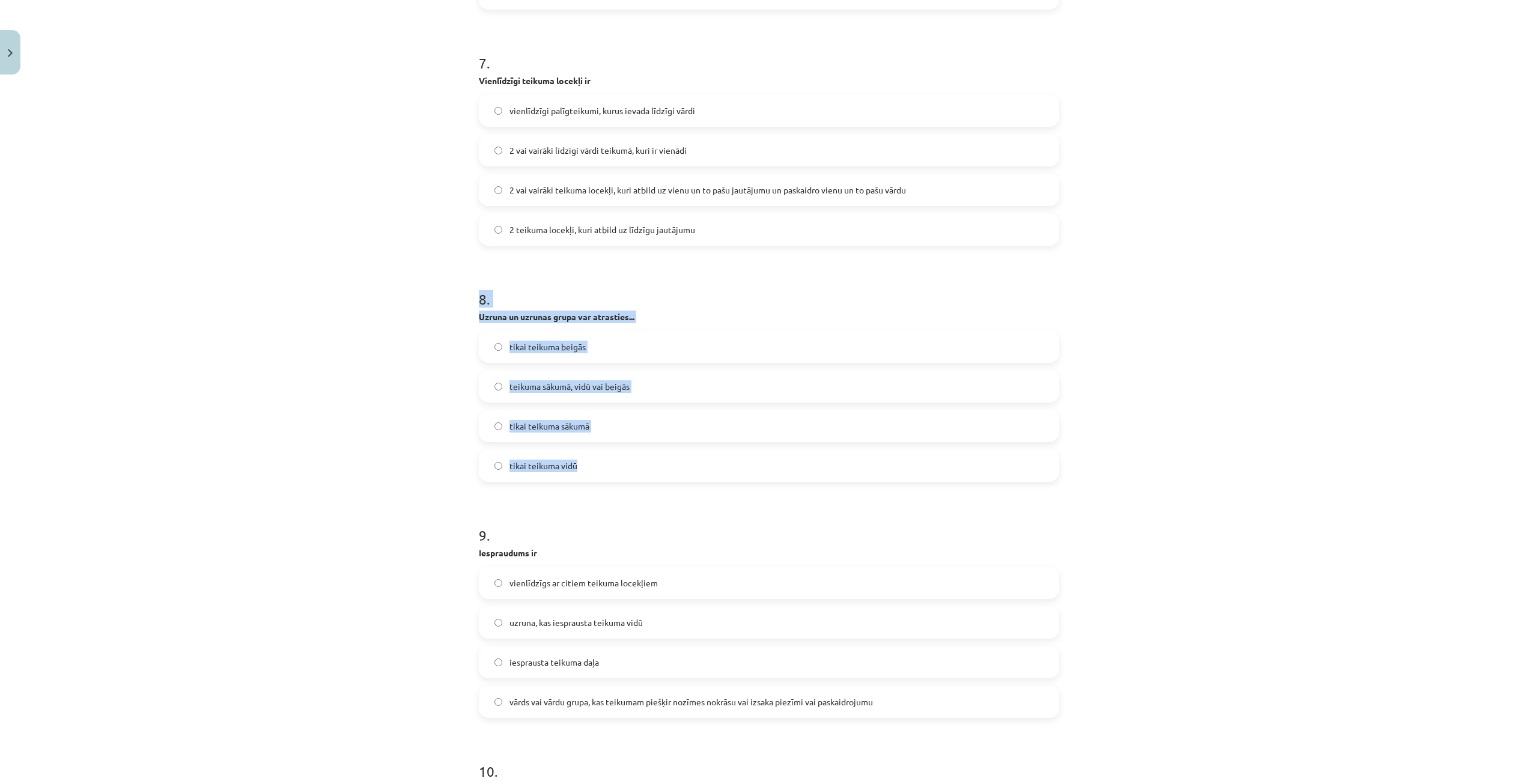
drag, startPoint x: 450, startPoint y: 305, endPoint x: 630, endPoint y: 469, distance: 243.5
click at [630, 469] on div "Mācību tēma: Latviešu valodas i - 12. klases 1.ieskaites mācību materiāls (c) #…" at bounding box center [769, 392] width 1538 height 784
copy div "8 . Uzruna un uzrunas grupa var atrasties... tikai teikuma beigās teikuma sākum…"
click at [1288, 187] on div "Mācību tēma: Latviešu valodas i - 12. klases 1.ieskaites mācību materiāls (c) #…" at bounding box center [769, 392] width 1538 height 784
click at [546, 384] on span "teikuma sākumā, vidū vai beigās" at bounding box center [569, 386] width 120 height 13
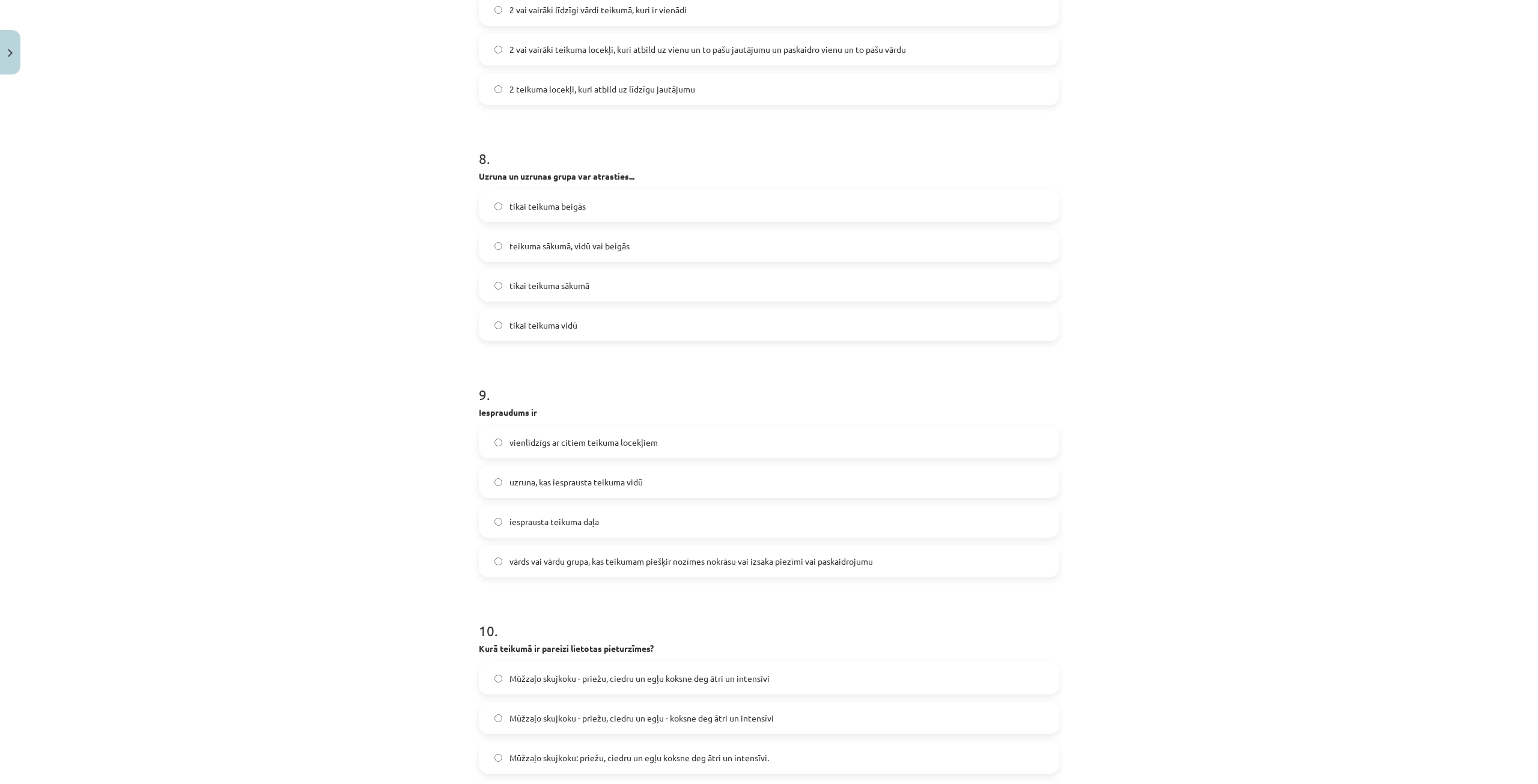
scroll to position [1802, 0]
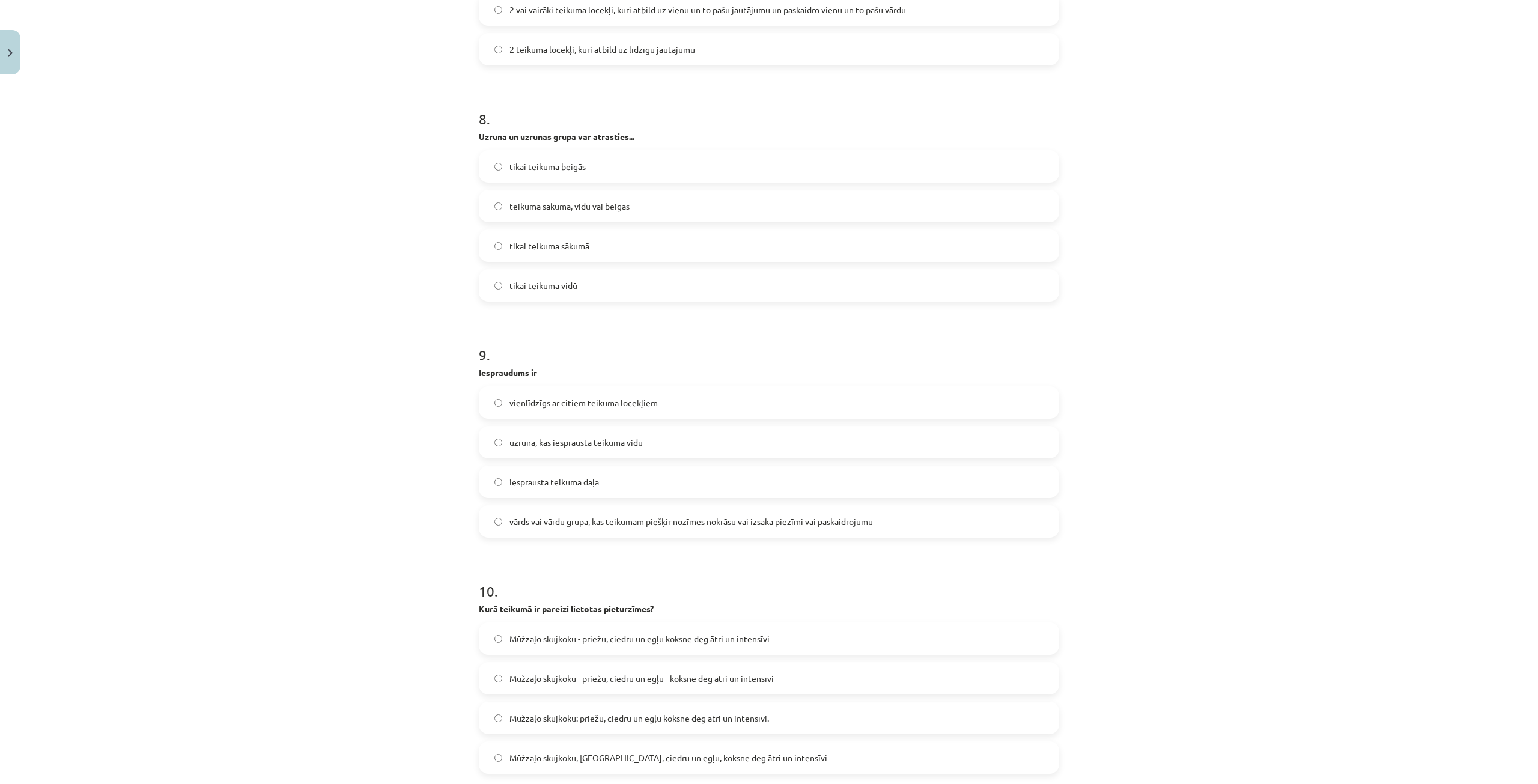
click at [589, 516] on span "vārds vai vārdu grupa, kas teikumam piešķir nozīmes nokrāsu vai izsaka piezīmi …" at bounding box center [691, 522] width 364 height 13
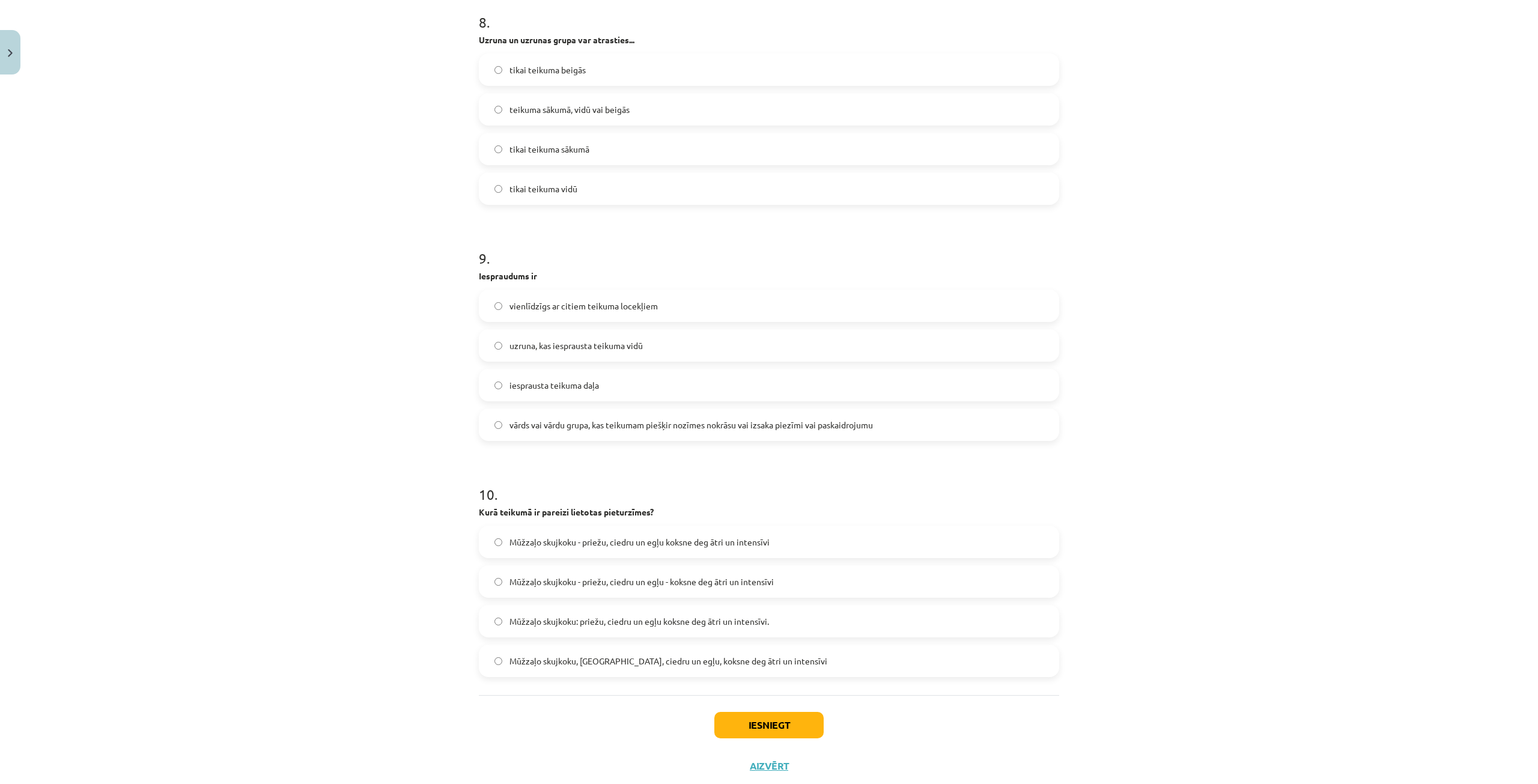
scroll to position [1931, 0]
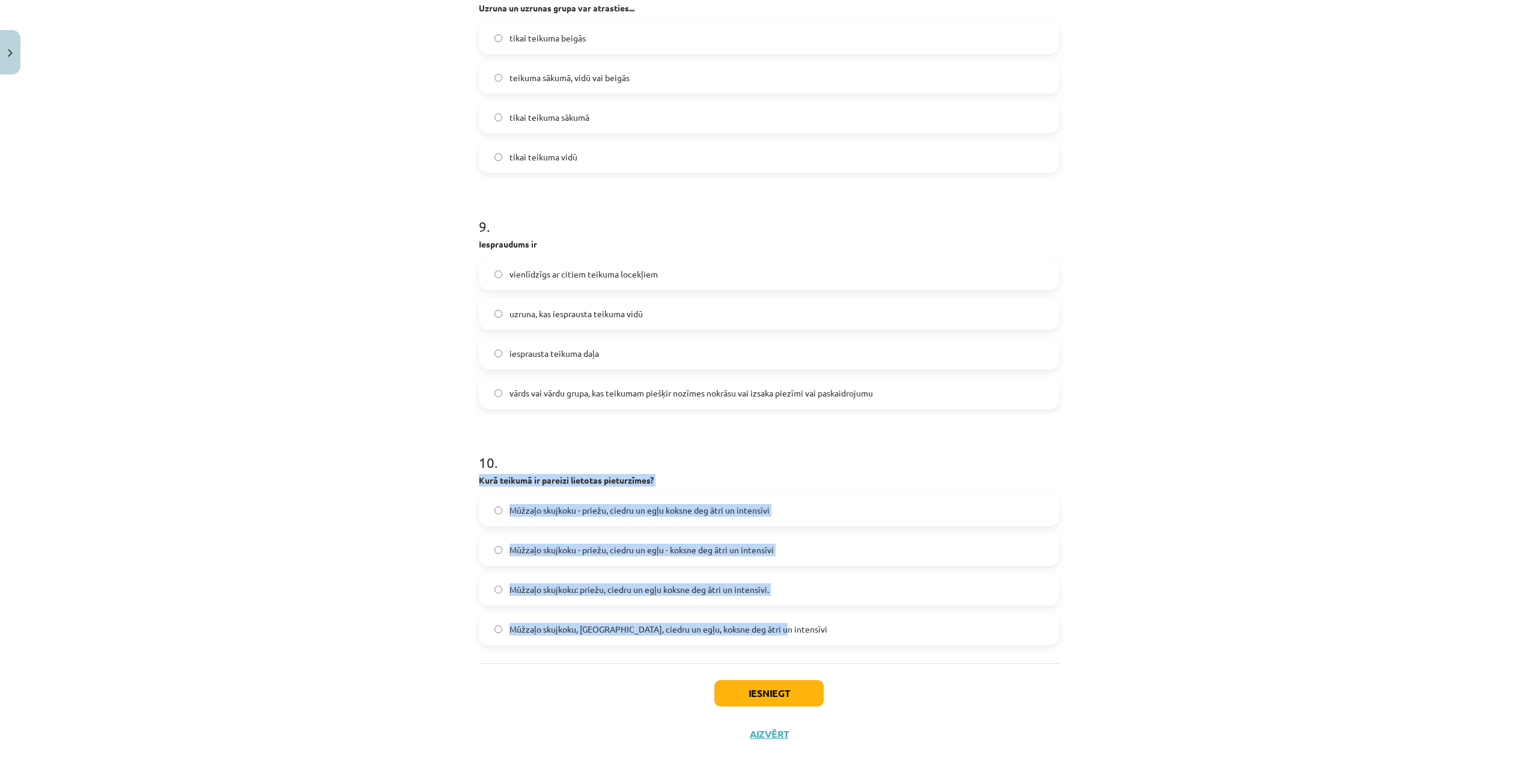
drag, startPoint x: 468, startPoint y: 474, endPoint x: 788, endPoint y: 626, distance: 354.3
drag, startPoint x: 336, startPoint y: 561, endPoint x: 394, endPoint y: 531, distance: 65.3
click at [336, 561] on div "Mācību tēma: Latviešu valodas i - 12. klases 1.ieskaites mācību materiāls (c) #…" at bounding box center [769, 392] width 1538 height 784
click at [435, 494] on div "Mācību tēma: Latviešu valodas i - 12. klases 1.ieskaites mācību materiāls (c) #…" at bounding box center [769, 392] width 1538 height 784
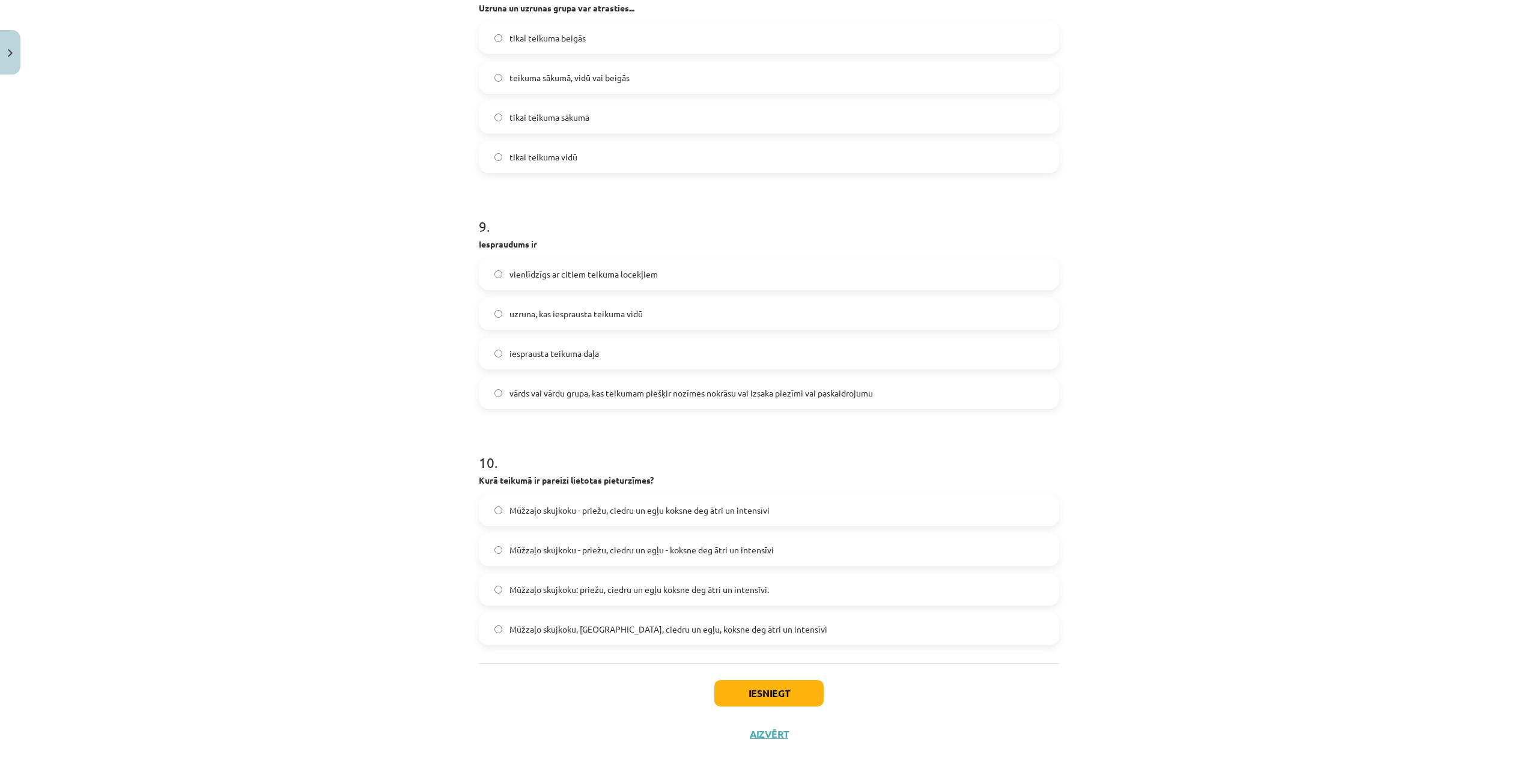
click at [487, 510] on label "Mūžzaļo skujkoku - priežu, ciedru un egļu koksne deg ātri un intensīvi" at bounding box center [769, 510] width 578 height 30
click at [1202, 191] on div "Mācību tēma: Latviešu valodas i - 12. klases 1.ieskaites mācību materiāls (c) #…" at bounding box center [769, 392] width 1538 height 784
click at [628, 593] on span "Mūžzaļo skujkoku: priežu, ciedru un egļu koksne deg ātri un intensīvi." at bounding box center [639, 590] width 260 height 13
click at [793, 694] on button "Iesniegt" at bounding box center [769, 693] width 109 height 27
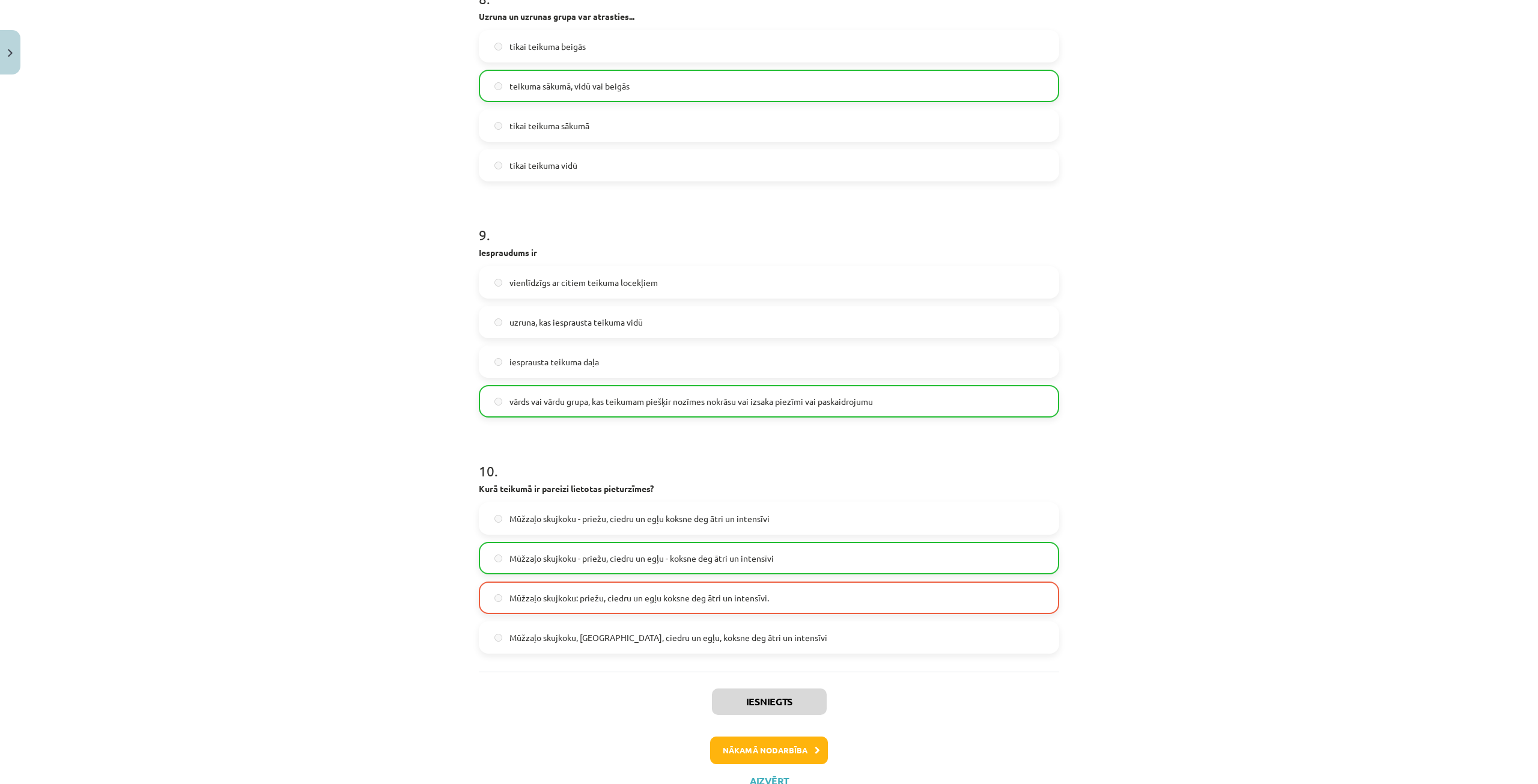
scroll to position [1968, 0]
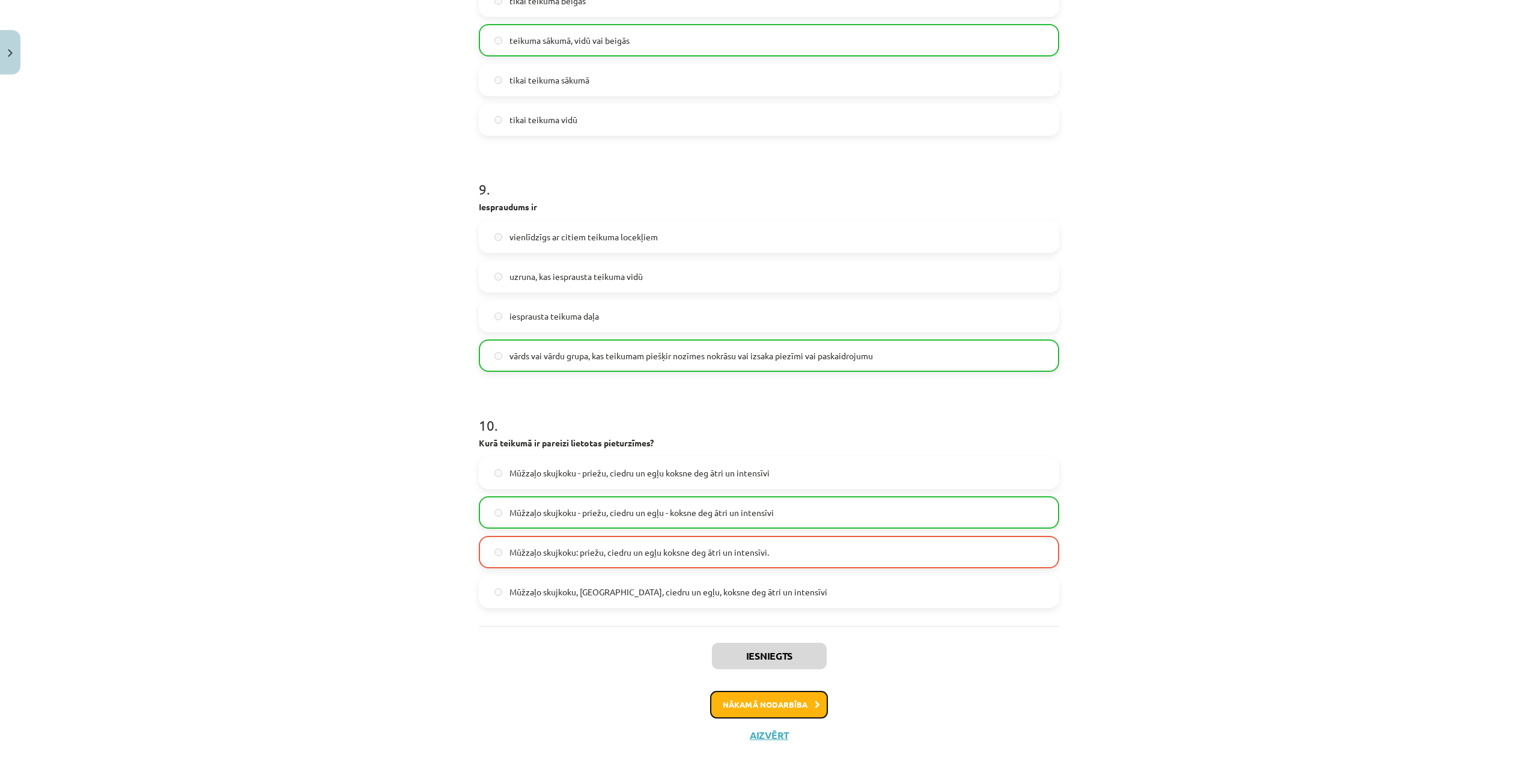
click at [769, 709] on button "Nākamā nodarbība" at bounding box center [769, 704] width 118 height 28
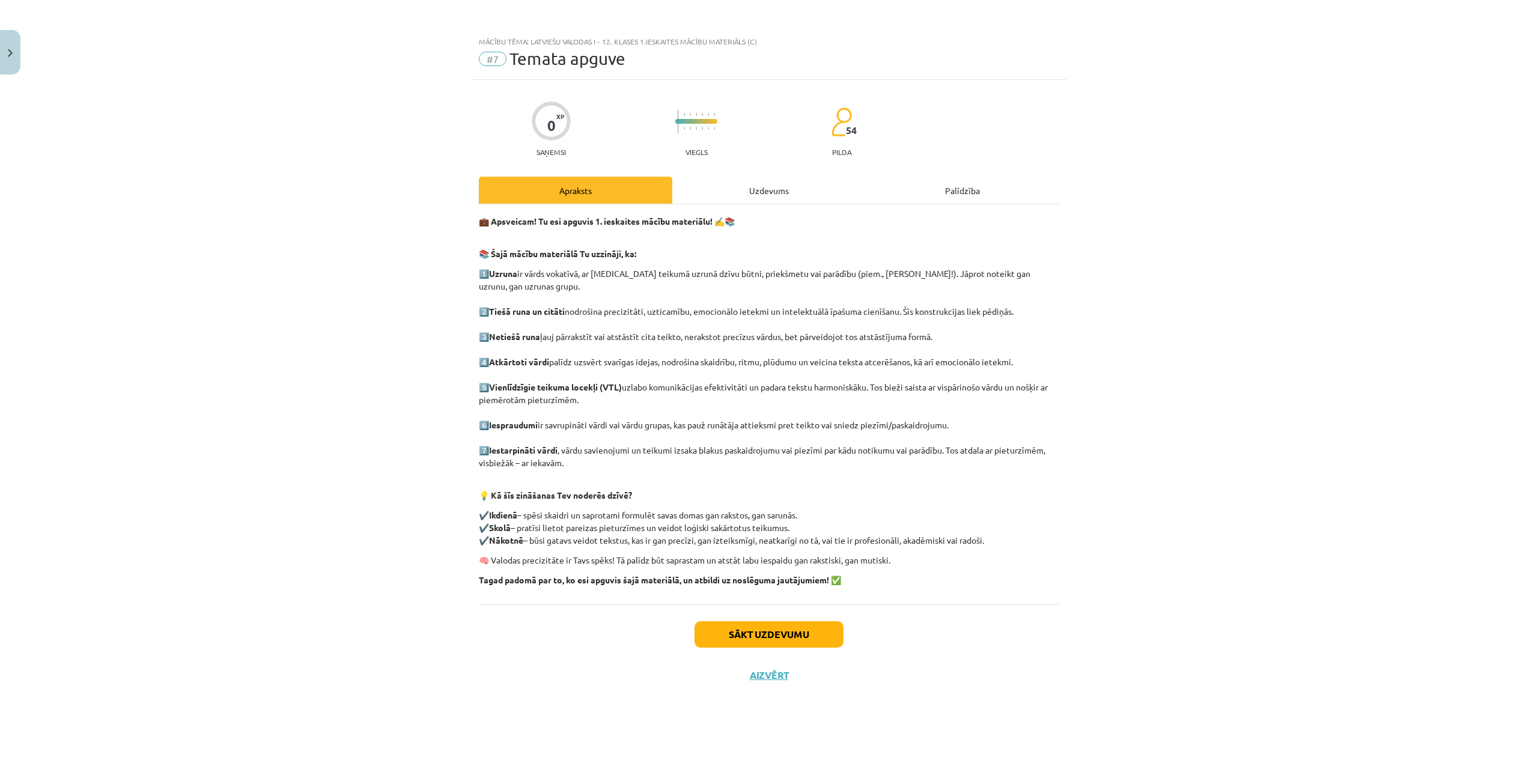
scroll to position [0, 0]
click at [737, 621] on button "Sākt uzdevumu" at bounding box center [769, 634] width 149 height 27
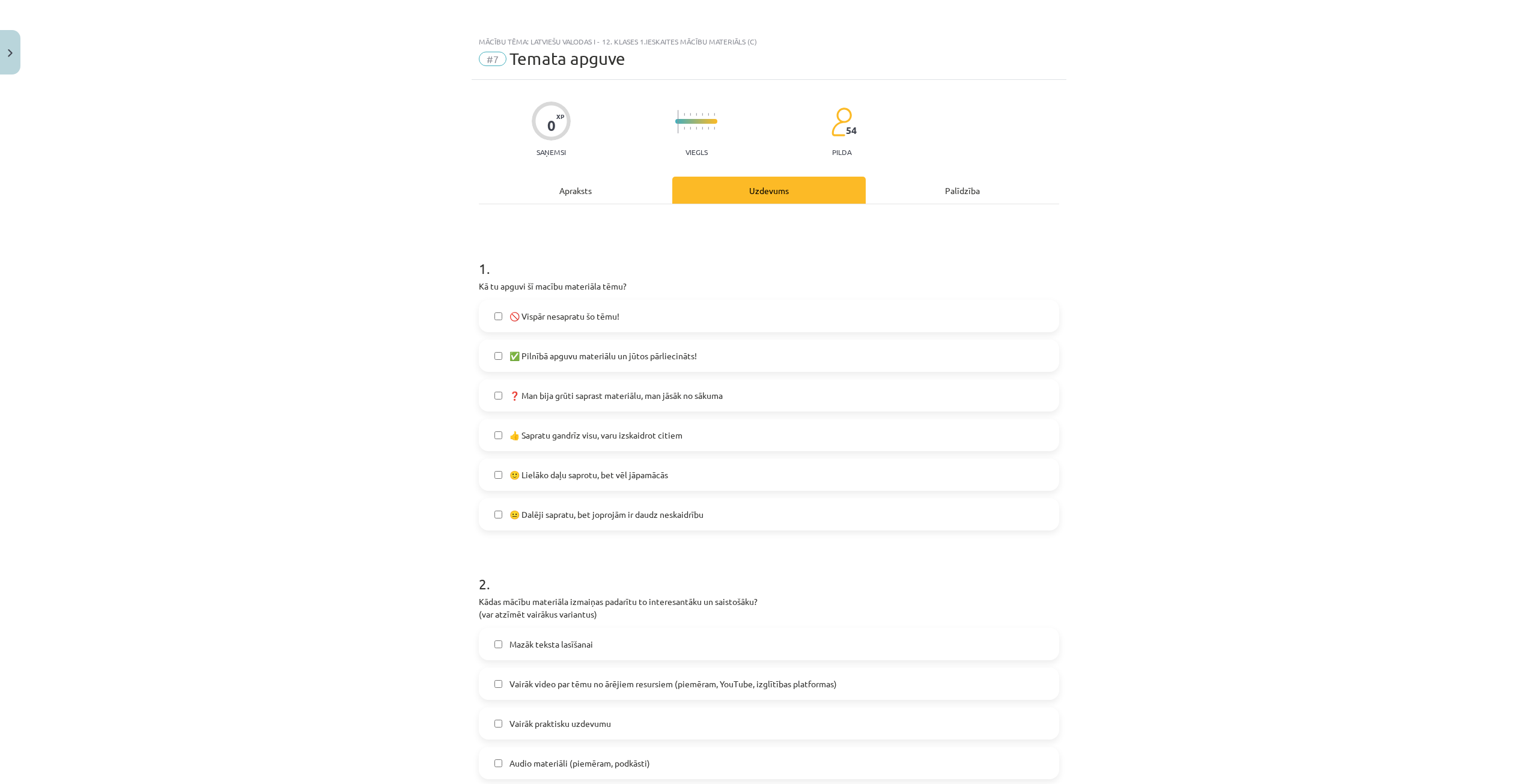
click at [532, 433] on span "👍 Sapratu gandrīz visu, varu izskaidrot citiem" at bounding box center [596, 435] width 173 height 13
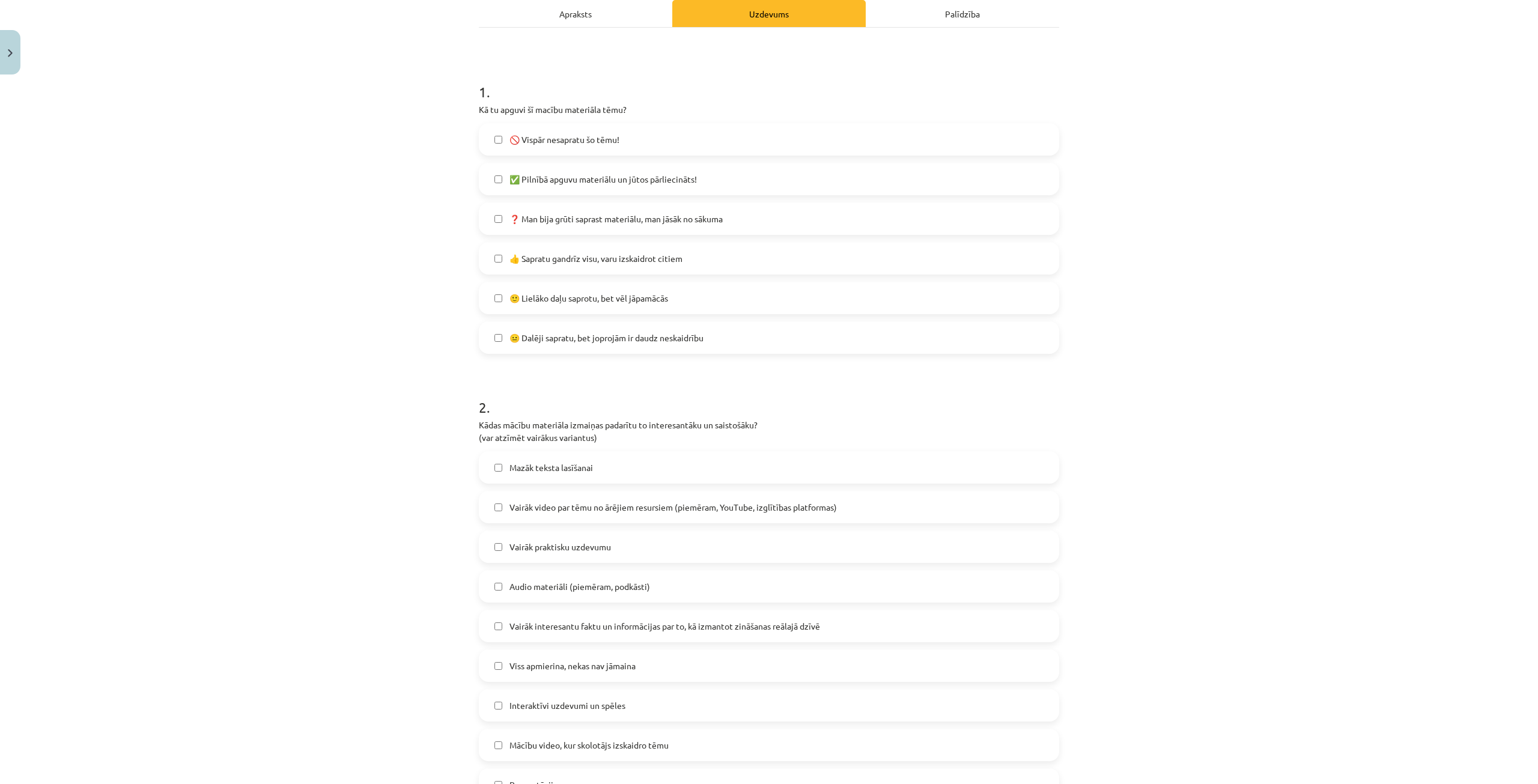
scroll to position [240, 0]
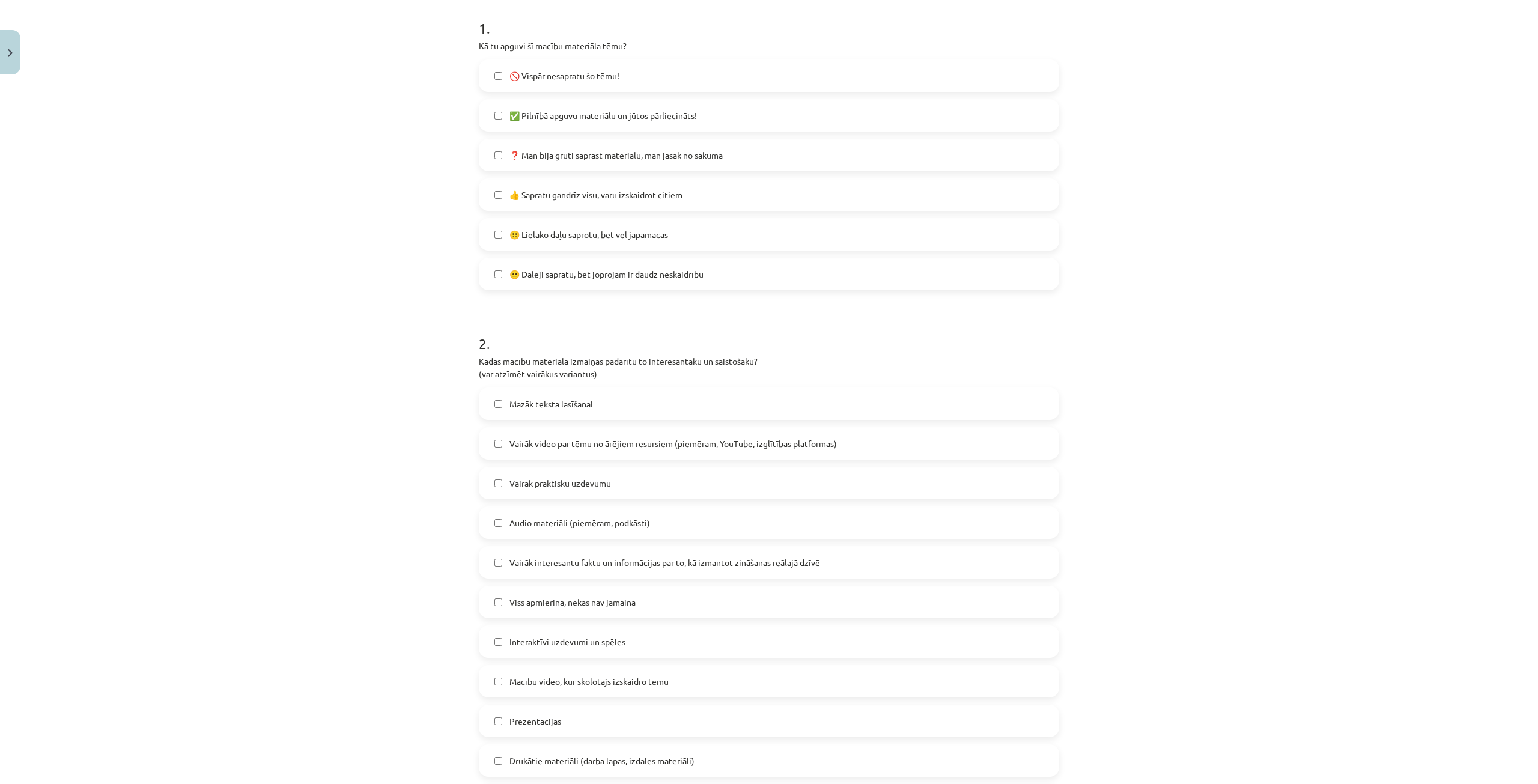
click at [525, 232] on span "🙂 Lielāko daļu saprotu, bet vēl jāpamācās" at bounding box center [588, 235] width 158 height 13
click at [518, 415] on label "Mazāk teksta lasīšanai" at bounding box center [769, 404] width 578 height 30
click at [560, 394] on label "Mazāk teksta lasīšanai" at bounding box center [769, 404] width 578 height 30
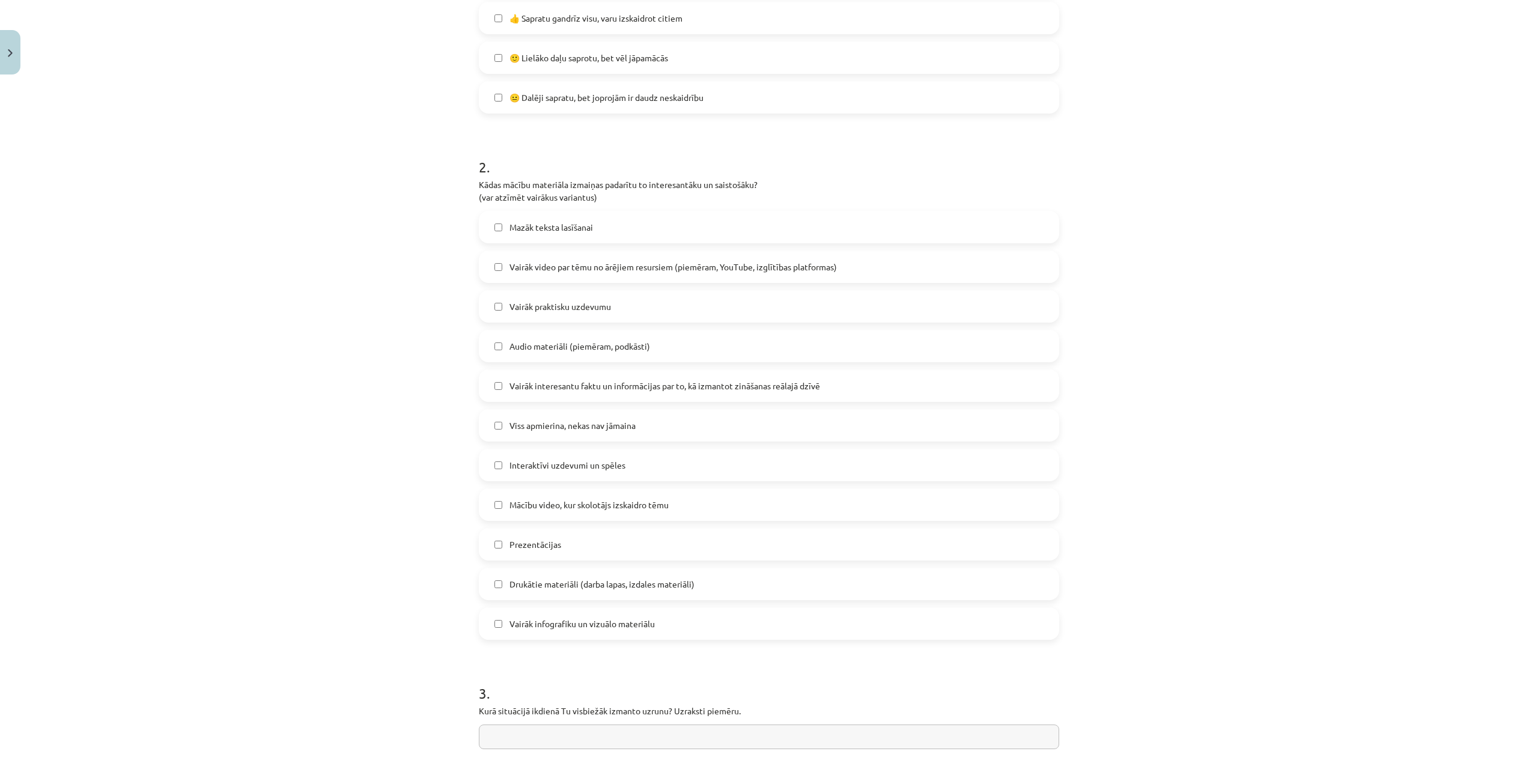
scroll to position [420, 0]
click at [573, 503] on span "Mācību video, kur skolotājs izskaidro tēmu" at bounding box center [589, 501] width 159 height 13
click at [547, 620] on span "Vairāk infografiku un vizuālo materiālu" at bounding box center [582, 620] width 146 height 13
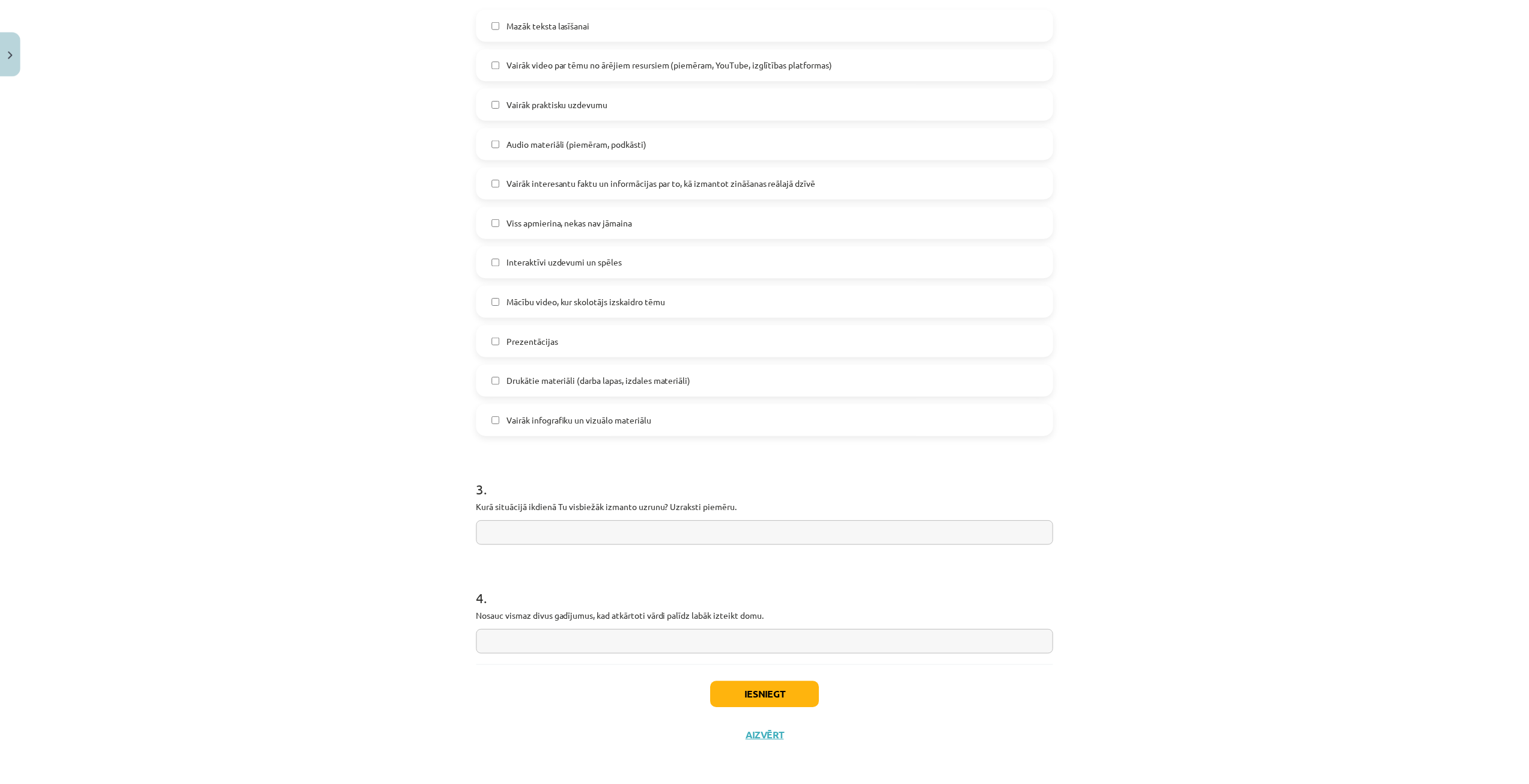
scroll to position [623, 0]
click at [748, 696] on button "Iesniegt" at bounding box center [768, 694] width 109 height 27
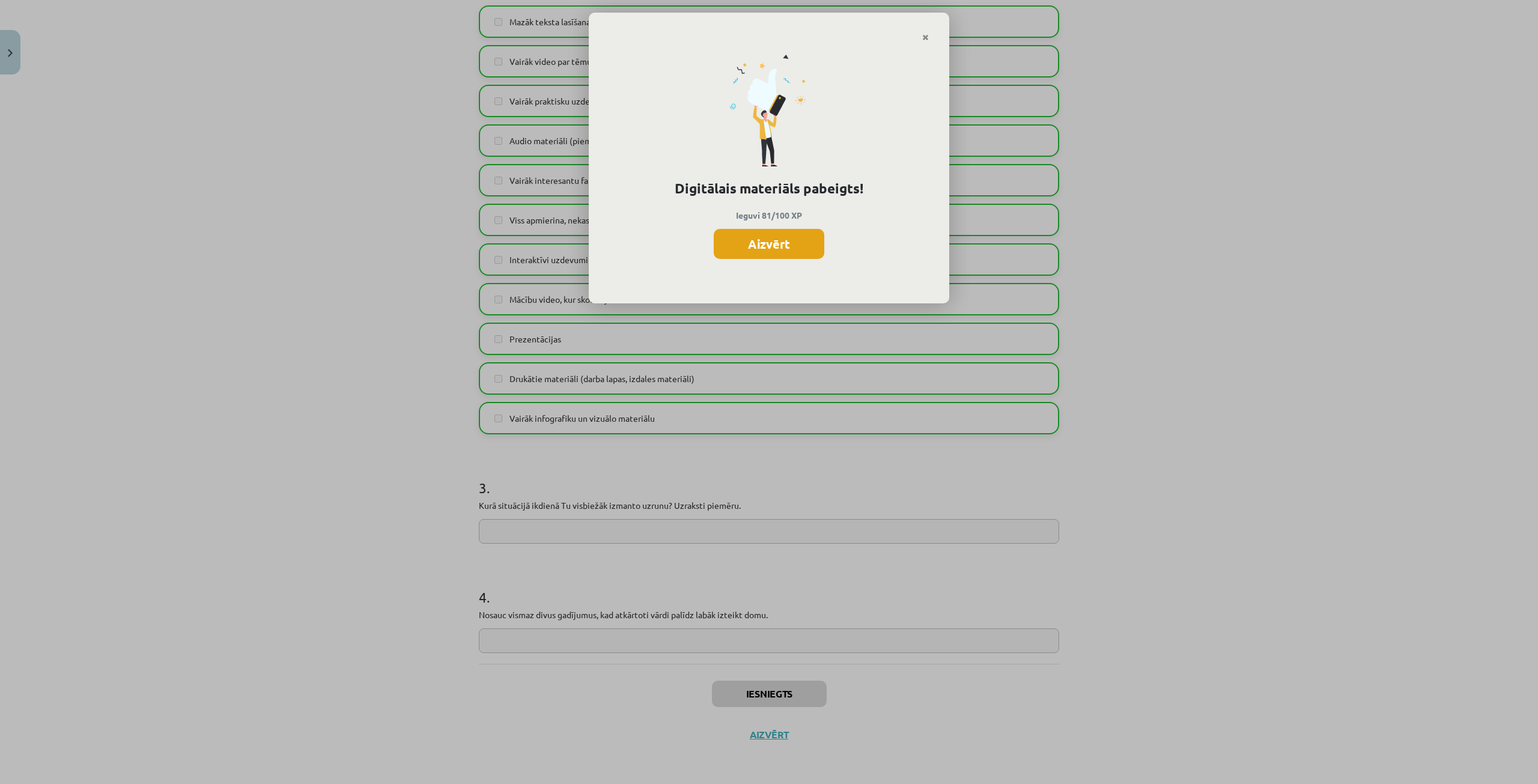
click at [775, 247] on button "Aizvērt" at bounding box center [769, 244] width 110 height 30
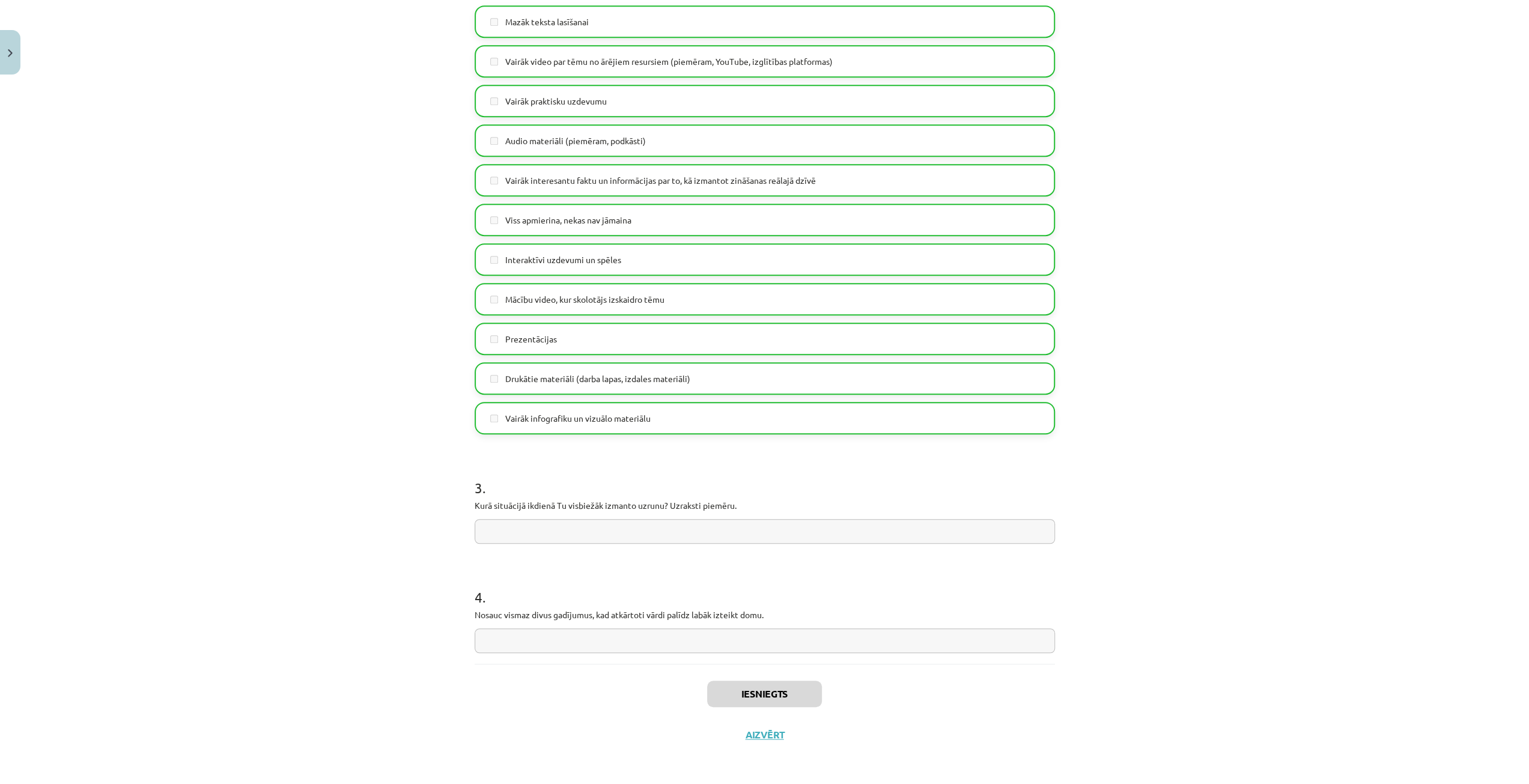
click at [25, 53] on div "Mācību tēma: Latviešu valodas i - 12. klases 1.ieskaites mācību materiāls (c) #…" at bounding box center [764, 392] width 1529 height 784
click at [10, 47] on button "Close" at bounding box center [10, 52] width 20 height 44
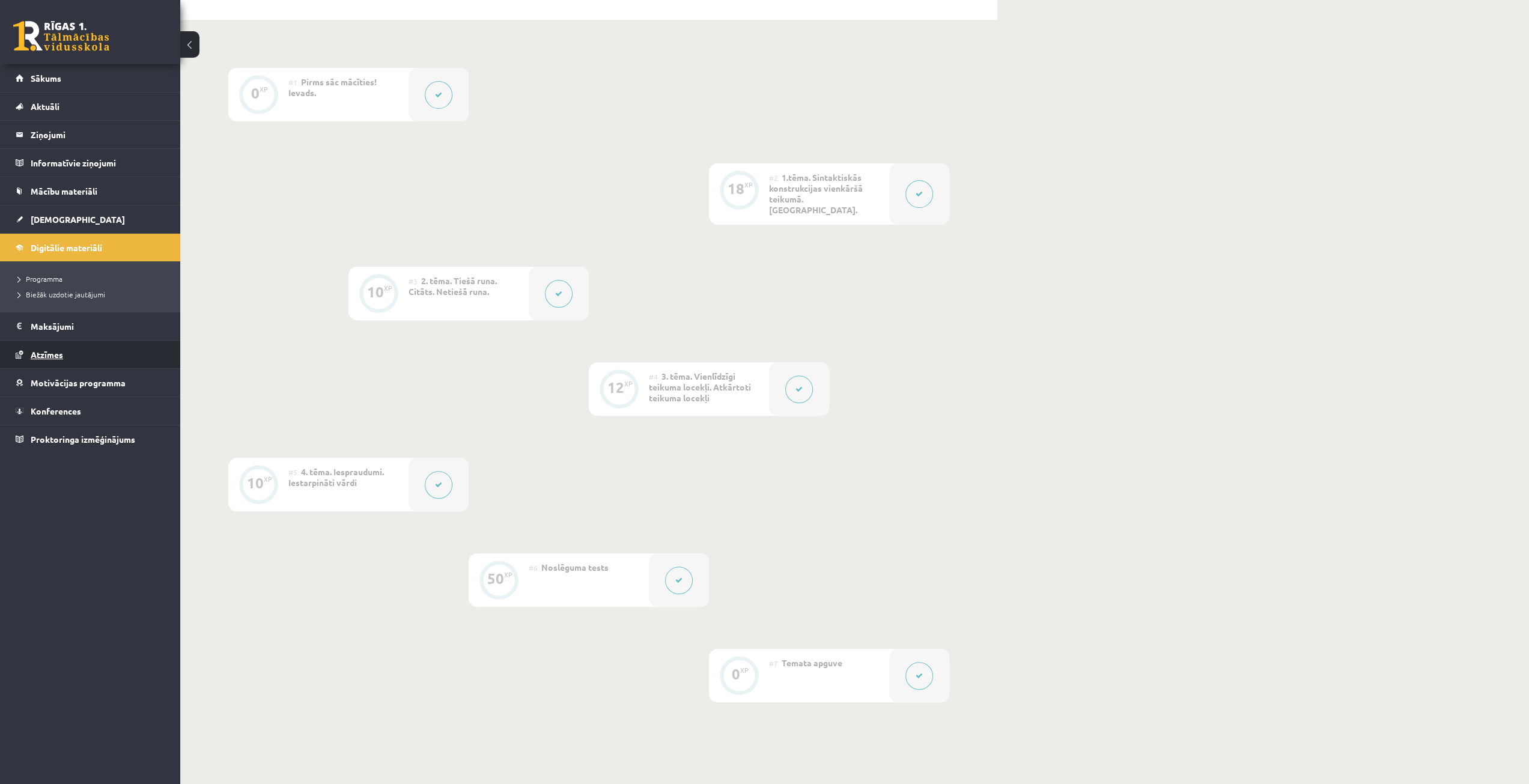
scroll to position [135, 0]
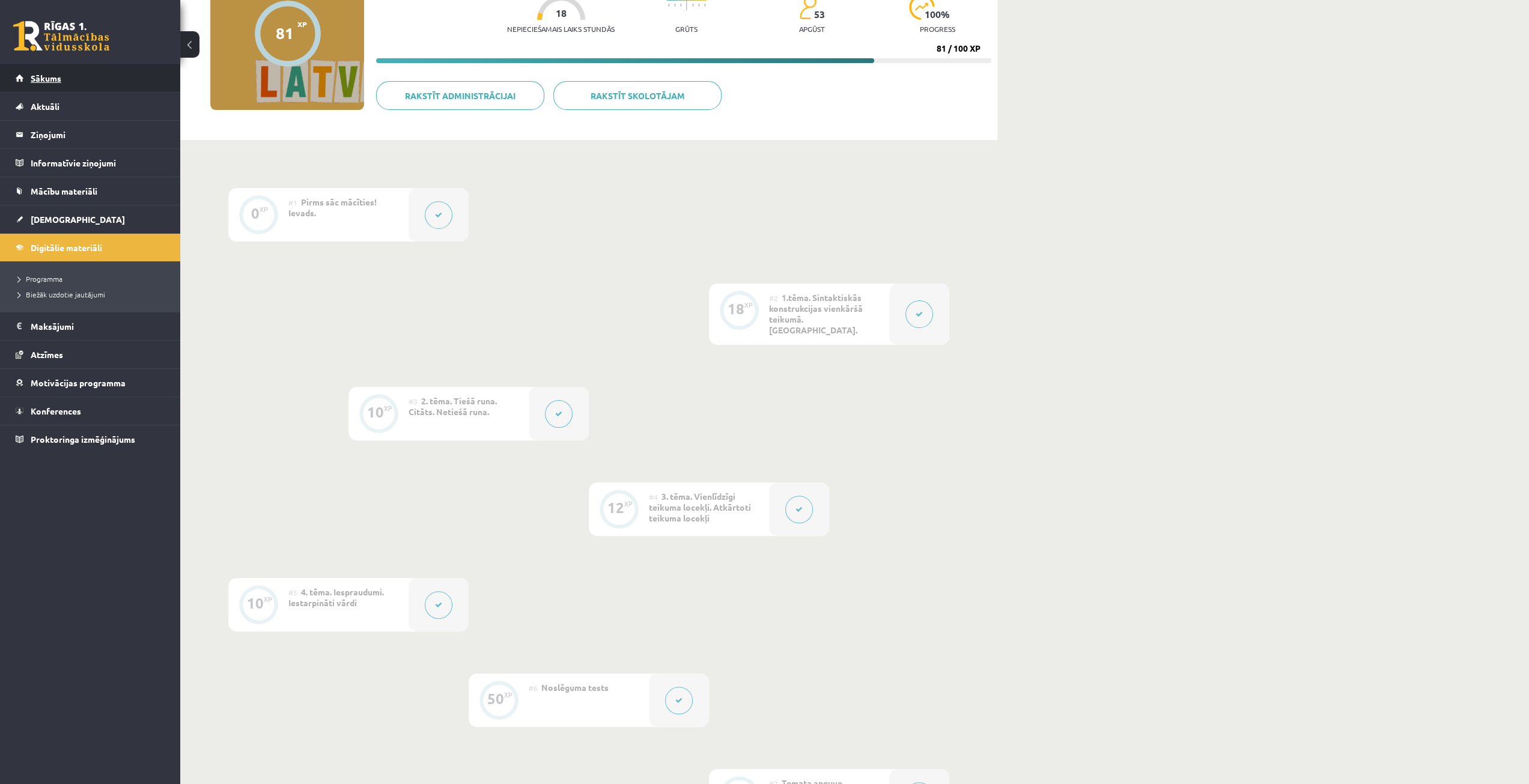
click at [57, 80] on span "Sākums" at bounding box center [46, 78] width 31 height 11
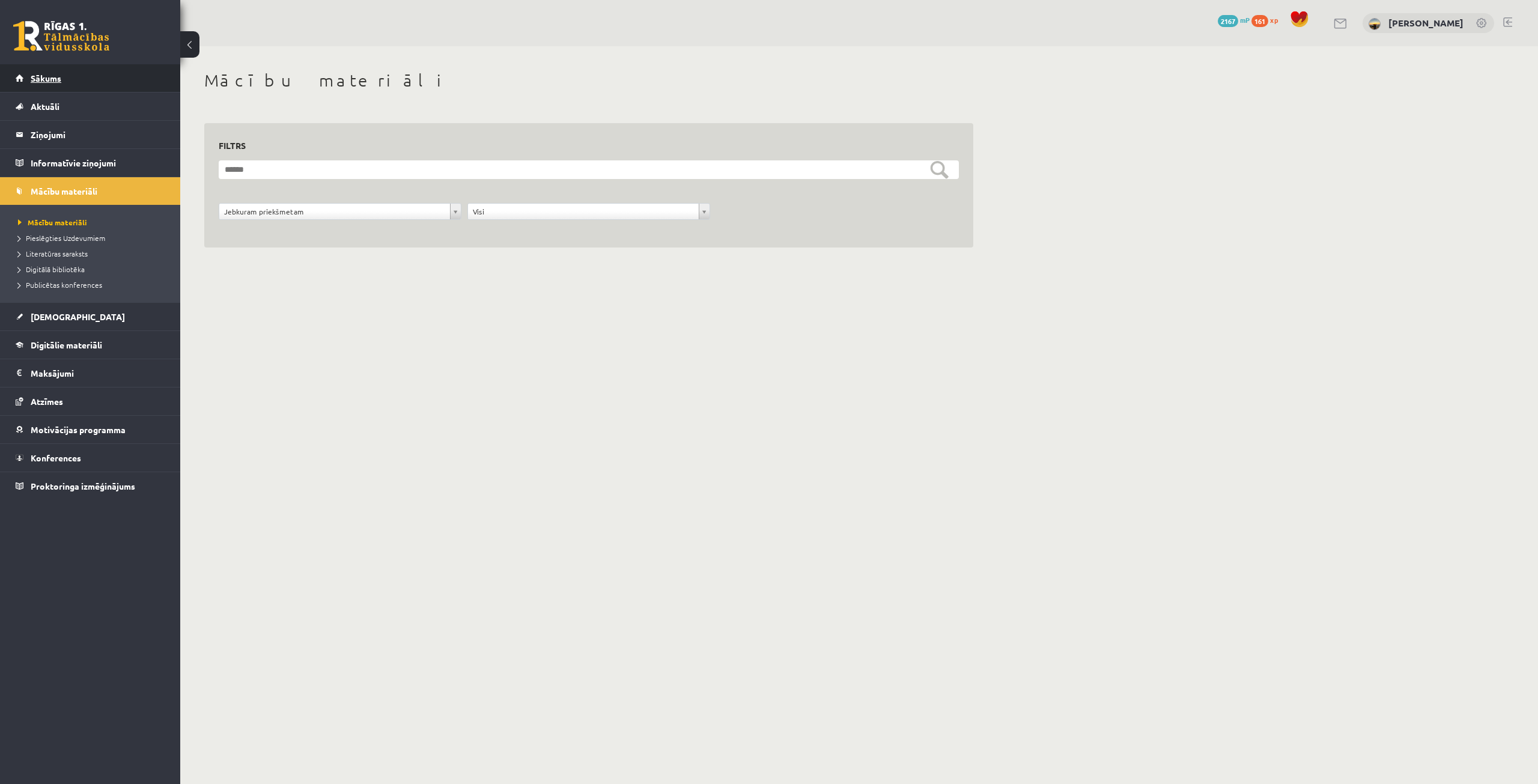
click at [44, 77] on span "Sākums" at bounding box center [46, 78] width 31 height 11
